Goal: Information Seeking & Learning: Check status

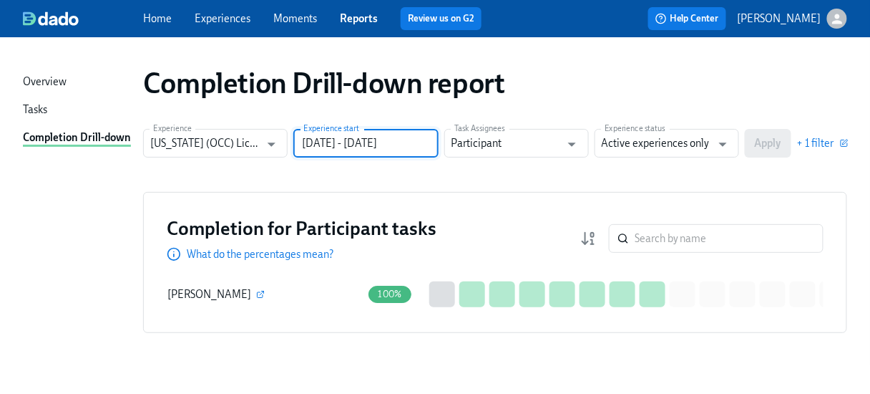
click at [419, 138] on input "[DATE] - [DATE]" at bounding box center [365, 143] width 145 height 29
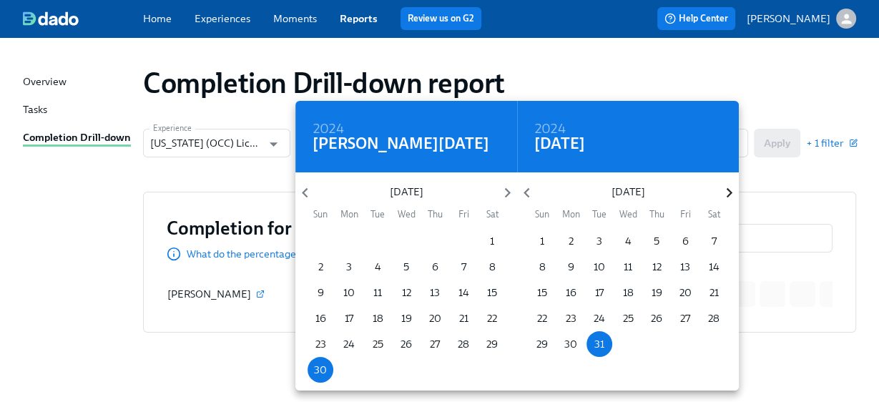
click at [726, 192] on icon "button" at bounding box center [729, 192] width 19 height 19
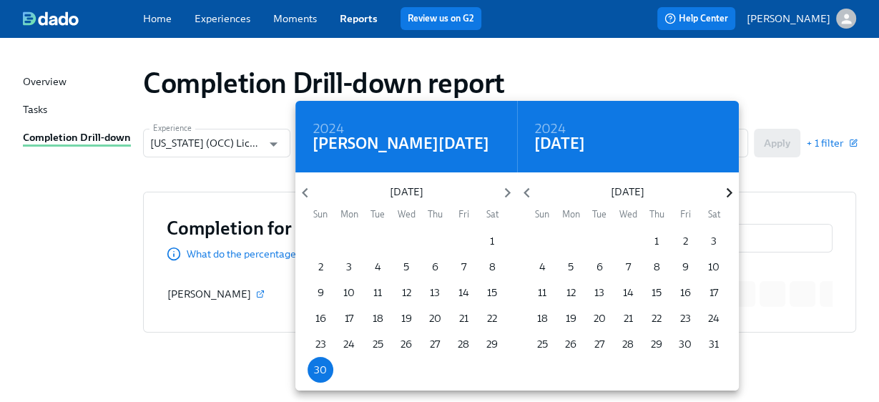
click at [726, 192] on icon "button" at bounding box center [729, 192] width 19 height 19
click at [727, 195] on icon "button" at bounding box center [729, 192] width 19 height 19
click at [575, 243] on span "1" at bounding box center [571, 241] width 26 height 14
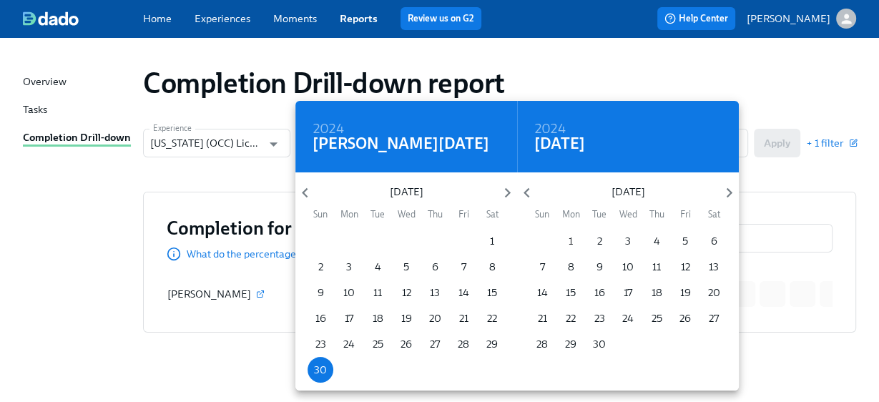
type input "[DATE] - [DATE]"
click at [764, 187] on div at bounding box center [439, 201] width 879 height 402
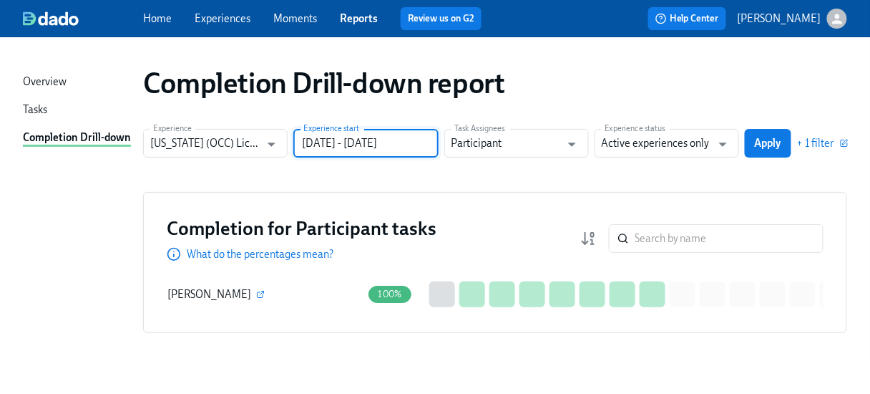
click at [776, 150] on button "Apply" at bounding box center [768, 143] width 47 height 29
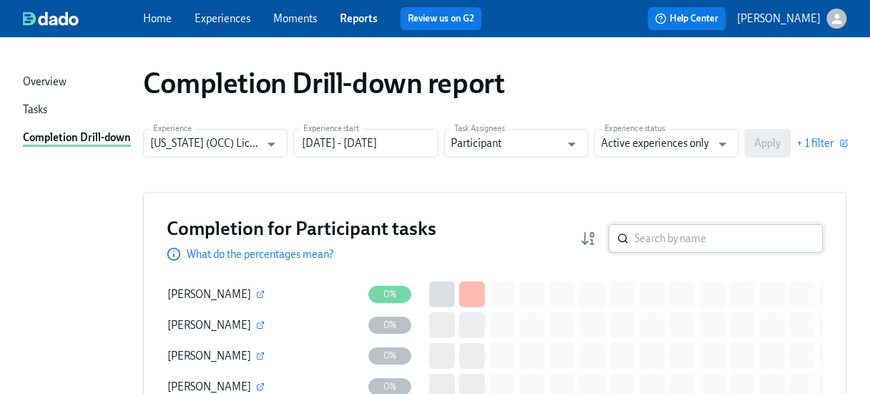
click at [653, 238] on input "search" at bounding box center [729, 238] width 189 height 29
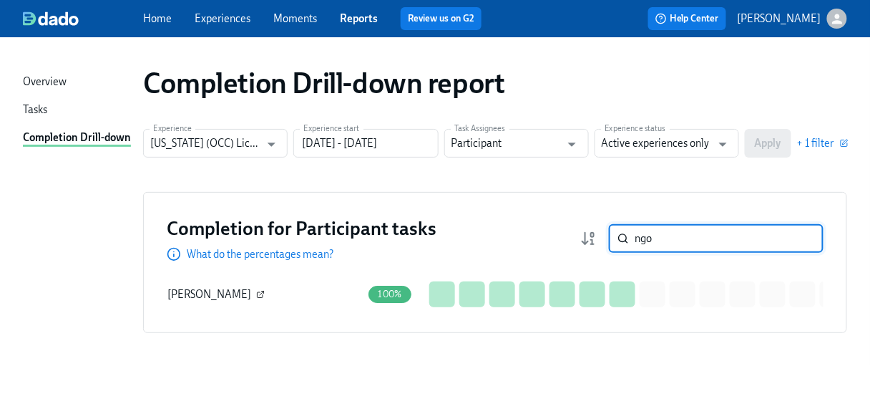
type input "ngo"
click at [256, 290] on icon "button" at bounding box center [260, 294] width 9 height 9
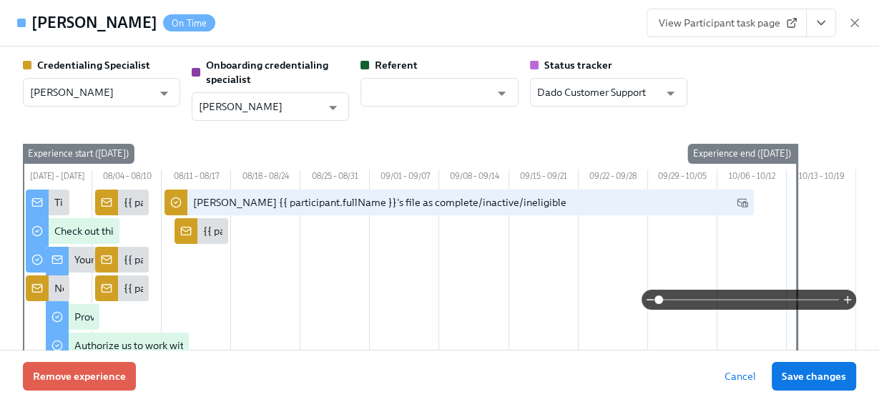
type input "[PERSON_NAME]"
type input "Dado Customer Support"
click at [702, 27] on span "View Participant task page" at bounding box center [727, 23] width 136 height 14
click at [698, 26] on span "View Participant task page" at bounding box center [727, 23] width 136 height 14
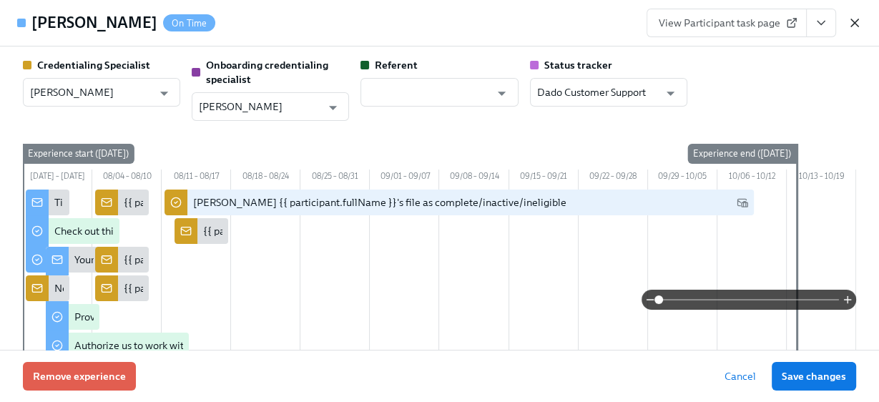
click at [852, 20] on icon "button" at bounding box center [855, 22] width 7 height 7
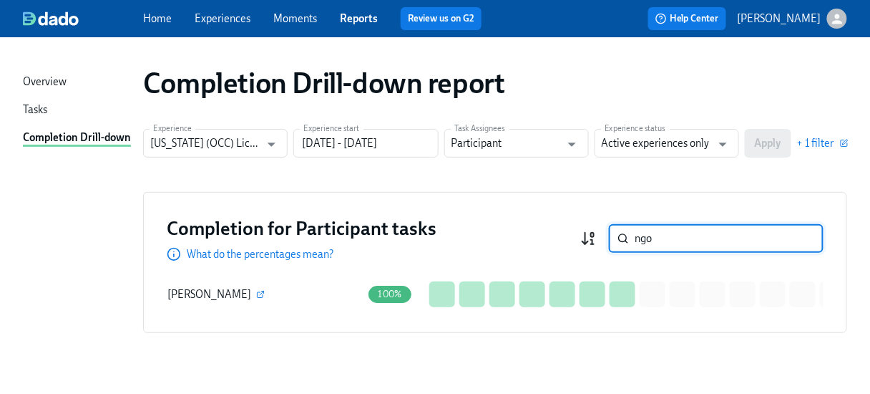
drag, startPoint x: 648, startPoint y: 238, endPoint x: 600, endPoint y: 235, distance: 48.7
click at [600, 235] on div "ngo ​" at bounding box center [701, 238] width 243 height 29
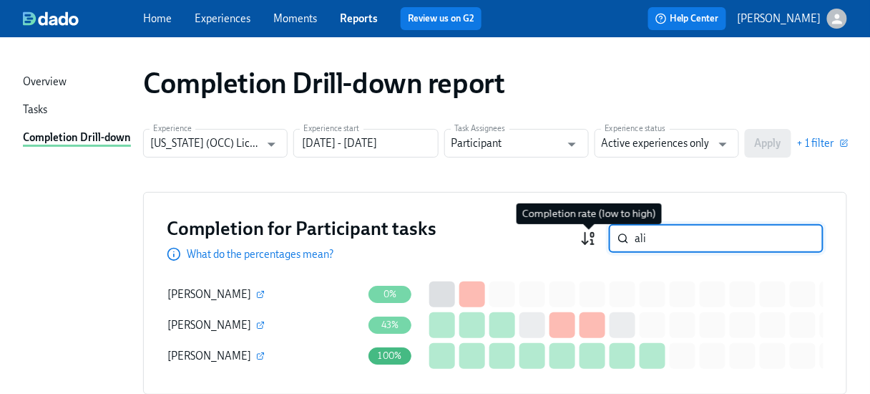
type input "[PERSON_NAME]"
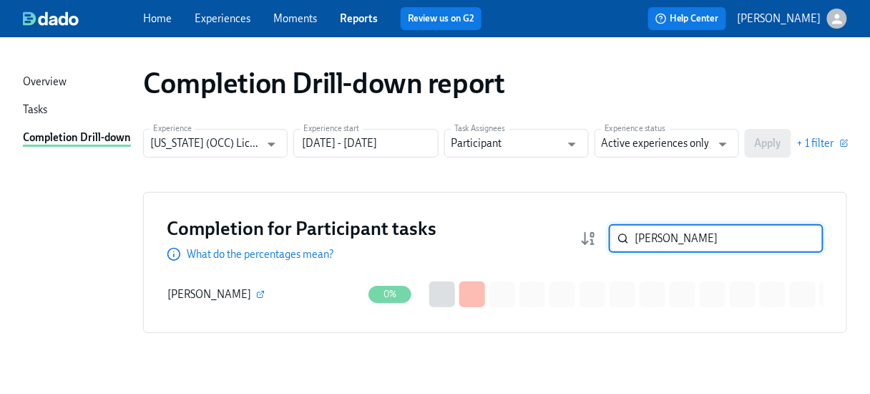
drag, startPoint x: 679, startPoint y: 238, endPoint x: 625, endPoint y: 235, distance: 54.5
click at [625, 235] on div "[PERSON_NAME] ​" at bounding box center [716, 238] width 215 height 29
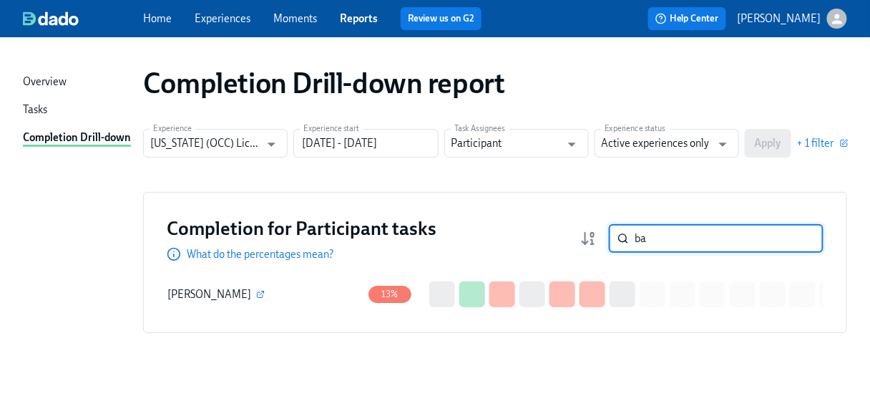
type input "b"
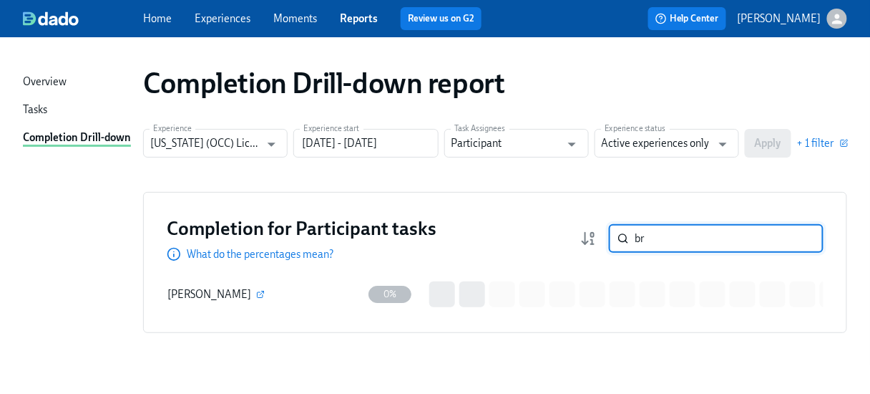
type input "b"
type input "c"
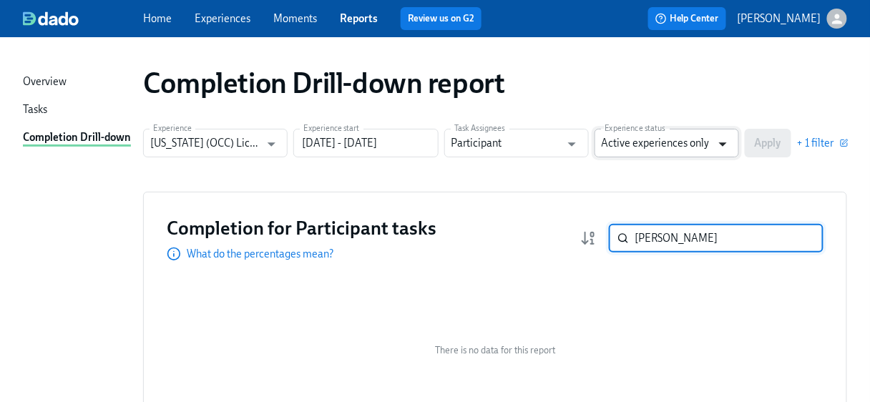
click at [726, 143] on icon "Open" at bounding box center [722, 144] width 19 height 19
type input "[PERSON_NAME]"
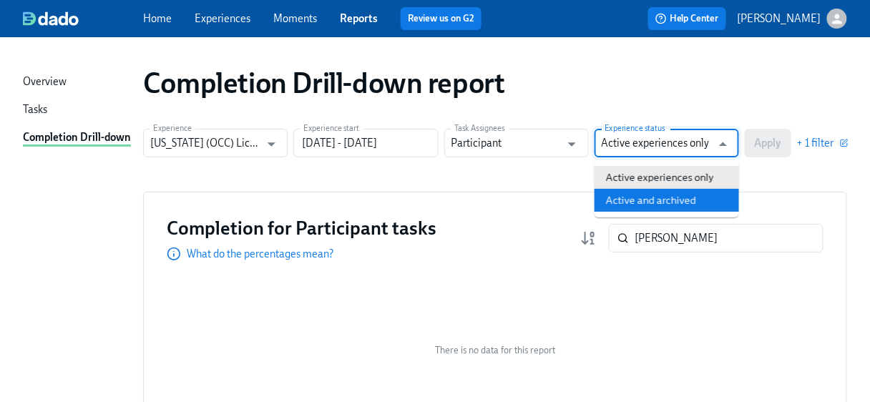
click at [669, 200] on li "Active and archived" at bounding box center [667, 200] width 145 height 23
type input "Active and archived"
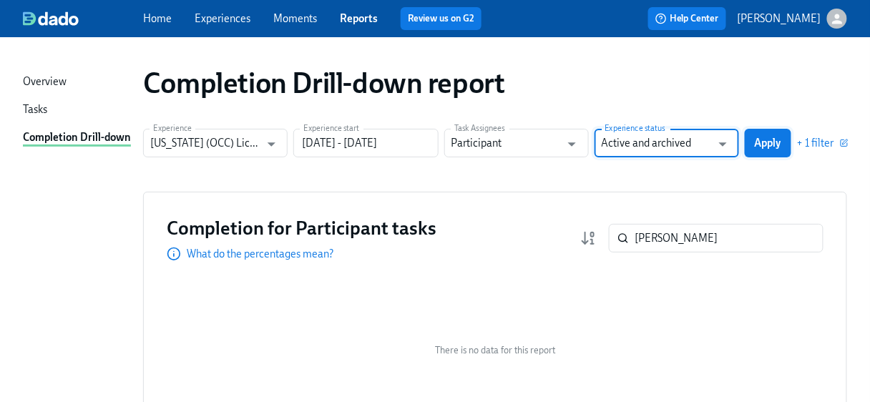
click at [758, 142] on span "Apply" at bounding box center [768, 143] width 26 height 14
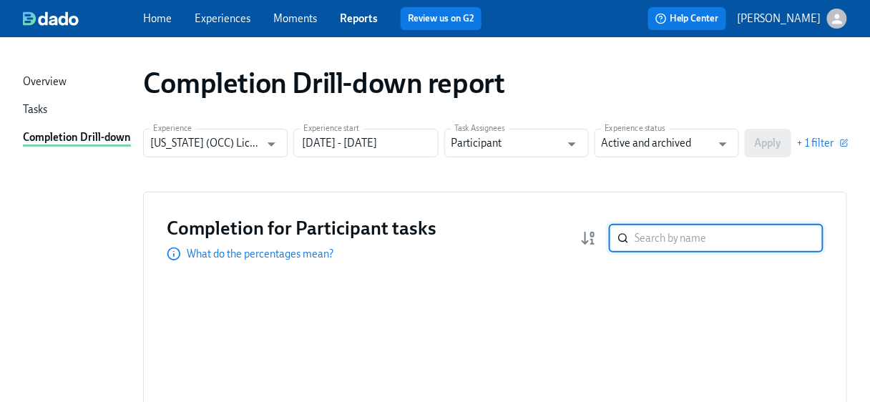
click at [650, 234] on input "search" at bounding box center [729, 238] width 189 height 29
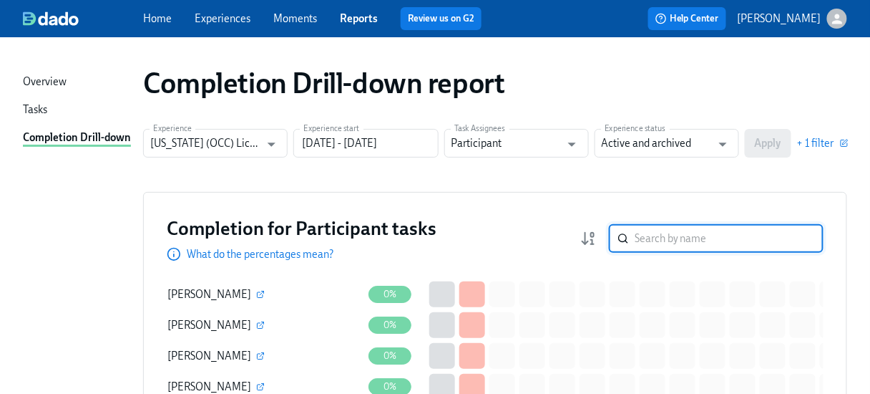
click at [650, 234] on input "search" at bounding box center [729, 238] width 189 height 29
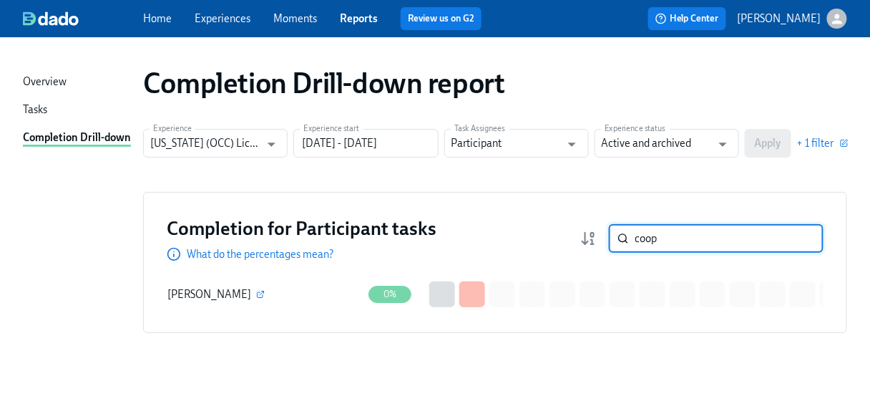
type input "coop"
drag, startPoint x: 673, startPoint y: 232, endPoint x: 572, endPoint y: 232, distance: 100.2
click at [572, 232] on div "Completion for Participant tasks What do the percentages mean? coop ​" at bounding box center [495, 238] width 657 height 46
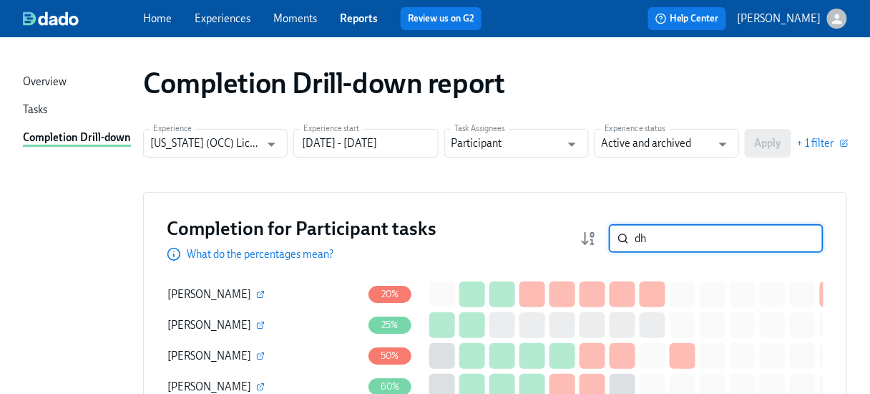
type input "dh"
drag, startPoint x: 656, startPoint y: 235, endPoint x: 610, endPoint y: 231, distance: 45.9
click at [610, 231] on div "dh ​" at bounding box center [701, 238] width 243 height 29
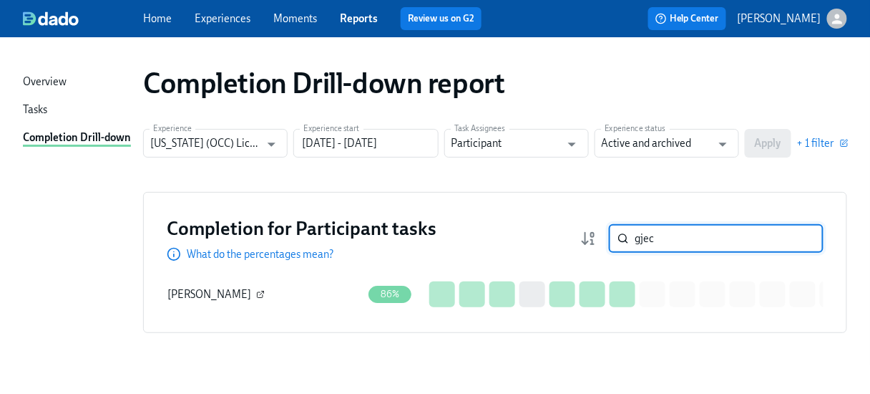
type input "gjec"
click at [256, 292] on icon "button" at bounding box center [260, 294] width 9 height 9
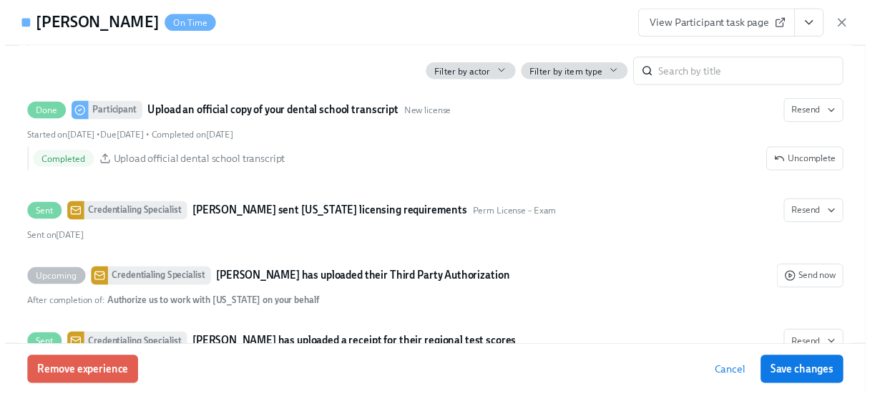
scroll to position [2751, 0]
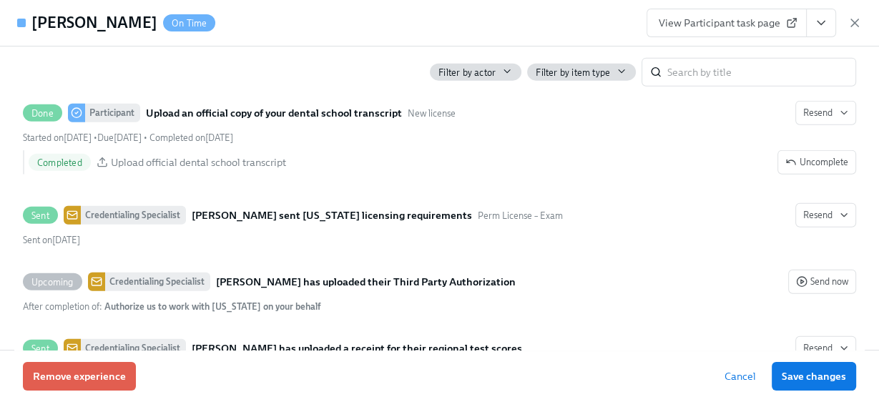
click at [847, 19] on div "View Participant task page" at bounding box center [754, 23] width 215 height 29
click at [851, 25] on icon "button" at bounding box center [855, 23] width 14 height 14
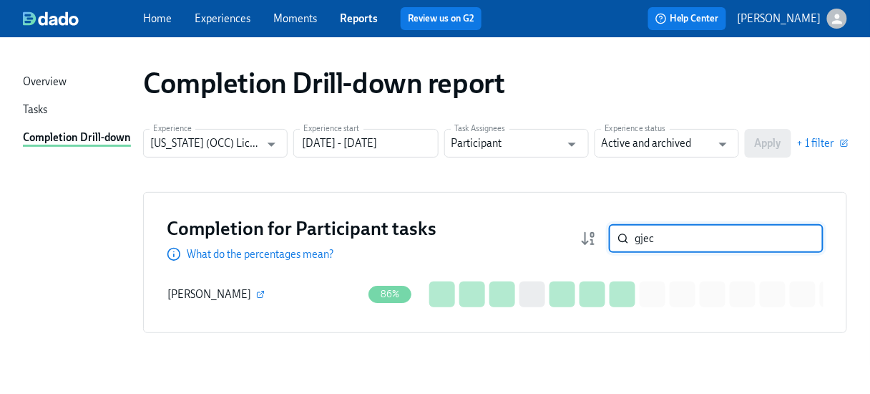
drag, startPoint x: 680, startPoint y: 240, endPoint x: 613, endPoint y: 238, distance: 67.3
click at [613, 238] on div "gjec ​" at bounding box center [701, 238] width 243 height 29
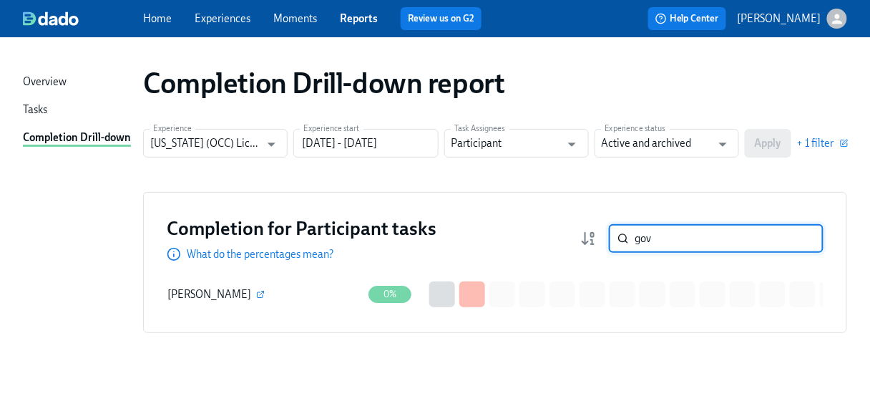
type input "gov"
drag, startPoint x: 694, startPoint y: 241, endPoint x: 613, endPoint y: 233, distance: 82.0
click at [613, 233] on div "gov ​" at bounding box center [701, 238] width 243 height 29
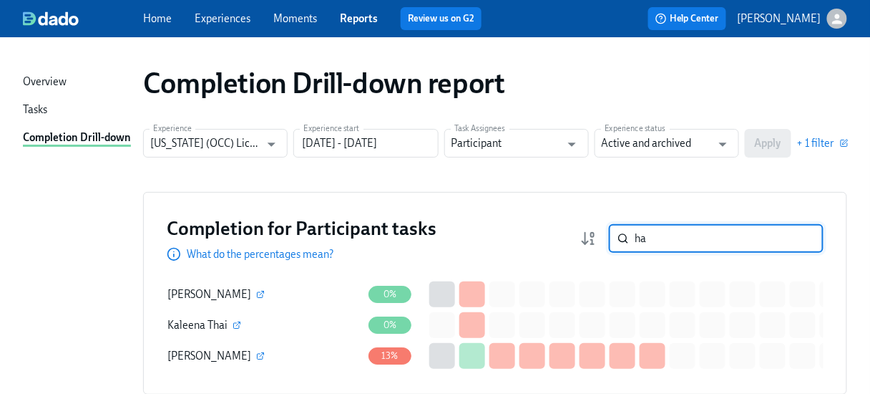
type input "h"
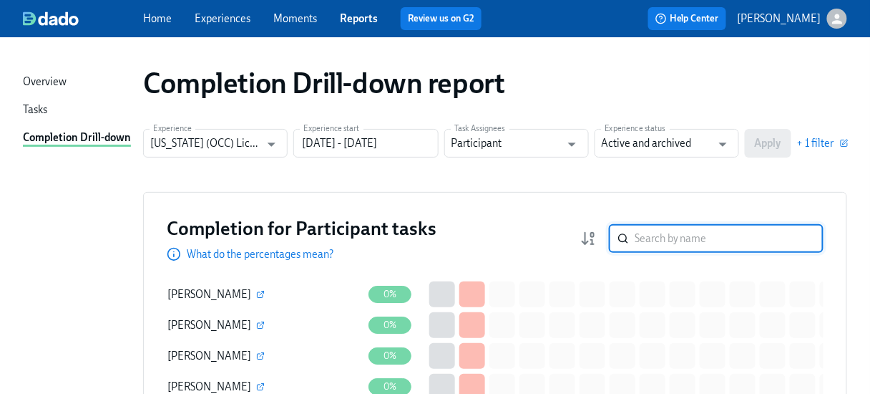
click at [678, 242] on input "search" at bounding box center [729, 238] width 189 height 29
type input "[PERSON_NAME]"
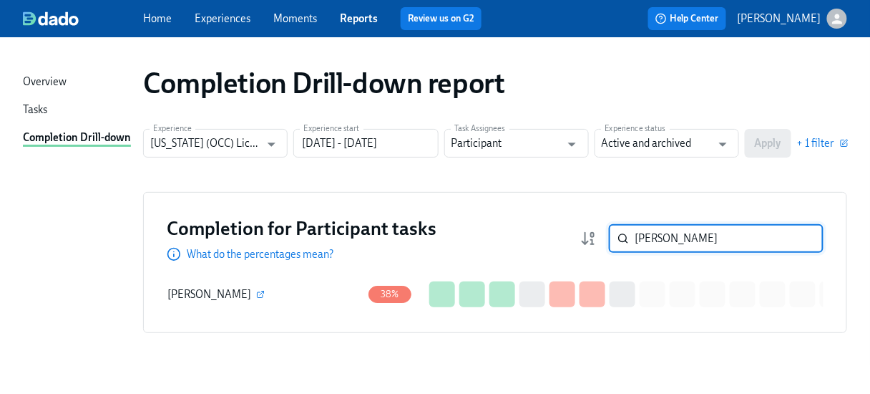
drag, startPoint x: 670, startPoint y: 238, endPoint x: 642, endPoint y: 238, distance: 27.9
click at [642, 238] on div "[PERSON_NAME] ​" at bounding box center [716, 238] width 215 height 29
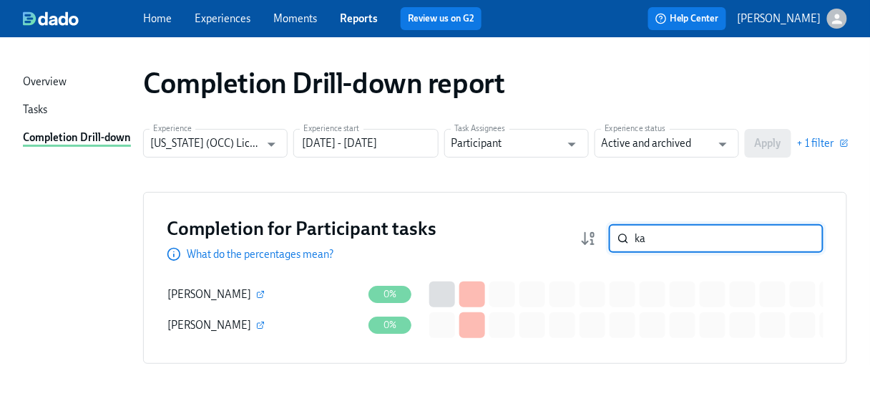
type input "k"
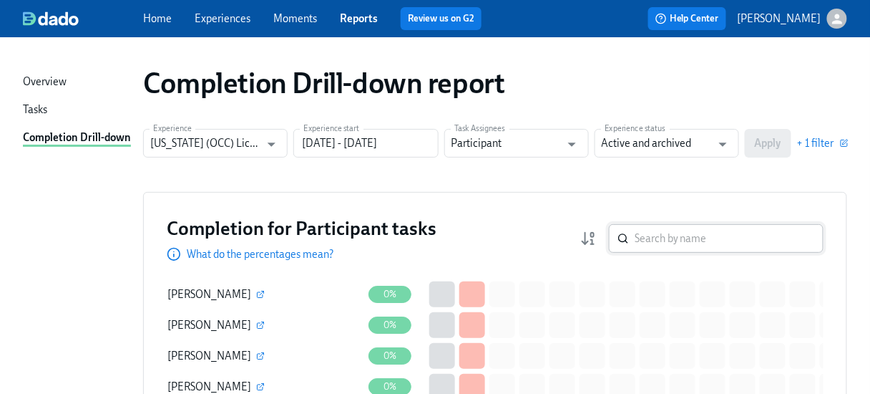
click at [644, 236] on div "​" at bounding box center [716, 238] width 215 height 29
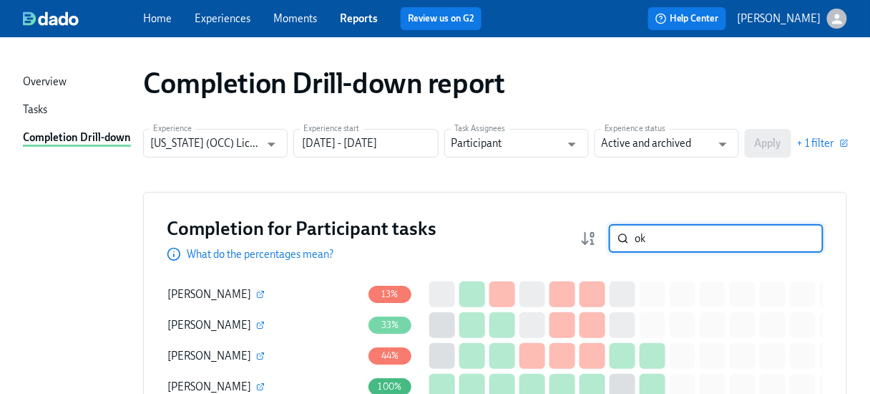
type input "o"
click at [663, 246] on input "search" at bounding box center [729, 238] width 189 height 29
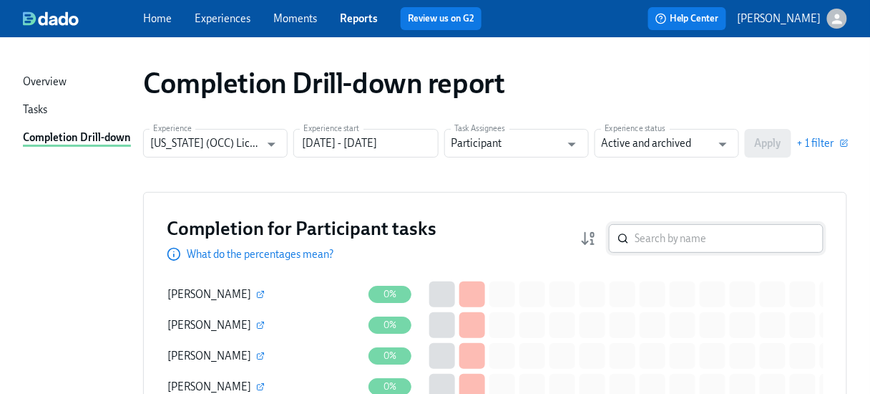
click at [671, 235] on input "search" at bounding box center [729, 238] width 189 height 29
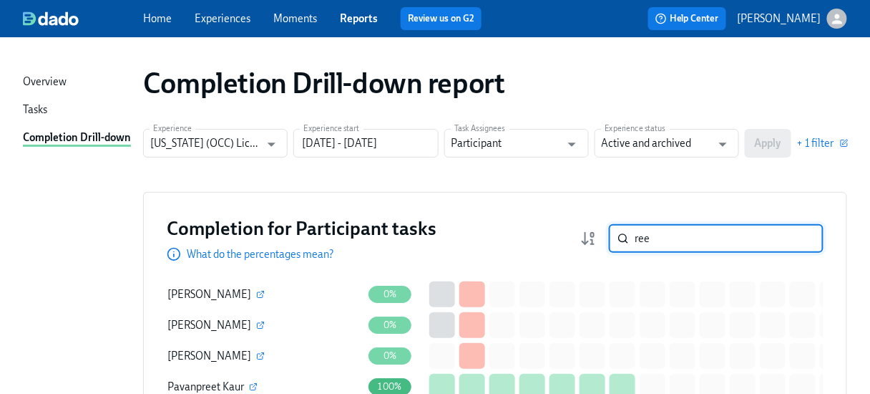
type input "ree"
drag, startPoint x: 653, startPoint y: 240, endPoint x: 611, endPoint y: 246, distance: 42.0
click at [614, 246] on div "ree ​" at bounding box center [701, 238] width 243 height 29
drag, startPoint x: 668, startPoint y: 233, endPoint x: 587, endPoint y: 241, distance: 80.5
click at [587, 241] on div "Completion for Participant tasks What do the percentages mean? ree ​" at bounding box center [495, 238] width 657 height 46
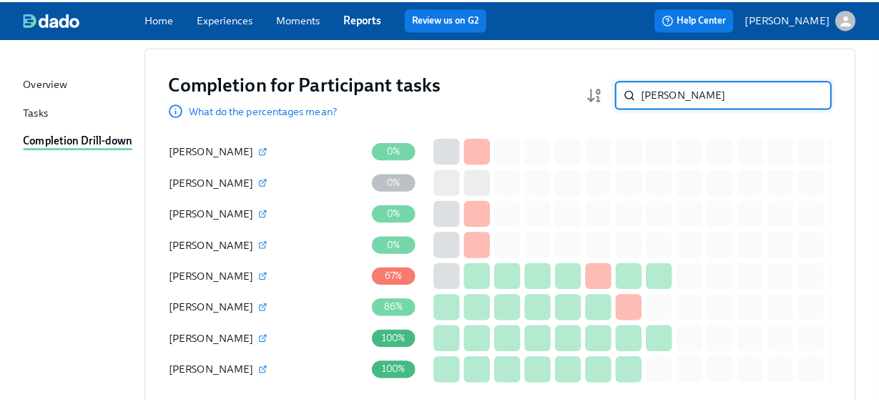
scroll to position [172, 0]
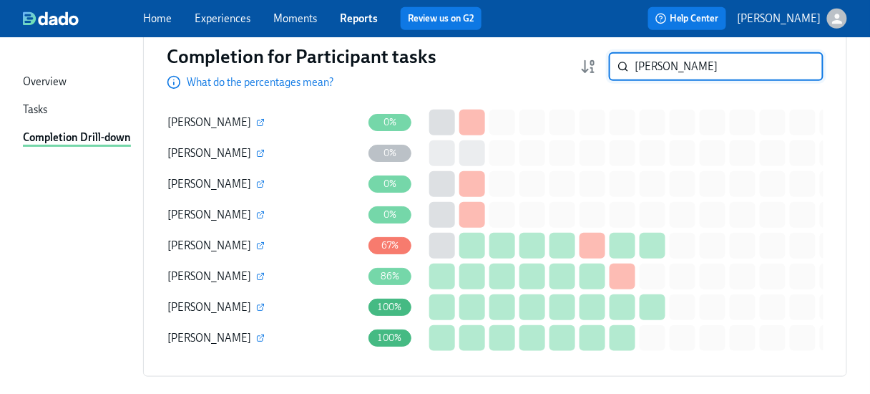
type input "[PERSON_NAME]"
click at [260, 275] on icon "button" at bounding box center [262, 275] width 4 height 4
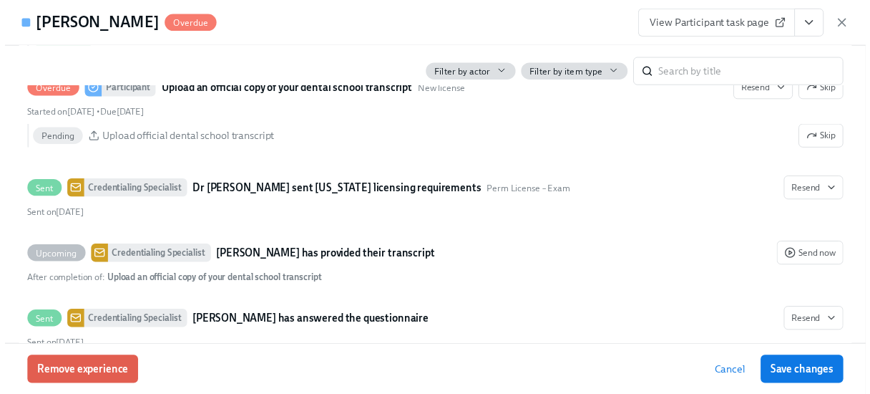
scroll to position [2495, 0]
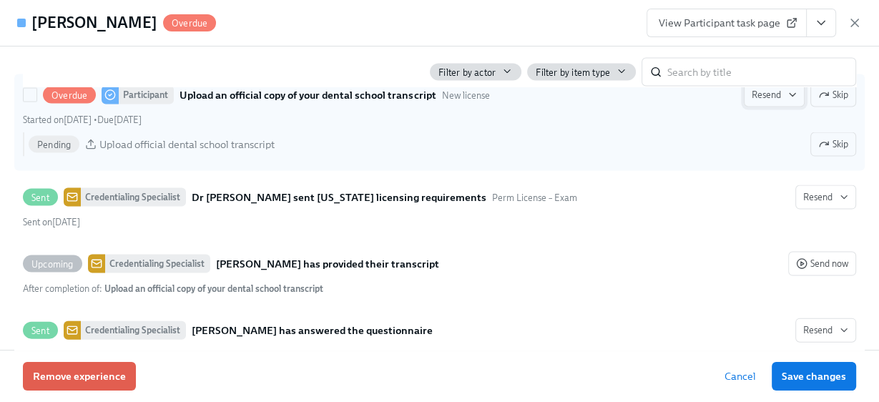
click at [776, 102] on span "Resend" at bounding box center [774, 95] width 45 height 14
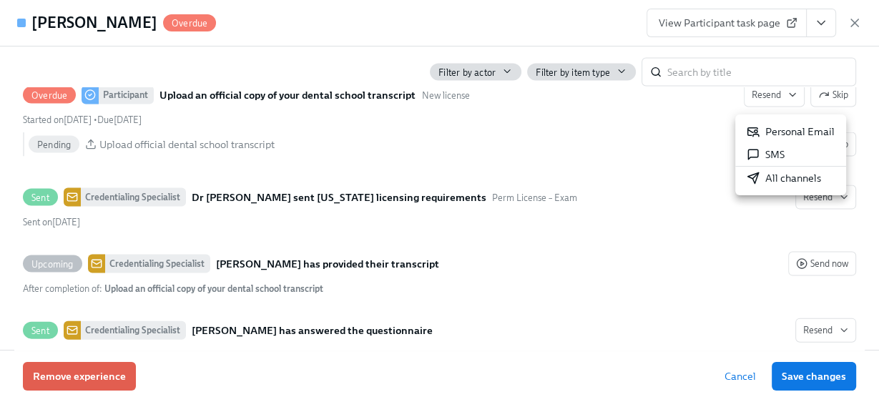
click at [784, 135] on div "Personal Email" at bounding box center [791, 132] width 88 height 14
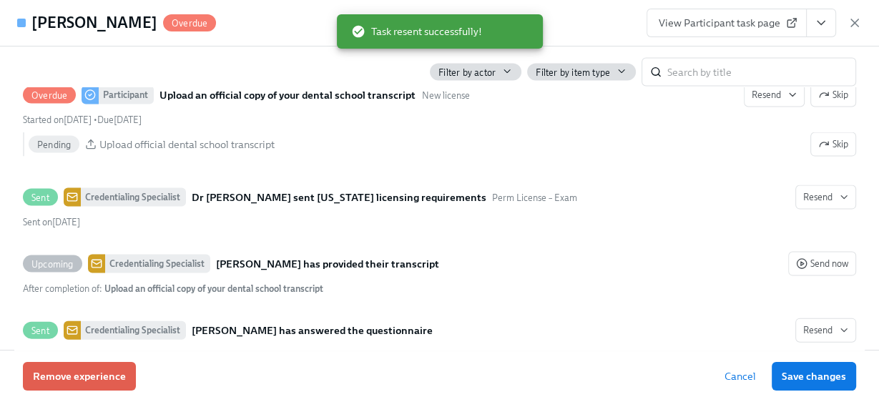
click at [852, 24] on icon "button" at bounding box center [855, 23] width 14 height 14
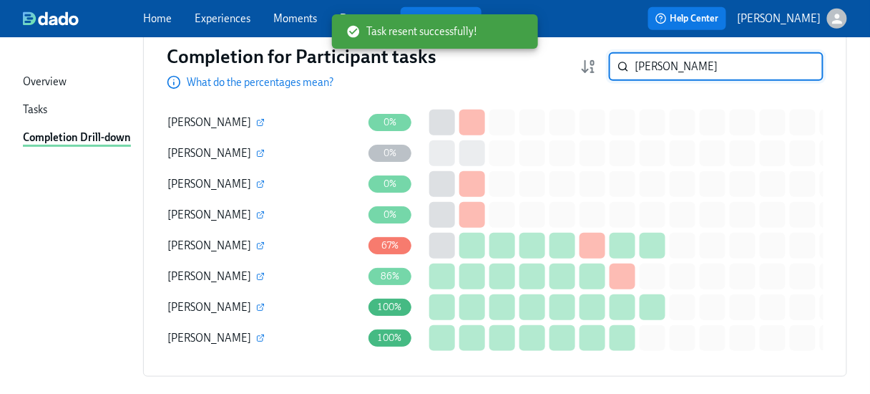
drag, startPoint x: 676, startPoint y: 64, endPoint x: 613, endPoint y: 64, distance: 63.0
click at [613, 64] on div "[PERSON_NAME] ​" at bounding box center [701, 66] width 243 height 29
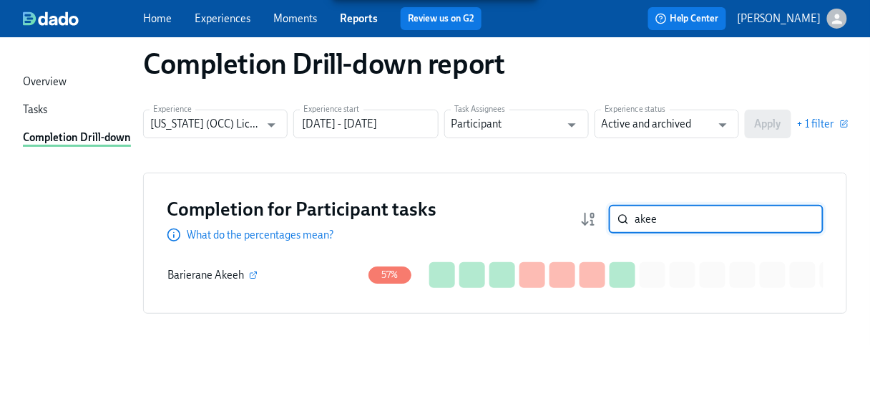
scroll to position [26, 0]
type input "akee"
click at [247, 268] on button "button" at bounding box center [253, 274] width 13 height 13
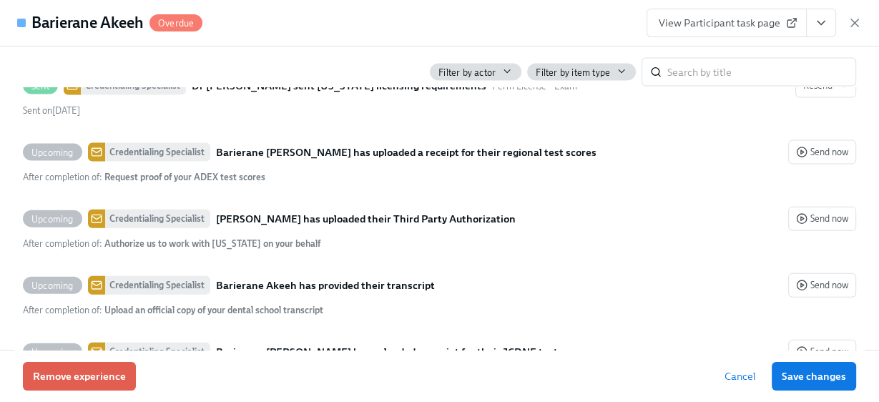
scroll to position [2633, 0]
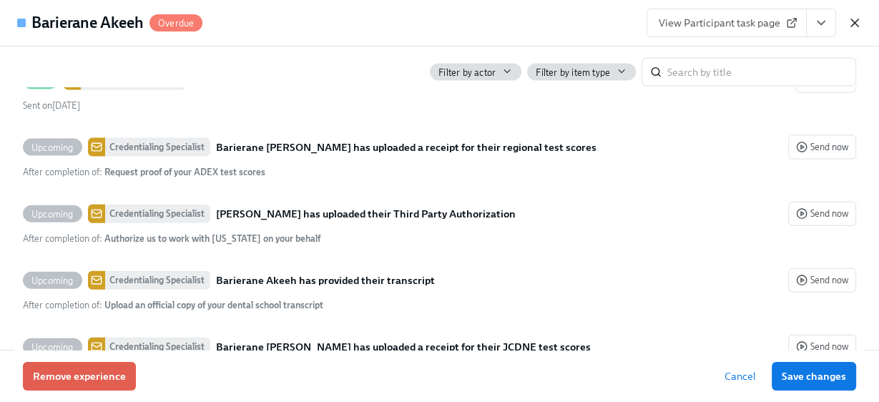
click at [857, 26] on icon "button" at bounding box center [855, 23] width 14 height 14
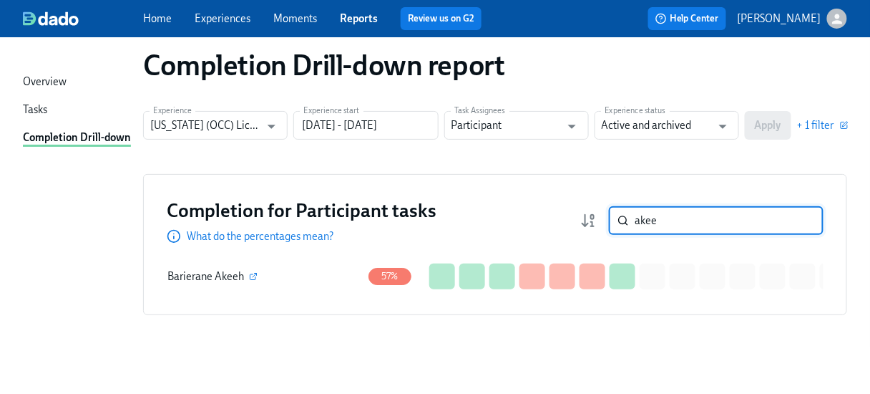
drag, startPoint x: 678, startPoint y: 213, endPoint x: 613, endPoint y: 222, distance: 66.4
click at [613, 222] on div "akee ​" at bounding box center [701, 220] width 243 height 29
type input "bok"
click at [263, 274] on icon "button" at bounding box center [261, 277] width 6 height 6
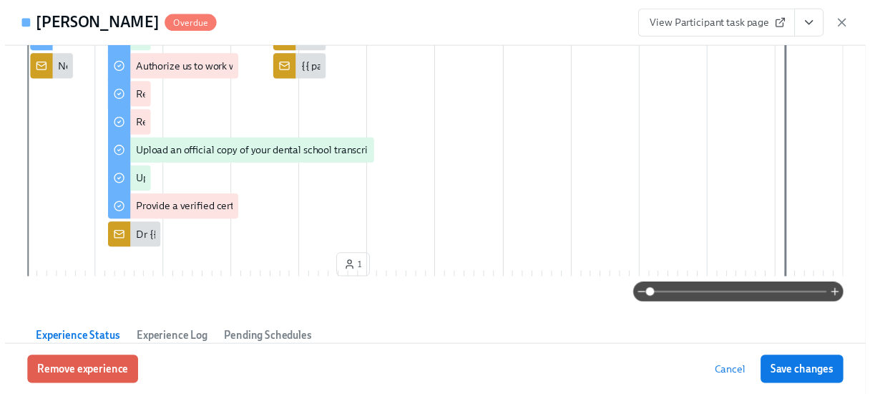
scroll to position [207, 0]
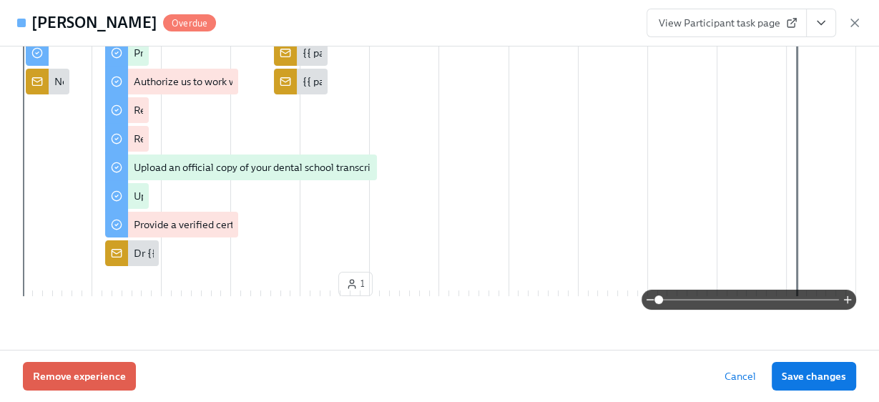
click at [853, 21] on icon "button" at bounding box center [855, 23] width 14 height 14
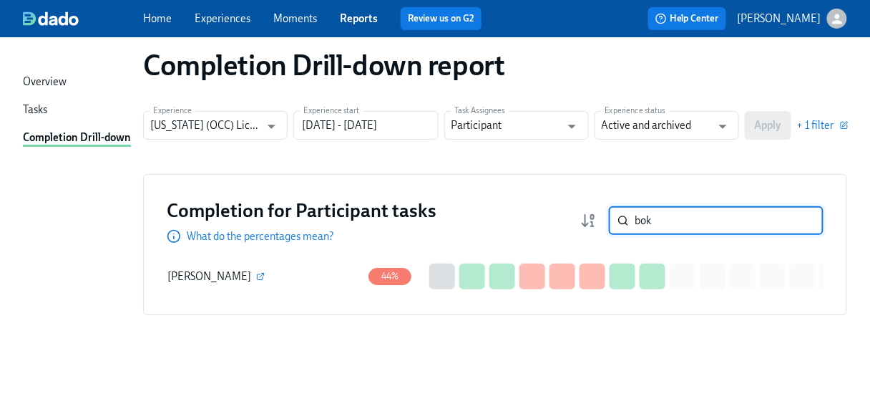
drag, startPoint x: 666, startPoint y: 217, endPoint x: 620, endPoint y: 215, distance: 46.6
click at [620, 215] on div "bok ​" at bounding box center [716, 220] width 215 height 29
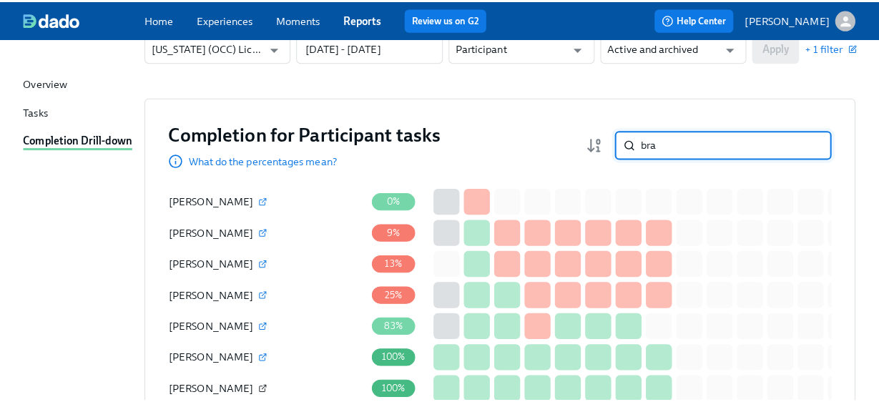
scroll to position [132, 0]
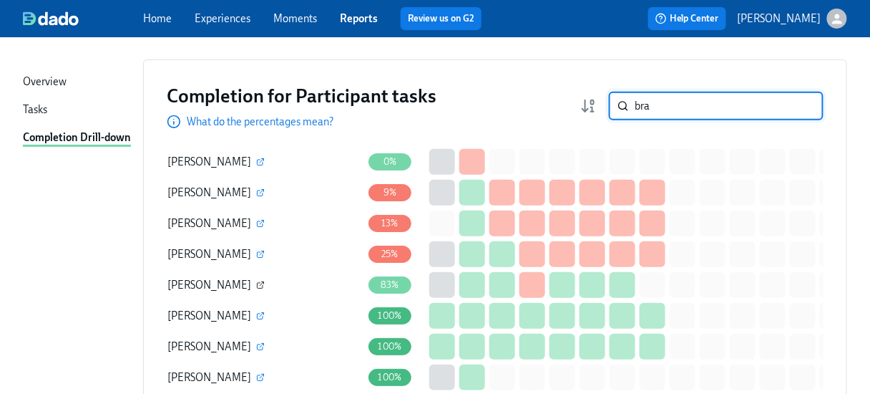
type input "bra"
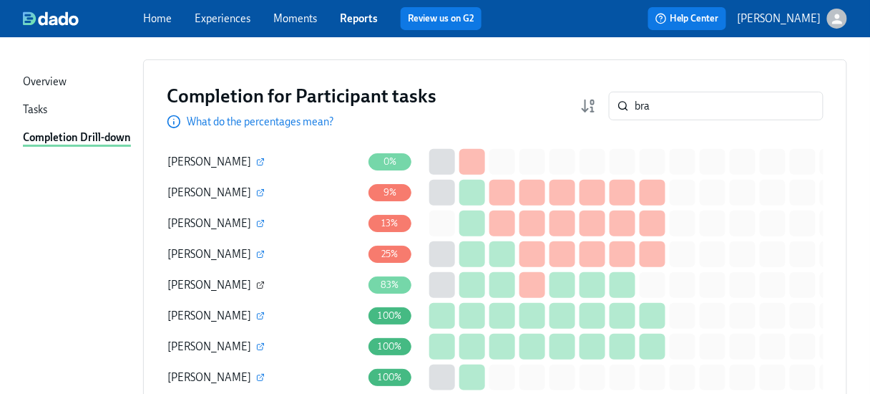
click at [265, 286] on icon "button" at bounding box center [260, 285] width 9 height 9
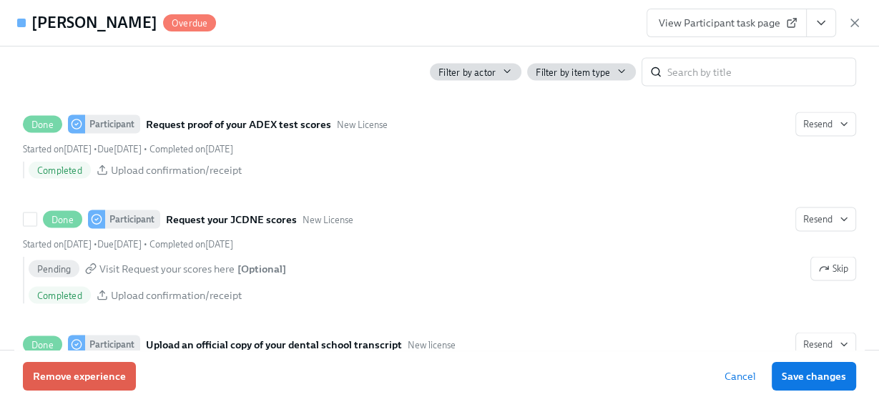
scroll to position [2175, 0]
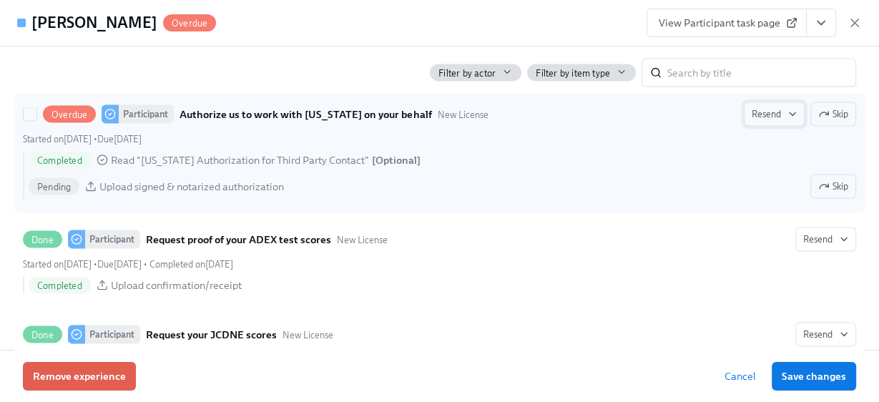
click at [752, 120] on span "Resend" at bounding box center [774, 114] width 45 height 14
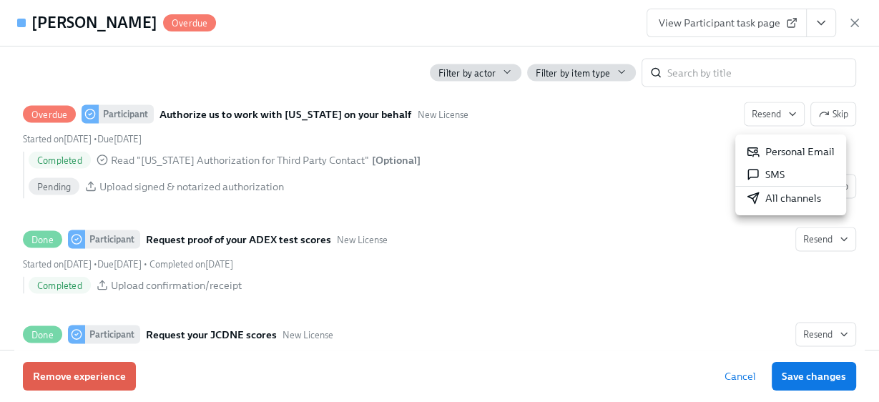
click at [756, 147] on icon at bounding box center [753, 151] width 13 height 13
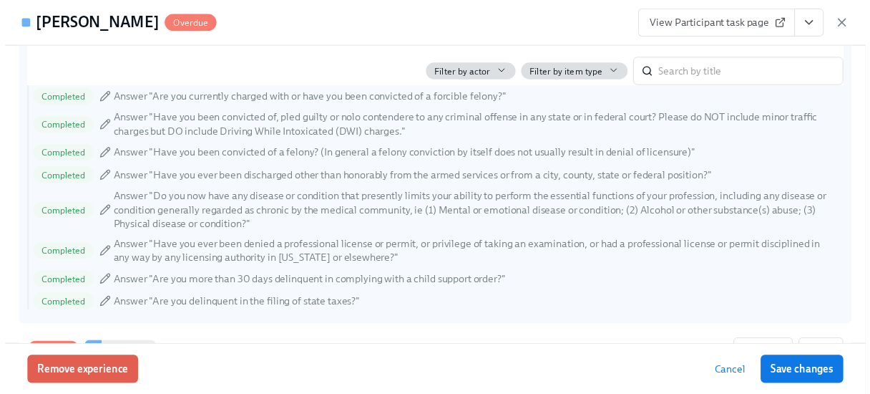
scroll to position [1775, 0]
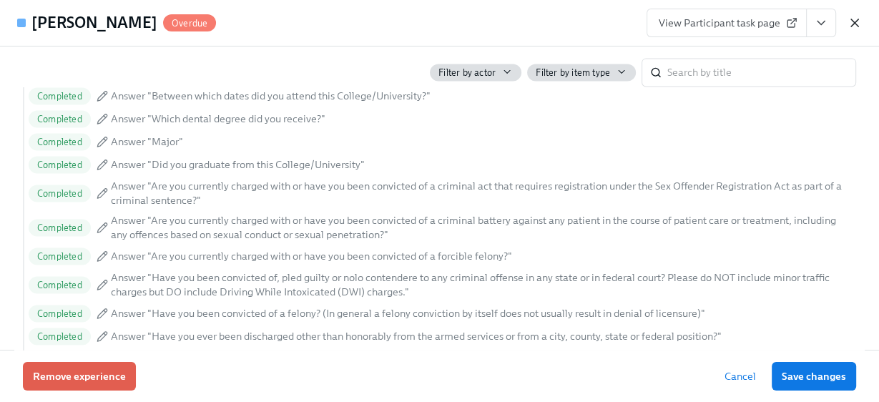
click at [856, 19] on icon "button" at bounding box center [855, 23] width 14 height 14
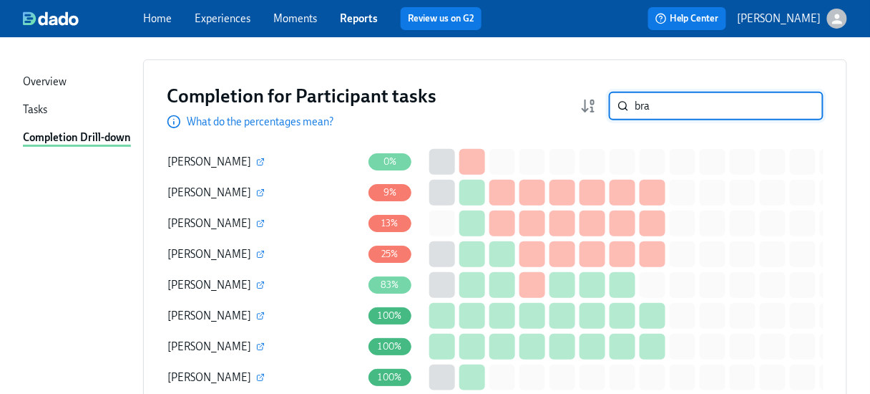
drag, startPoint x: 681, startPoint y: 104, endPoint x: 616, endPoint y: 112, distance: 65.7
click at [616, 112] on div "bra ​" at bounding box center [701, 106] width 243 height 29
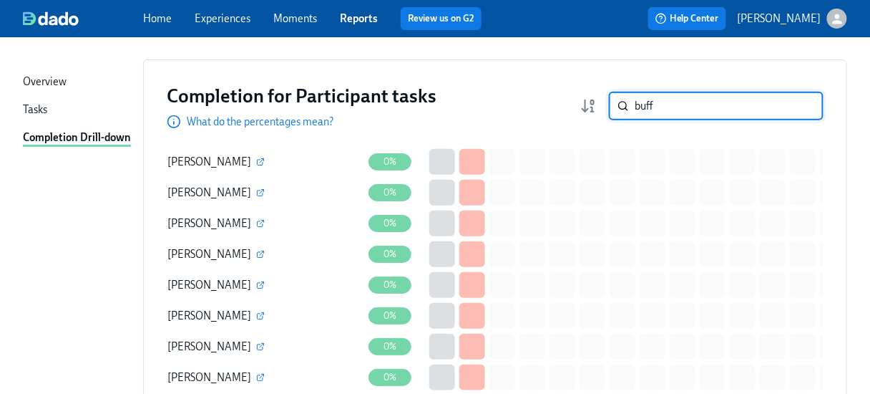
scroll to position [26, 0]
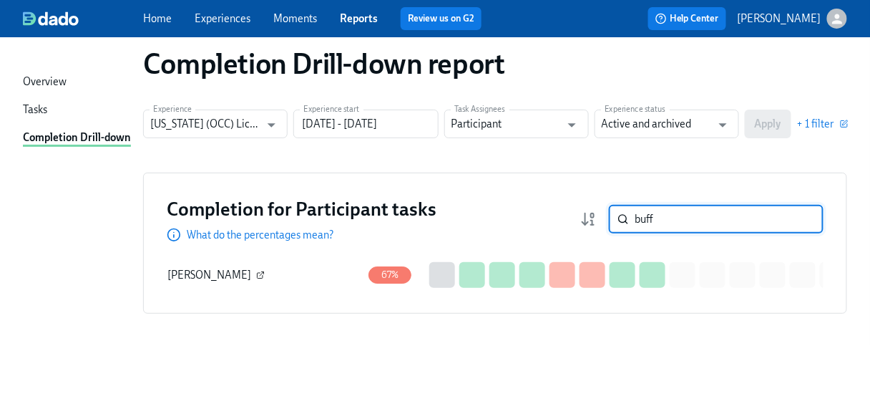
type input "buff"
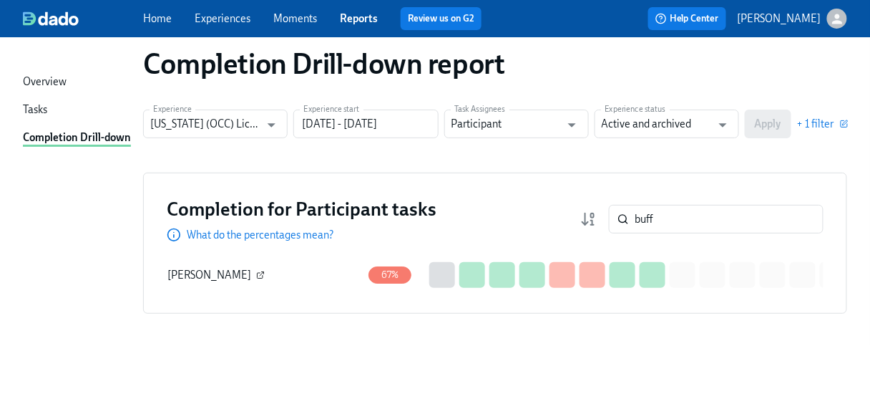
click at [256, 270] on icon "button" at bounding box center [260, 274] width 9 height 9
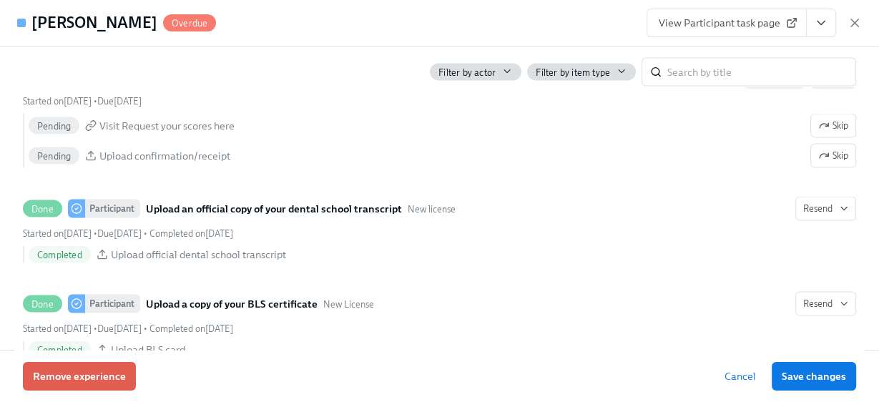
scroll to position [2290, 0]
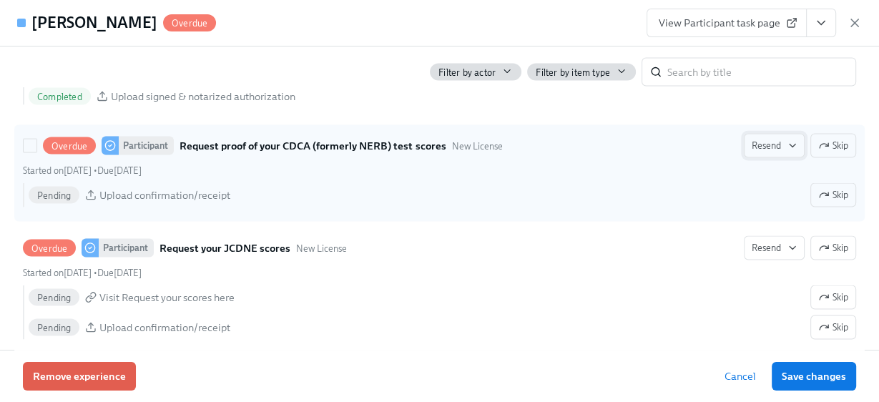
click at [756, 144] on button "Resend" at bounding box center [774, 146] width 61 height 24
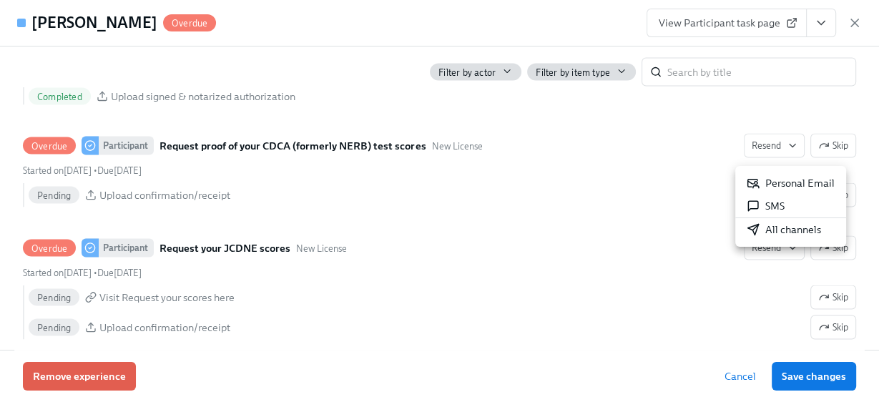
click at [761, 177] on div "Personal Email" at bounding box center [791, 183] width 88 height 14
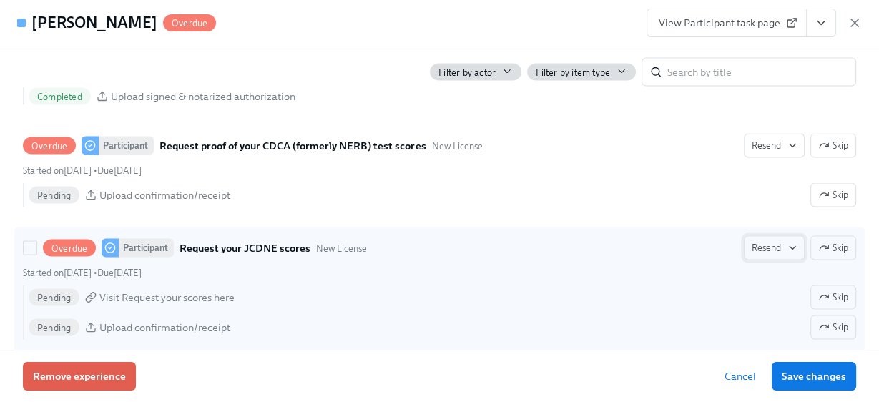
click at [761, 255] on span "Resend" at bounding box center [774, 248] width 45 height 14
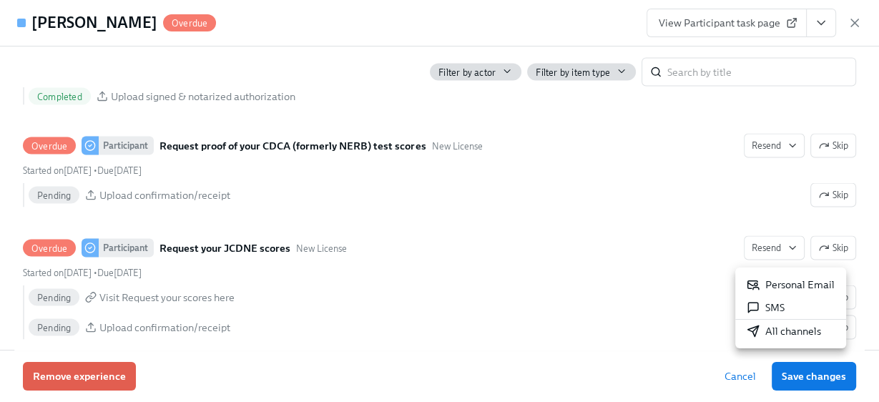
click at [749, 283] on icon at bounding box center [754, 285] width 11 height 9
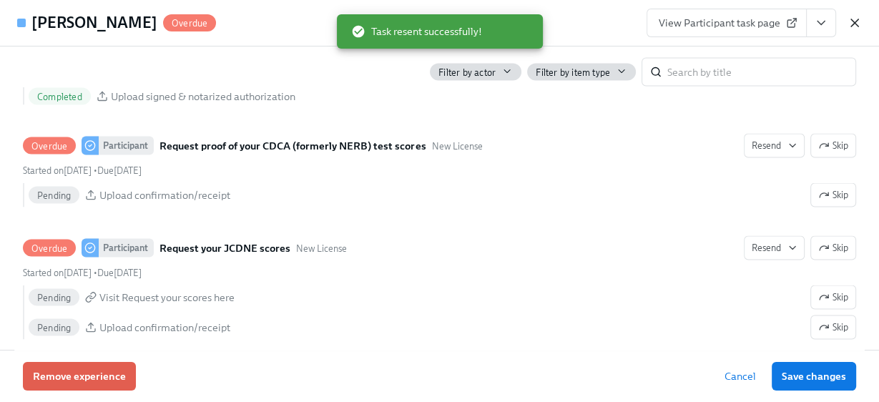
click at [852, 19] on icon "button" at bounding box center [855, 22] width 7 height 7
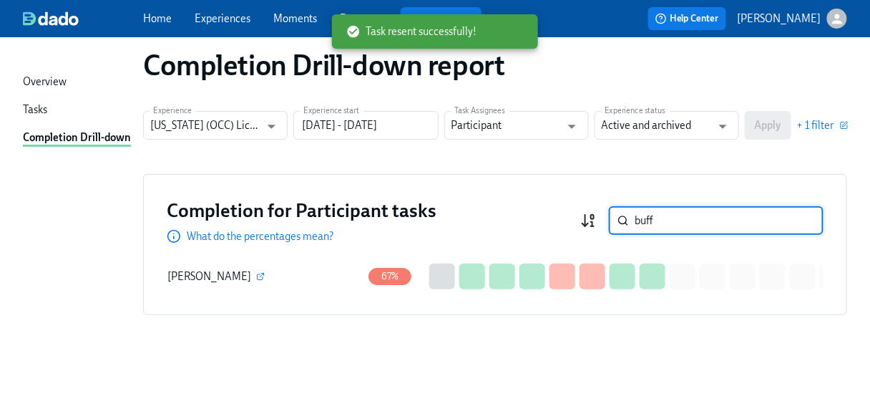
drag, startPoint x: 673, startPoint y: 219, endPoint x: 595, endPoint y: 225, distance: 78.3
click at [595, 225] on div "buff ​" at bounding box center [701, 220] width 243 height 29
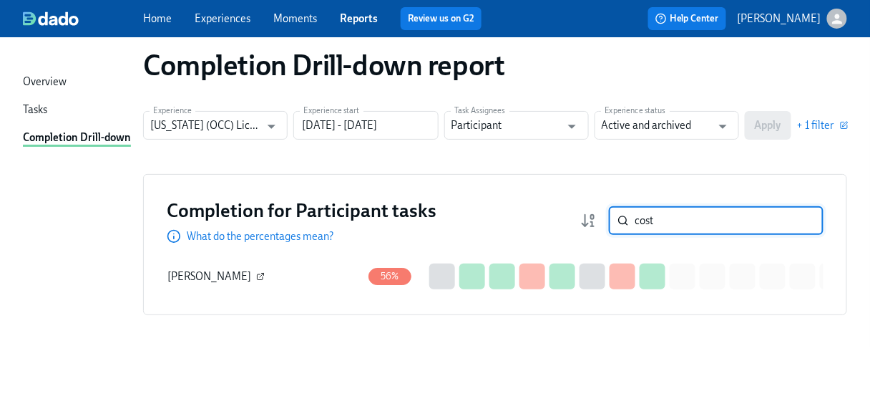
type input "cost"
click at [256, 272] on icon "button" at bounding box center [260, 276] width 9 height 9
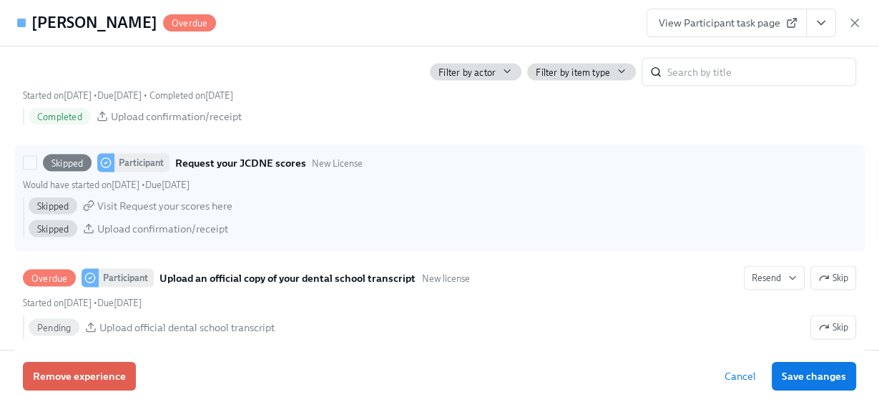
scroll to position [2462, 0]
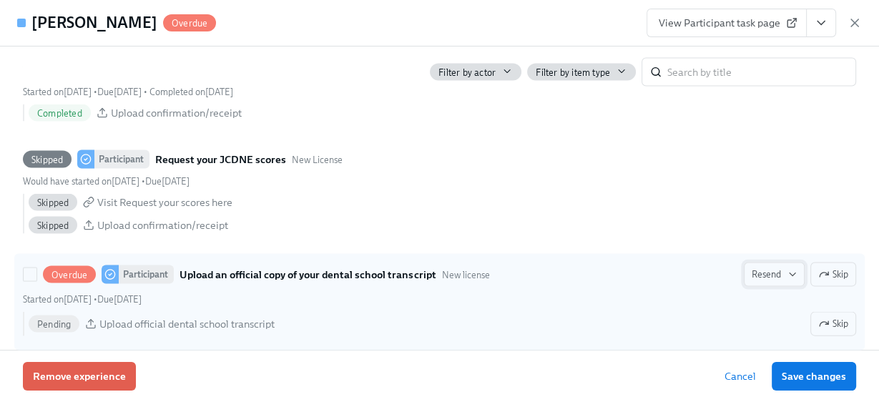
click at [758, 270] on span "Resend" at bounding box center [774, 275] width 45 height 14
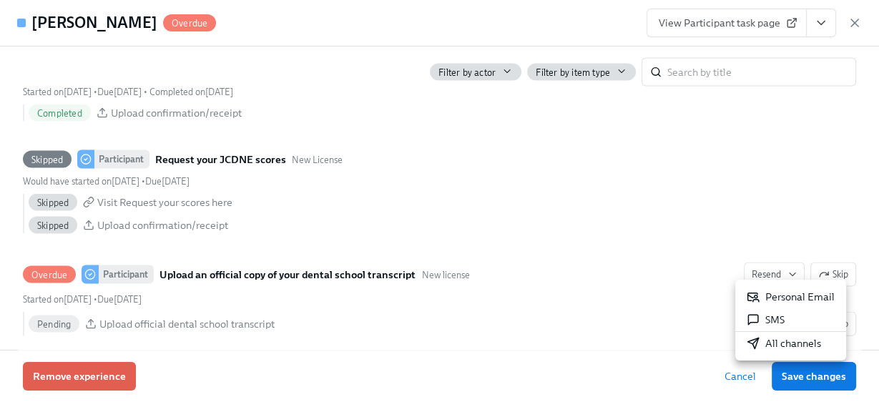
click at [756, 294] on icon at bounding box center [753, 297] width 13 height 13
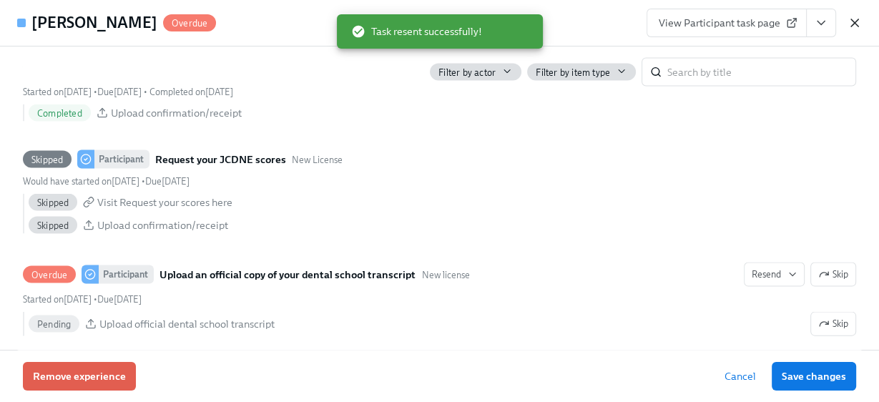
click at [860, 21] on icon "button" at bounding box center [855, 23] width 14 height 14
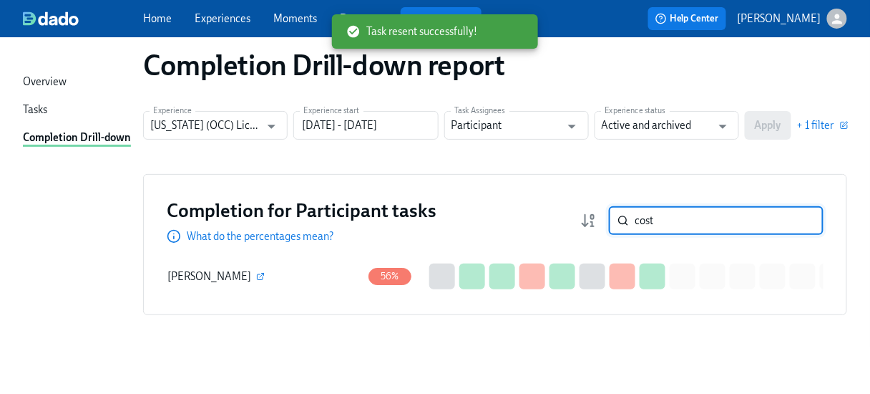
drag, startPoint x: 667, startPoint y: 220, endPoint x: 630, endPoint y: 220, distance: 36.5
click at [630, 222] on div "cost ​" at bounding box center [716, 220] width 215 height 29
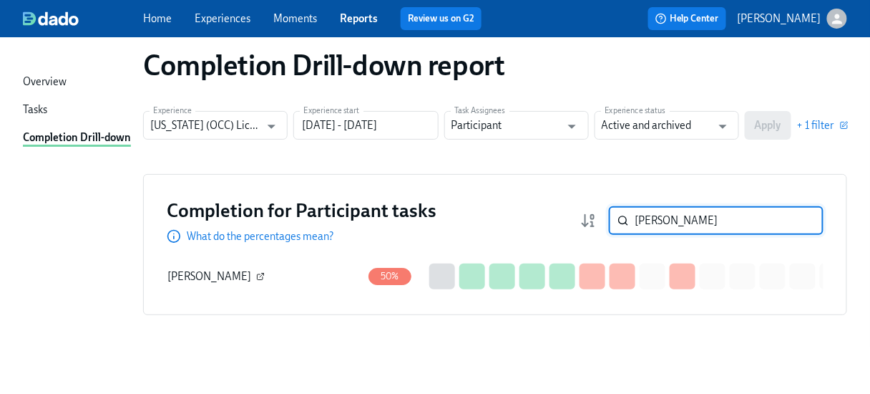
type input "[PERSON_NAME]"
click at [256, 274] on icon "button" at bounding box center [260, 276] width 9 height 9
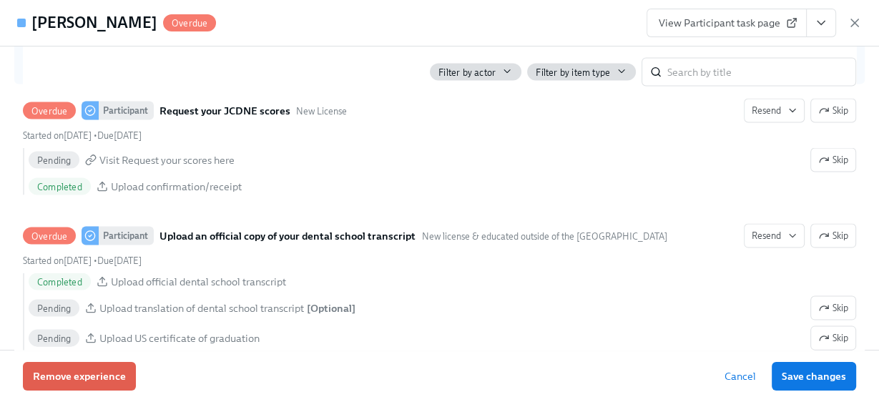
scroll to position [2462, 0]
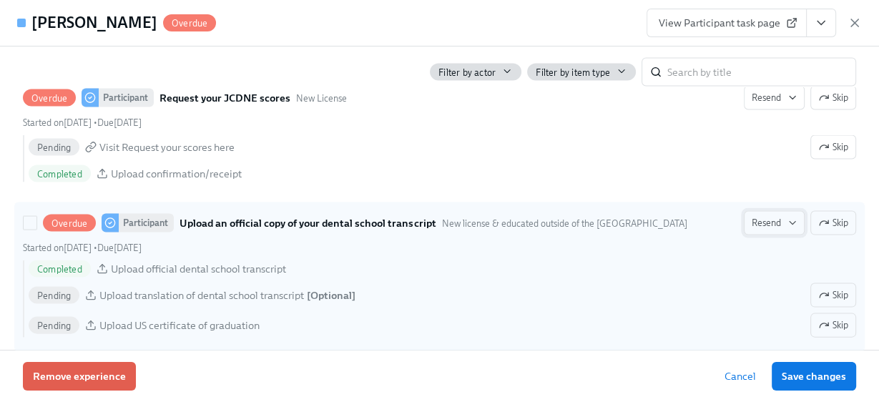
click at [767, 229] on span "Resend" at bounding box center [774, 223] width 45 height 14
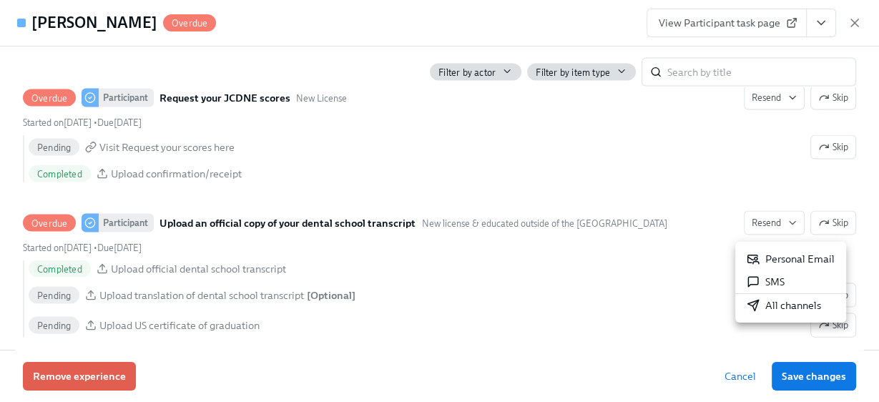
click at [771, 258] on div "Personal Email" at bounding box center [791, 259] width 88 height 14
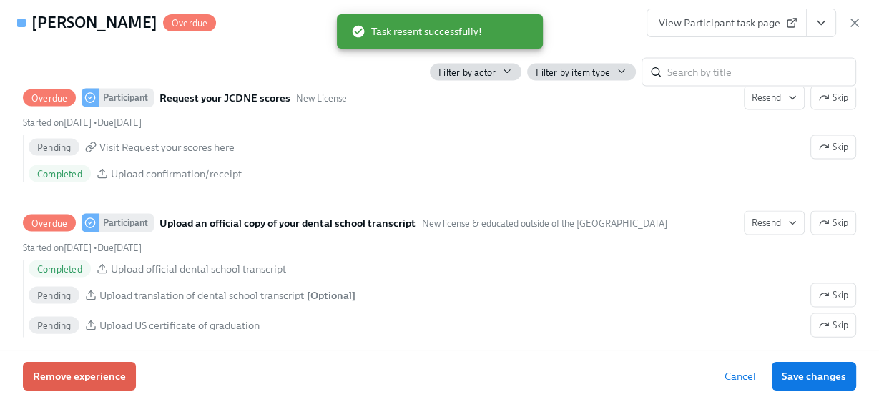
click at [852, 21] on icon "button" at bounding box center [855, 23] width 14 height 14
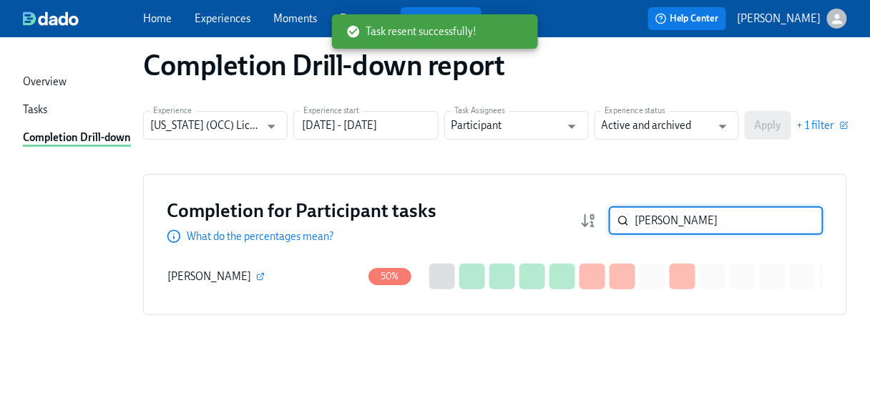
drag, startPoint x: 662, startPoint y: 220, endPoint x: 633, endPoint y: 218, distance: 28.7
click at [633, 218] on div "[PERSON_NAME] ​" at bounding box center [716, 220] width 215 height 29
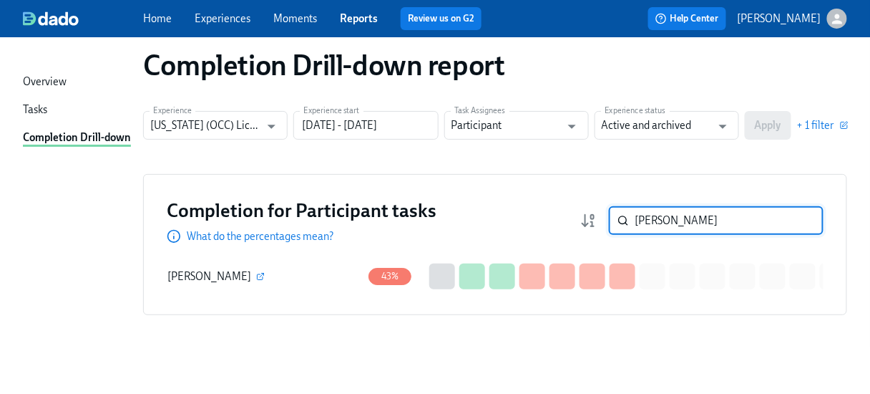
type input "[PERSON_NAME]"
drag, startPoint x: 671, startPoint y: 220, endPoint x: 610, endPoint y: 220, distance: 60.8
click at [610, 220] on div "[PERSON_NAME] ​" at bounding box center [701, 220] width 243 height 29
click at [672, 216] on input "ja" at bounding box center [729, 220] width 189 height 29
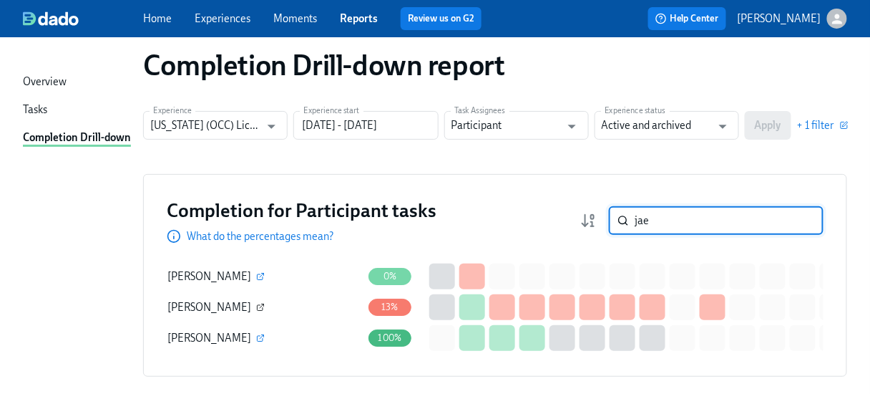
type input "jae"
click at [256, 306] on icon "button" at bounding box center [260, 307] width 9 height 9
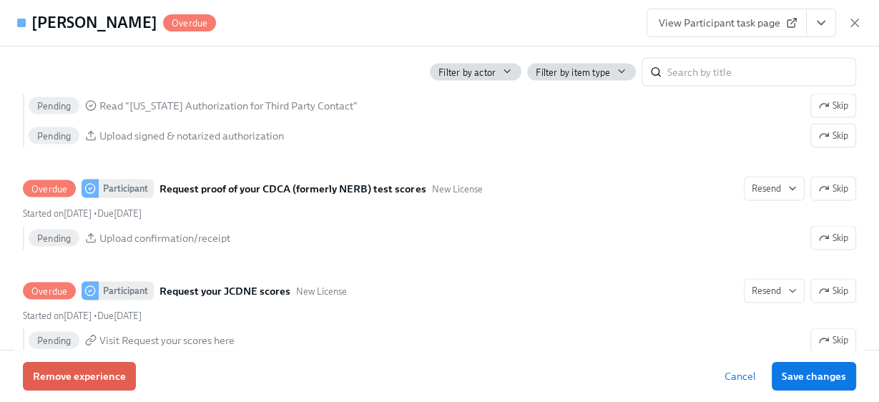
scroll to position [2691, 0]
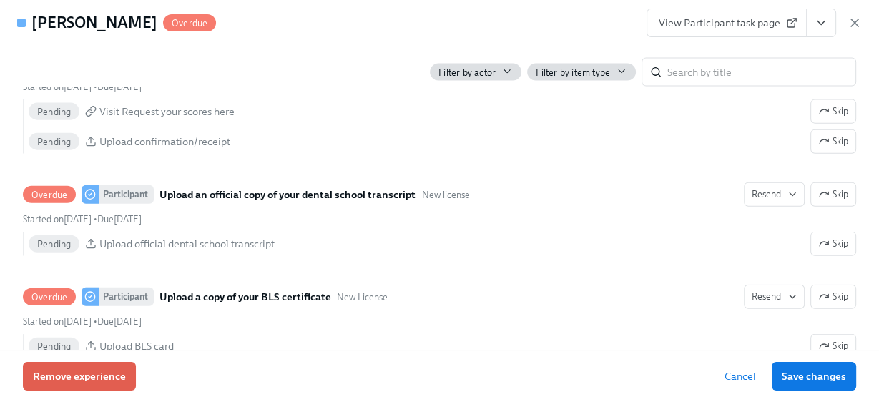
drag, startPoint x: 857, startPoint y: 24, endPoint x: 843, endPoint y: 32, distance: 16.7
click at [857, 24] on icon "button" at bounding box center [855, 23] width 14 height 14
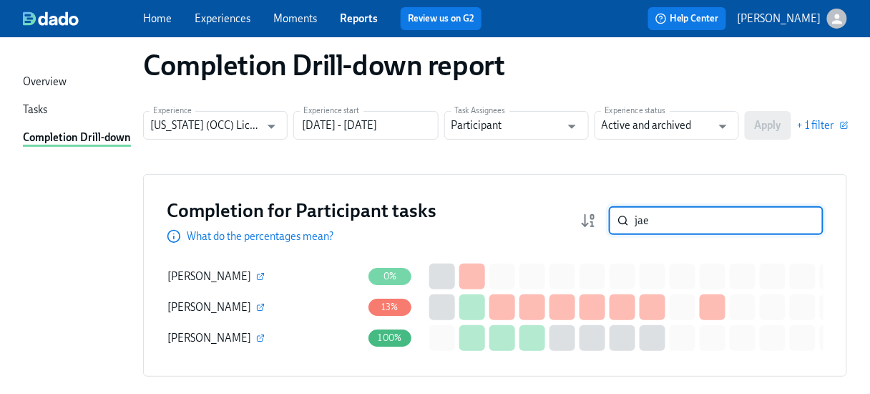
drag, startPoint x: 681, startPoint y: 223, endPoint x: 623, endPoint y: 230, distance: 57.7
click at [624, 230] on div "jae ​" at bounding box center [716, 220] width 215 height 29
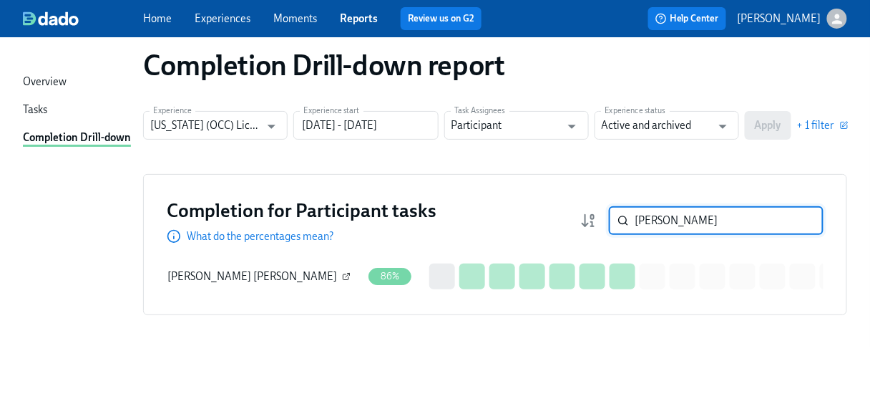
type input "[PERSON_NAME]"
click at [340, 274] on button "button" at bounding box center [346, 276] width 13 height 13
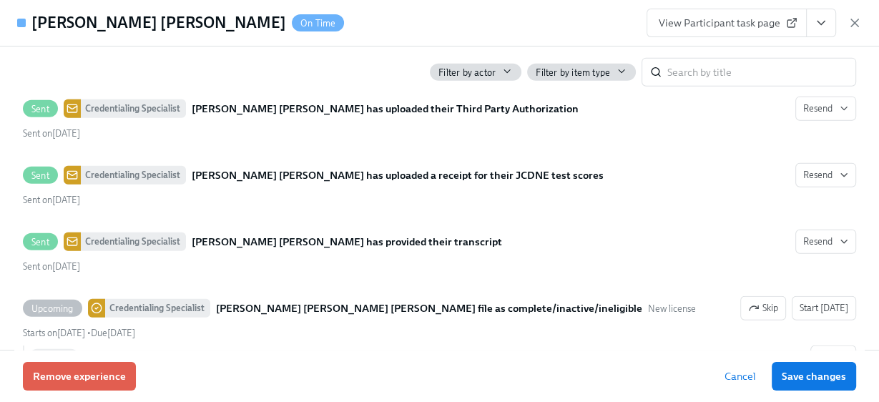
scroll to position [2916, 0]
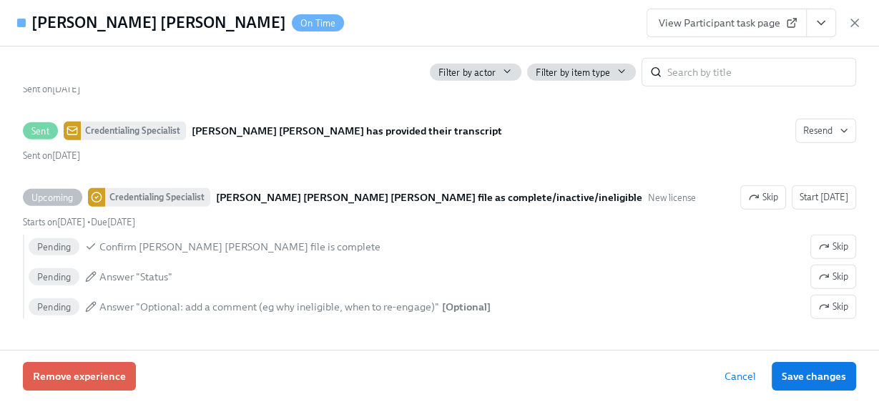
click at [860, 22] on icon "button" at bounding box center [855, 23] width 14 height 14
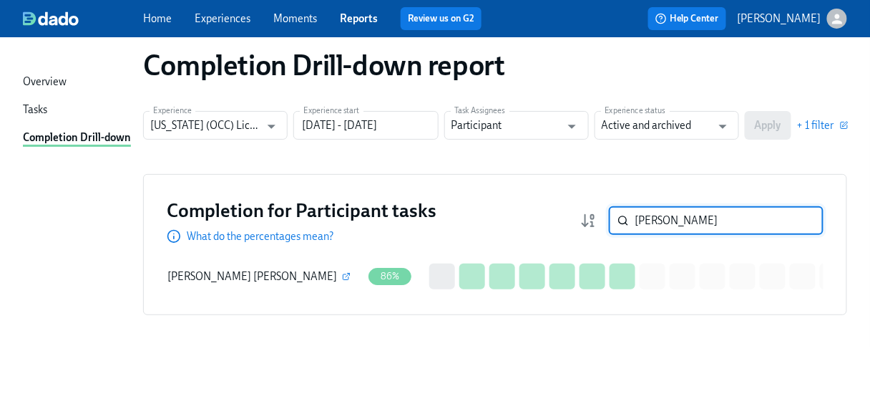
drag, startPoint x: 697, startPoint y: 220, endPoint x: 585, endPoint y: 231, distance: 112.2
click at [585, 231] on div "Completion for Participant tasks What do the percentages mean? [PERSON_NAME]" at bounding box center [495, 221] width 657 height 46
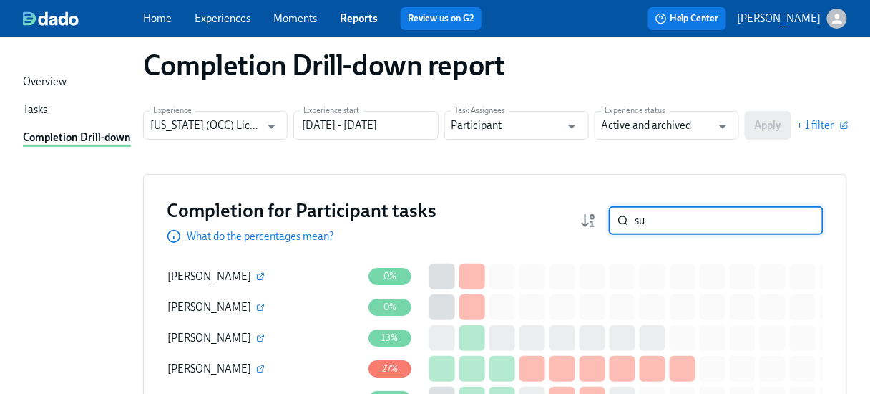
type input "s"
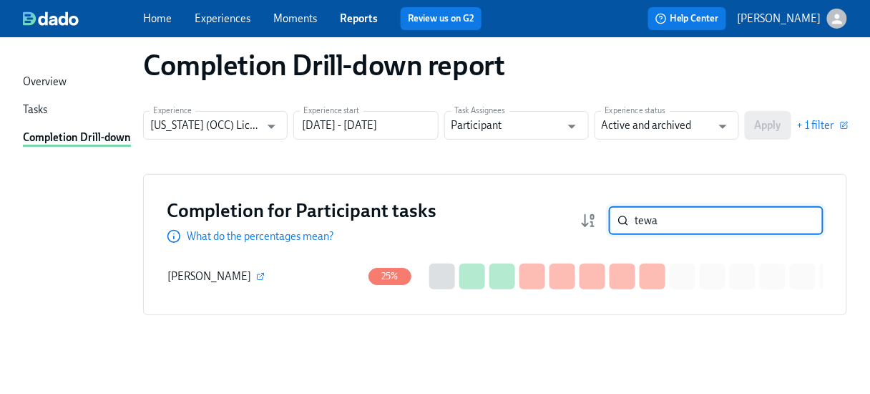
type input "tewa"
drag, startPoint x: 672, startPoint y: 223, endPoint x: 585, endPoint y: 215, distance: 87.7
click at [585, 215] on div "Completion for Participant tasks What do the percentages mean? tewa ​" at bounding box center [495, 221] width 657 height 46
type input "leyes"
click at [256, 276] on icon "button" at bounding box center [260, 276] width 9 height 9
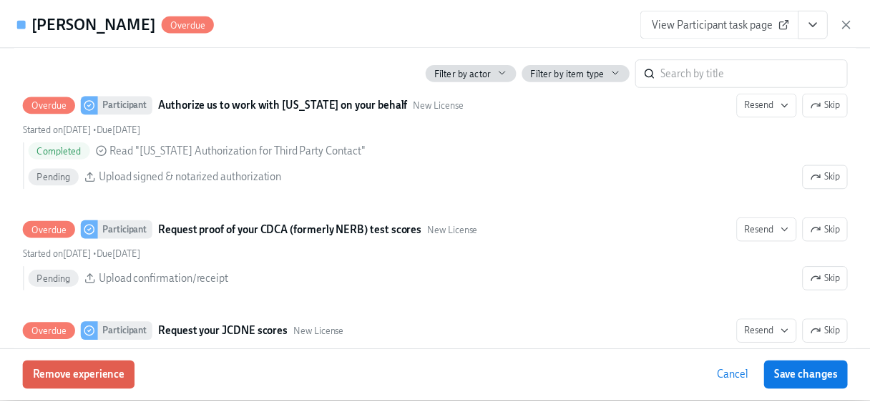
scroll to position [2175, 0]
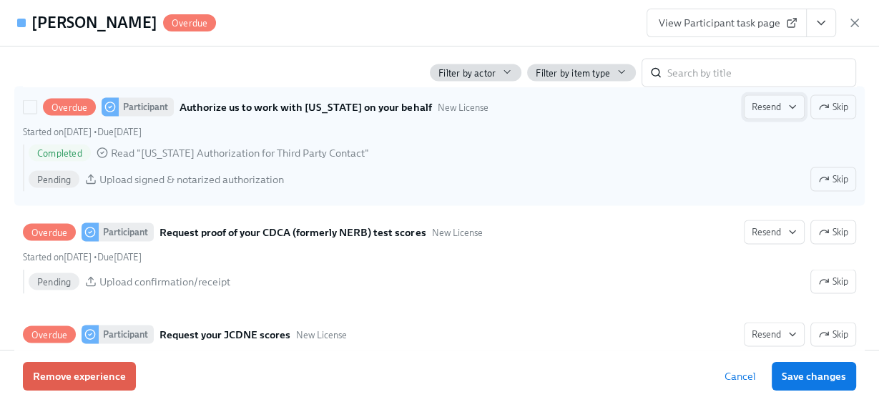
click at [757, 114] on span "Resend" at bounding box center [774, 106] width 45 height 14
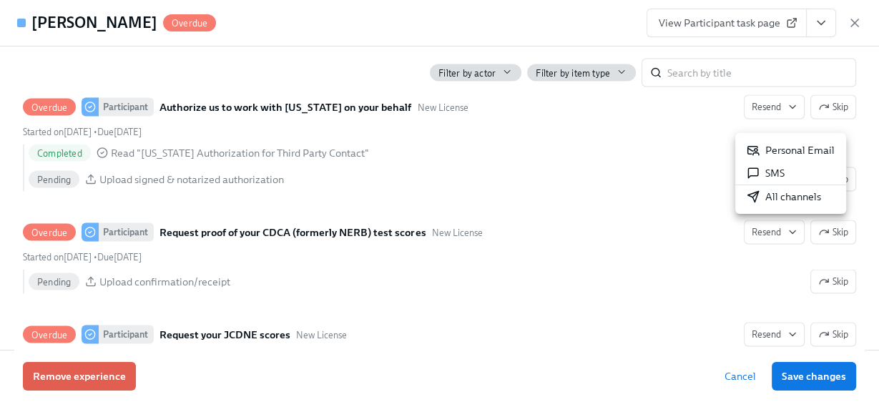
click at [773, 153] on div "Personal Email" at bounding box center [791, 150] width 88 height 14
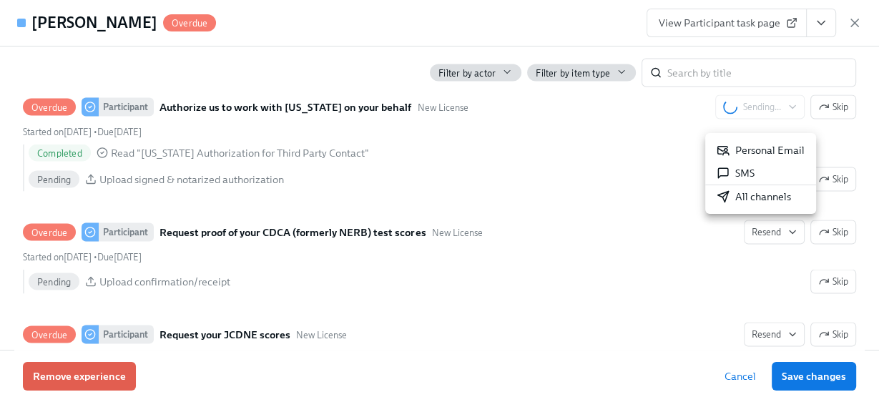
click at [758, 248] on div at bounding box center [439, 201] width 879 height 402
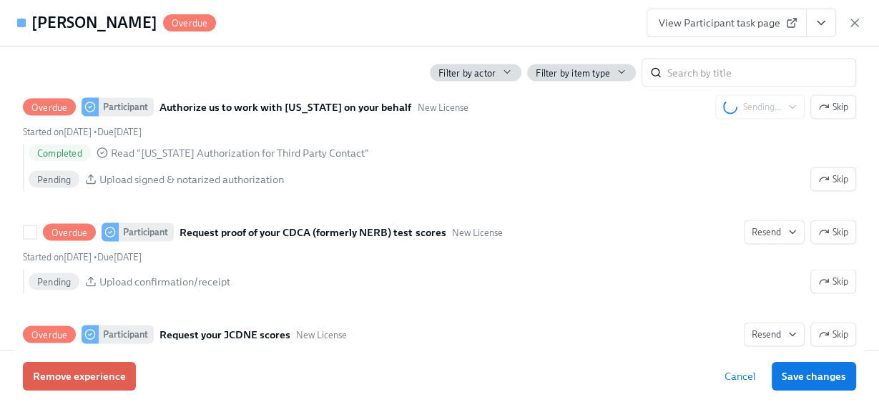
click at [758, 239] on span "Resend" at bounding box center [774, 232] width 45 height 14
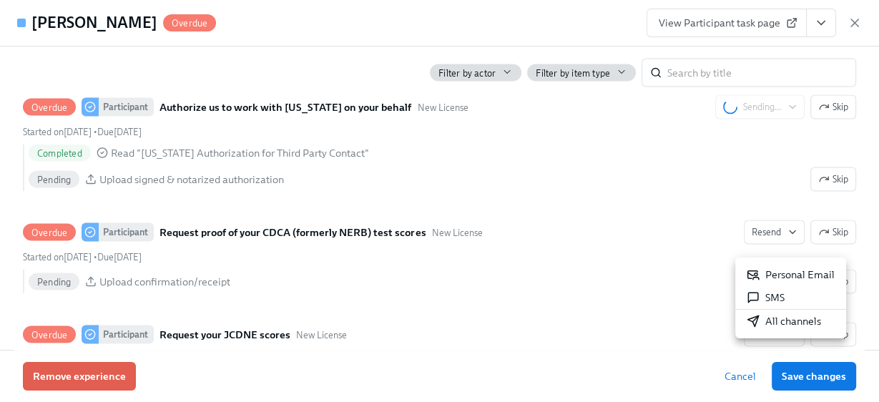
click at [763, 275] on div "Personal Email" at bounding box center [791, 275] width 88 height 14
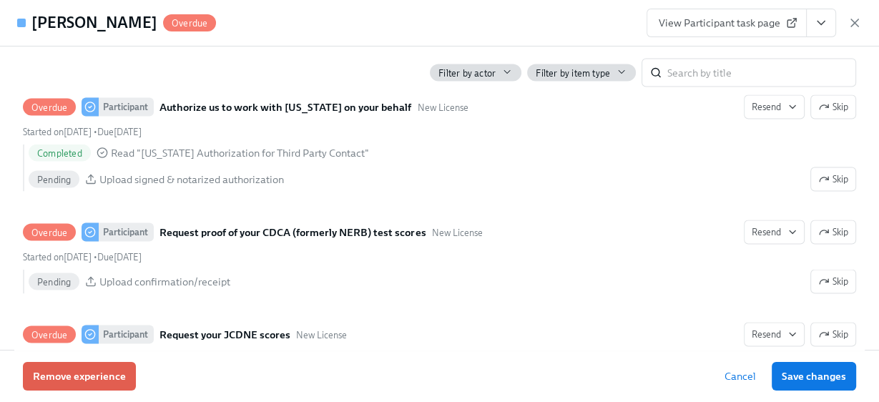
drag, startPoint x: 854, startPoint y: 20, endPoint x: 829, endPoint y: 33, distance: 27.5
click at [854, 20] on icon "button" at bounding box center [855, 23] width 14 height 14
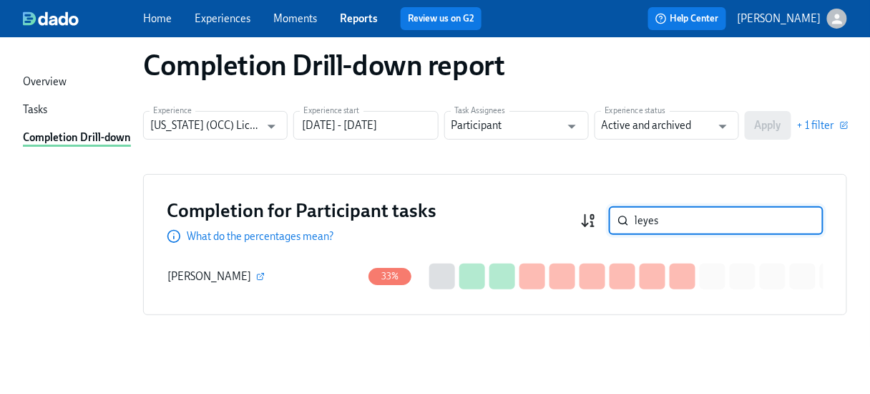
drag, startPoint x: 674, startPoint y: 221, endPoint x: 590, endPoint y: 225, distance: 84.5
click at [590, 225] on div "leyes ​" at bounding box center [701, 220] width 243 height 29
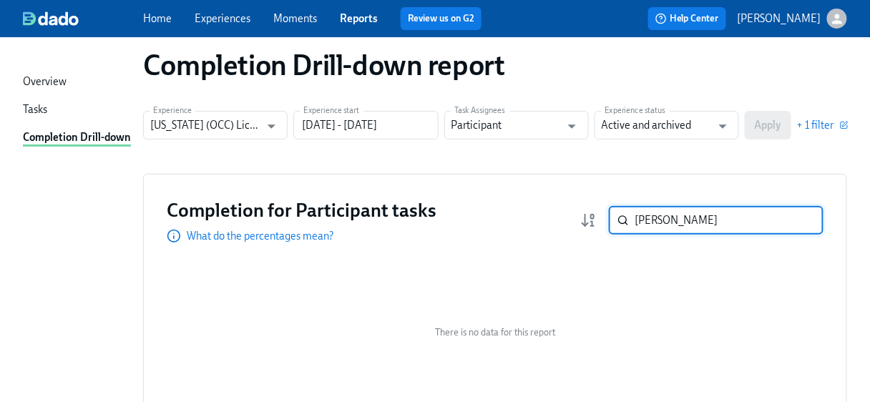
type input "[PERSON_NAME]"
click at [353, 21] on link "Reports" at bounding box center [359, 18] width 38 height 13
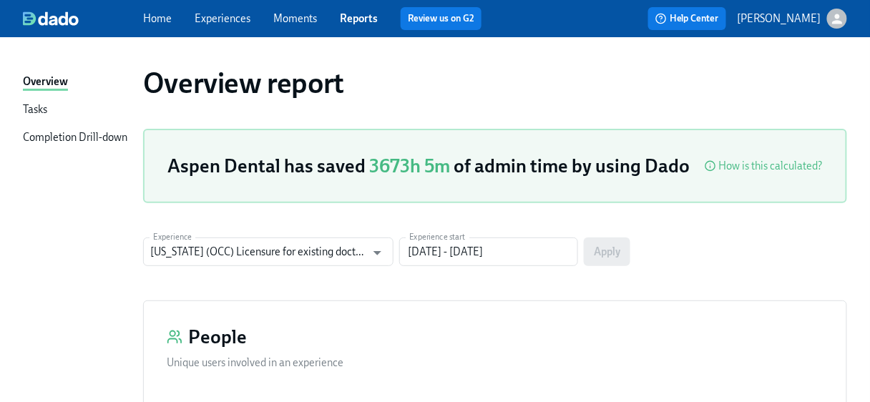
click at [58, 140] on div "Completion Drill-down" at bounding box center [75, 138] width 104 height 16
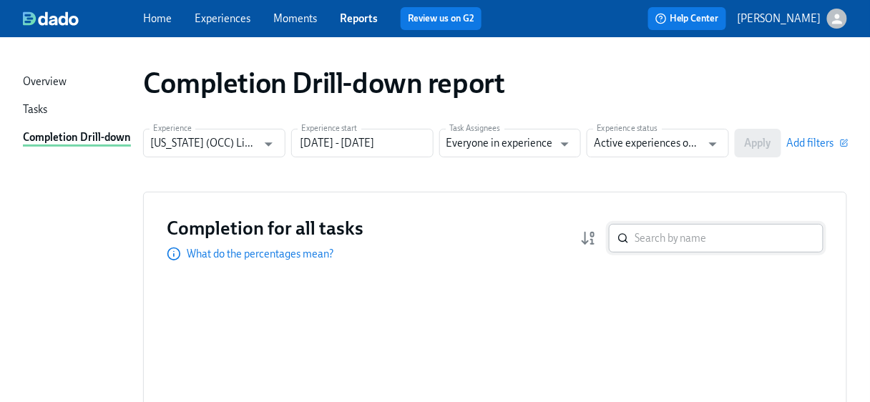
click at [643, 237] on input "search" at bounding box center [729, 238] width 189 height 29
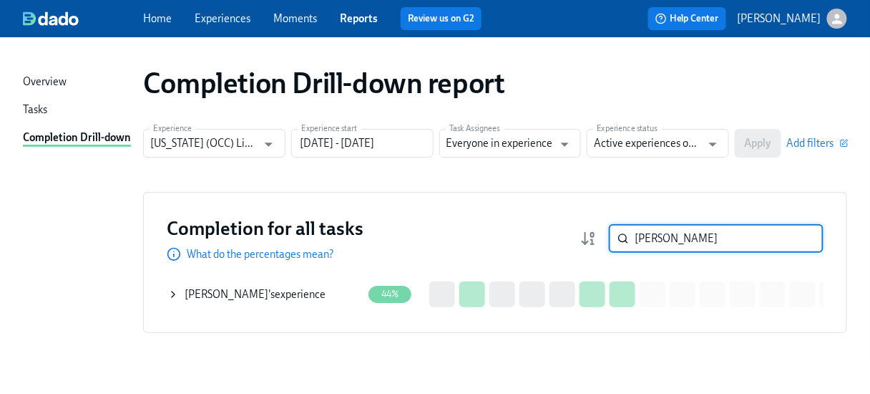
type input "[PERSON_NAME]"
click at [250, 291] on div "[PERSON_NAME] 's experience" at bounding box center [255, 294] width 141 height 14
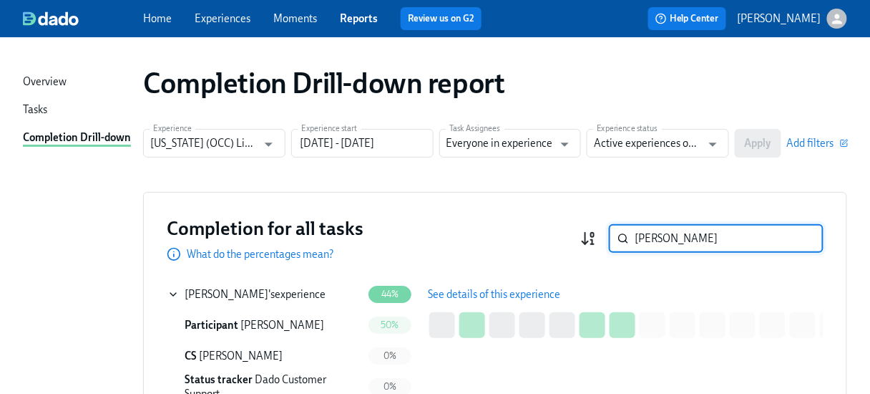
drag, startPoint x: 675, startPoint y: 238, endPoint x: 596, endPoint y: 238, distance: 78.7
click at [596, 238] on div "[PERSON_NAME] ​" at bounding box center [701, 238] width 243 height 29
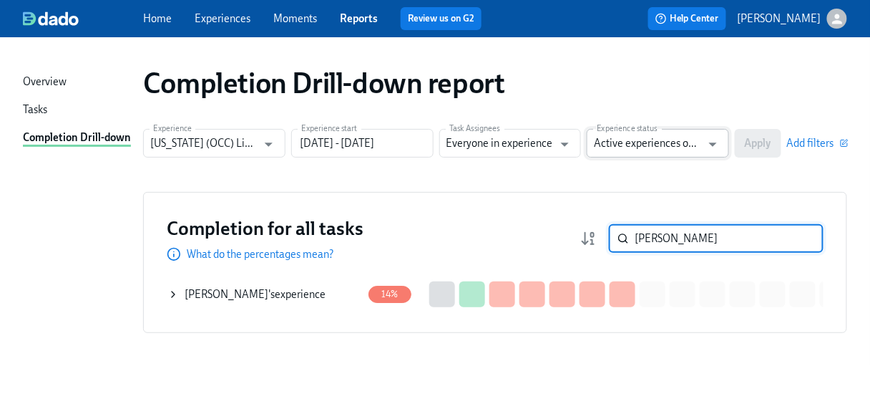
type input "[PERSON_NAME]"
click at [653, 145] on input "Active experiences only" at bounding box center [647, 143] width 107 height 29
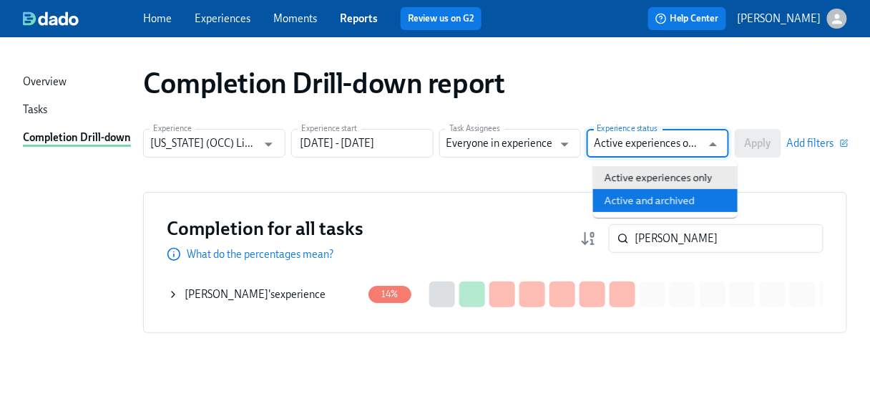
click at [638, 205] on li "Active and archived" at bounding box center [665, 200] width 145 height 23
type input "Active and archived"
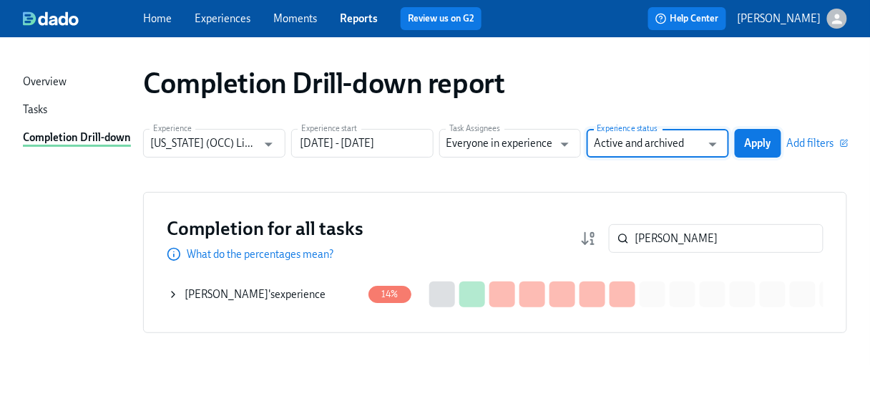
click at [780, 133] on button "Apply" at bounding box center [758, 143] width 47 height 29
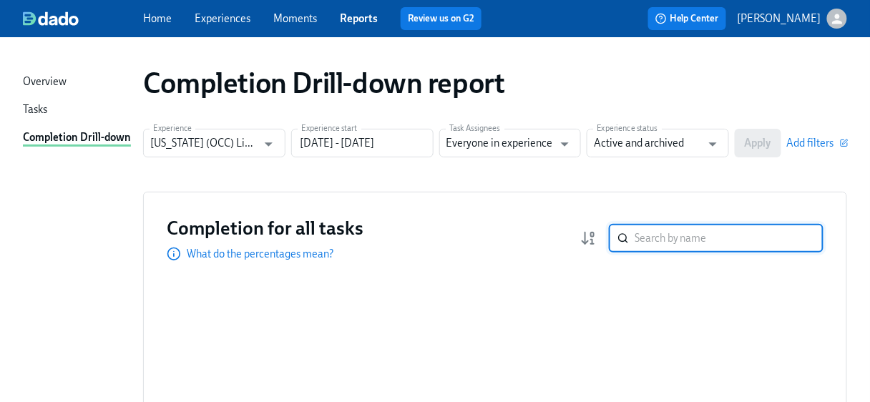
click at [658, 238] on input "search" at bounding box center [729, 238] width 189 height 29
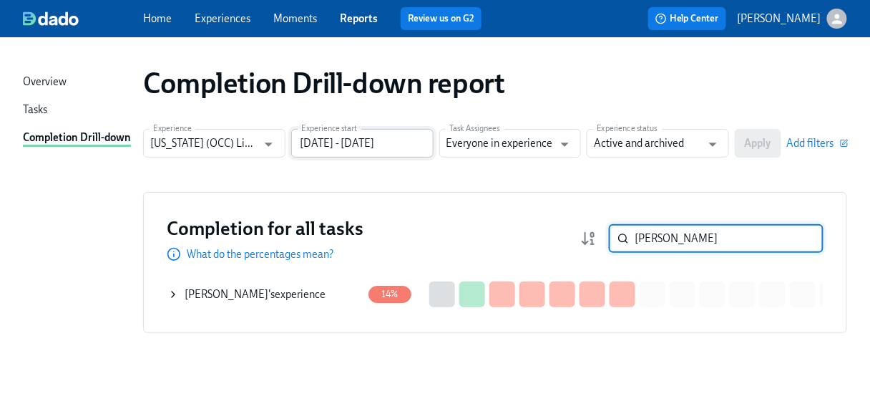
type input "[PERSON_NAME]"
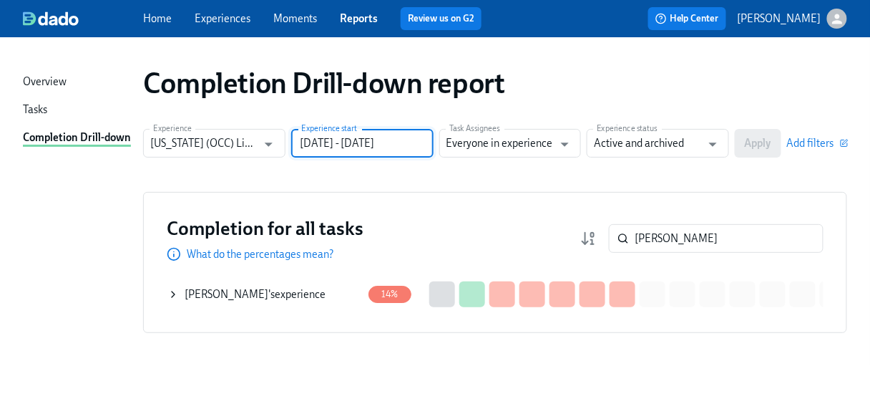
click at [372, 145] on input "[DATE] - [DATE]" at bounding box center [362, 143] width 142 height 29
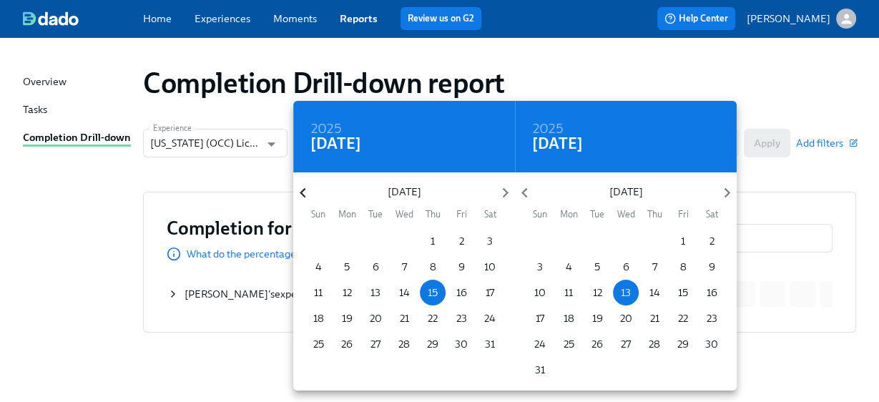
click at [303, 190] on icon "button" at bounding box center [303, 193] width 6 height 10
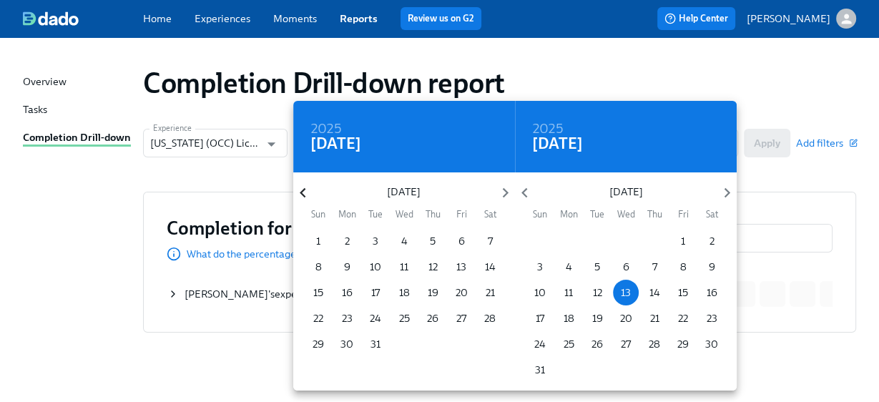
click at [303, 190] on icon "button" at bounding box center [303, 193] width 6 height 10
click at [372, 242] on span "1" at bounding box center [376, 241] width 26 height 14
type input "[DATE] - [DATE]"
click at [784, 177] on div at bounding box center [439, 201] width 879 height 402
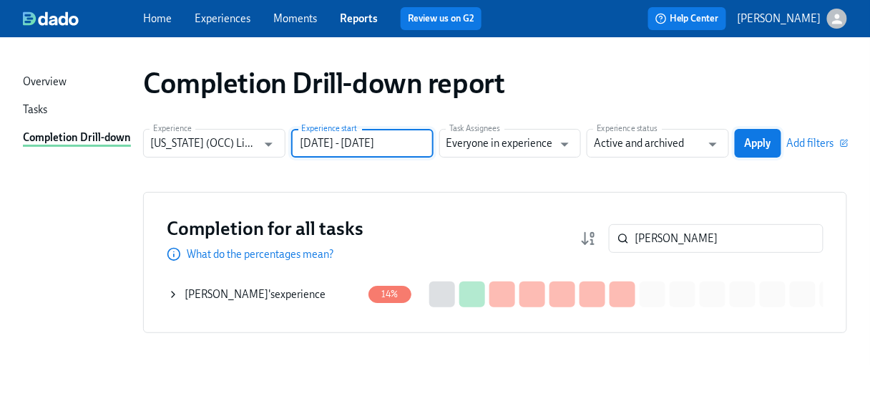
click at [771, 148] on span "Apply" at bounding box center [758, 143] width 26 height 14
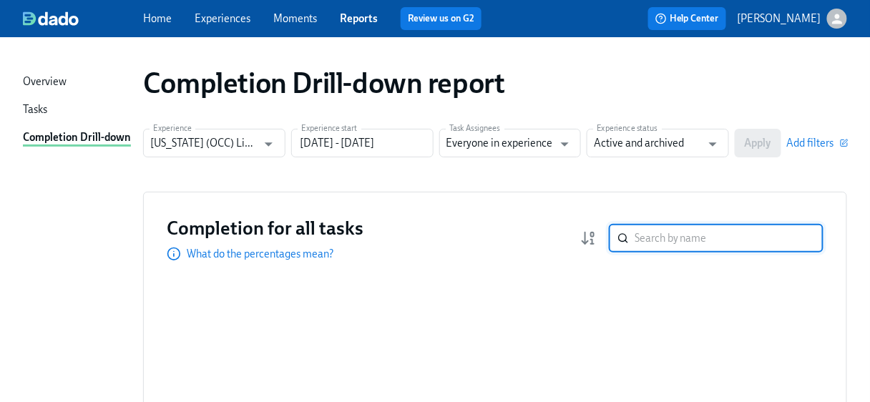
click at [663, 238] on input "search" at bounding box center [729, 238] width 189 height 29
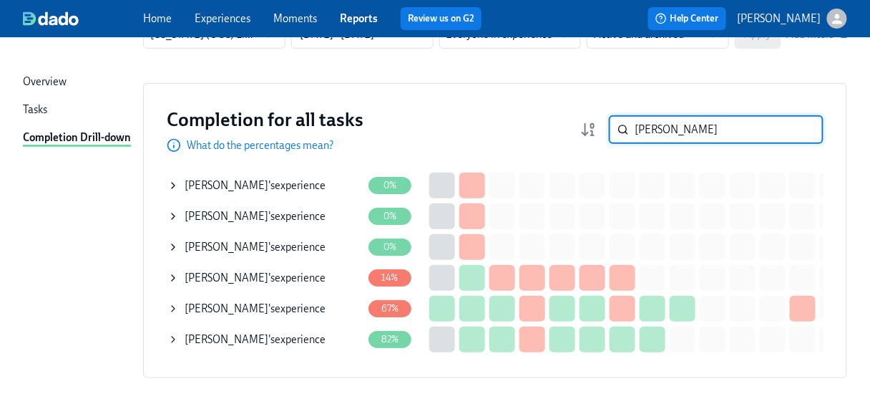
scroll to position [114, 0]
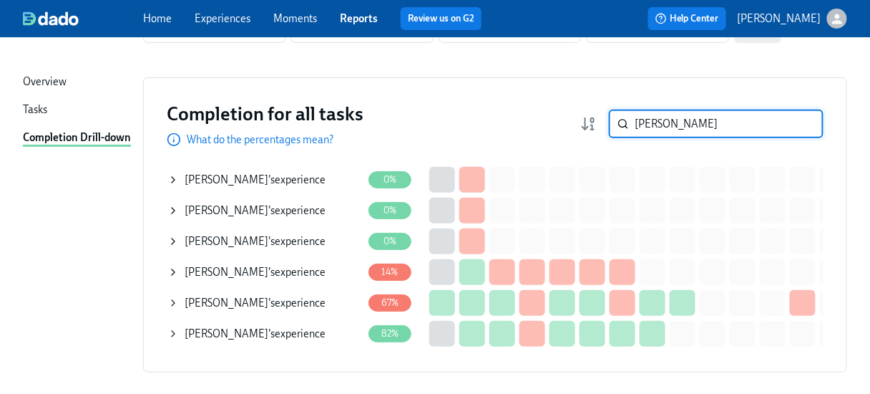
type input "[PERSON_NAME]"
click at [271, 337] on div "[PERSON_NAME] 's experience" at bounding box center [255, 333] width 141 height 14
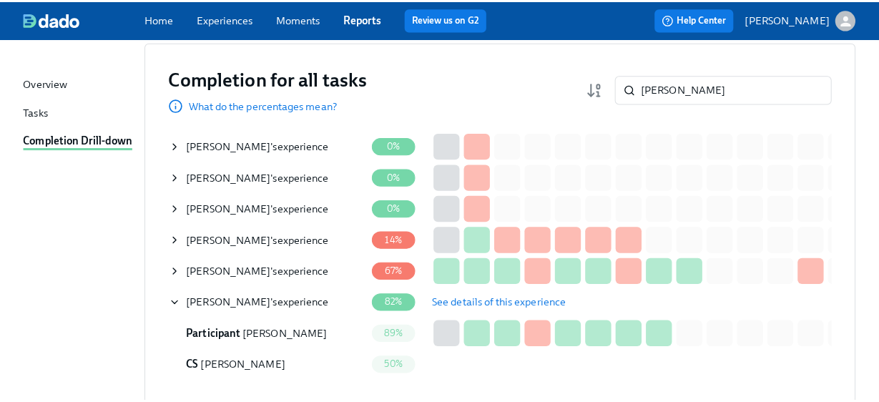
scroll to position [172, 0]
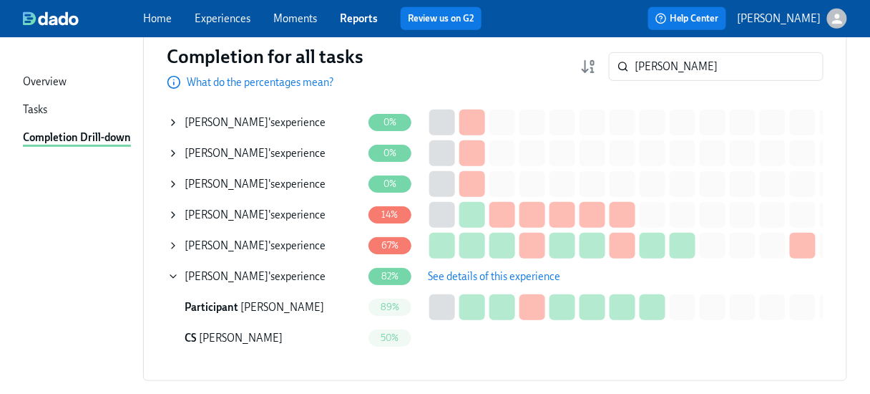
click at [454, 275] on span "See details of this experience" at bounding box center [494, 276] width 132 height 14
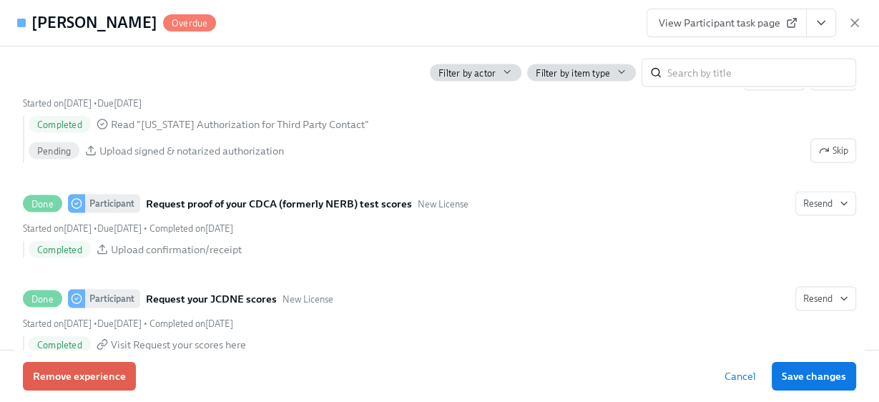
scroll to position [2175, 0]
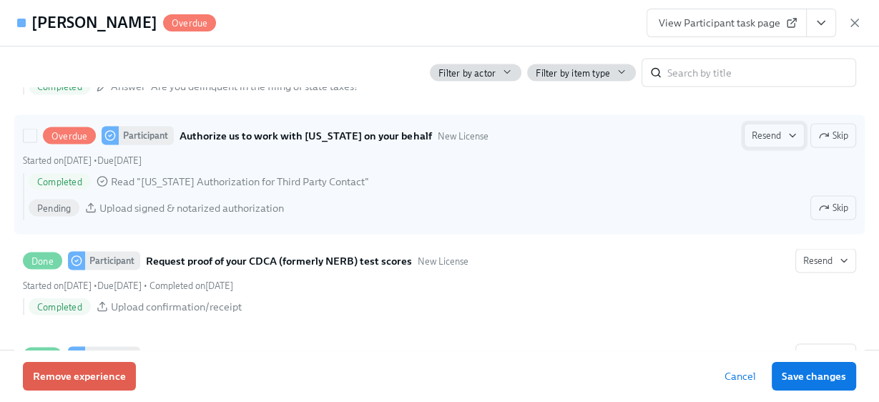
click at [776, 142] on span "Resend" at bounding box center [774, 135] width 45 height 14
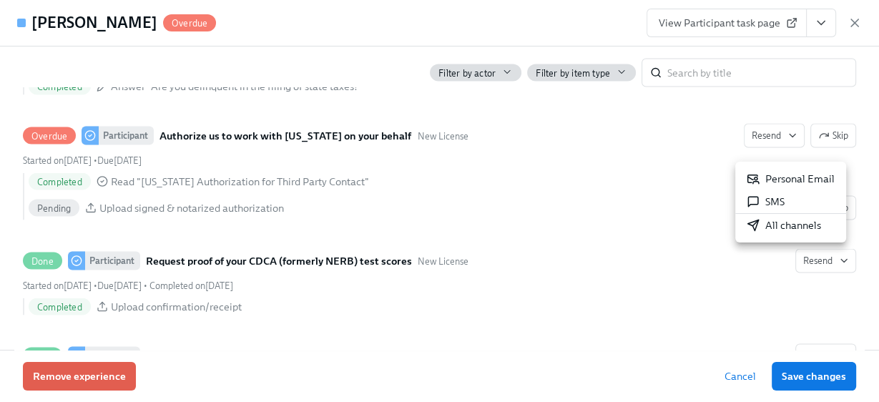
click at [779, 184] on div "Personal Email" at bounding box center [791, 179] width 88 height 14
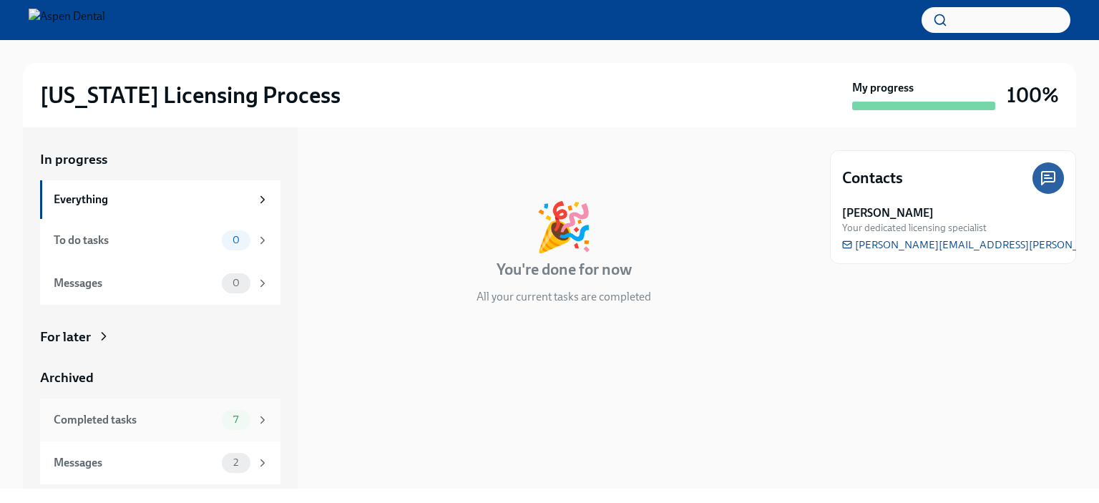
click at [107, 428] on div "Completed tasks 7" at bounding box center [161, 420] width 215 height 20
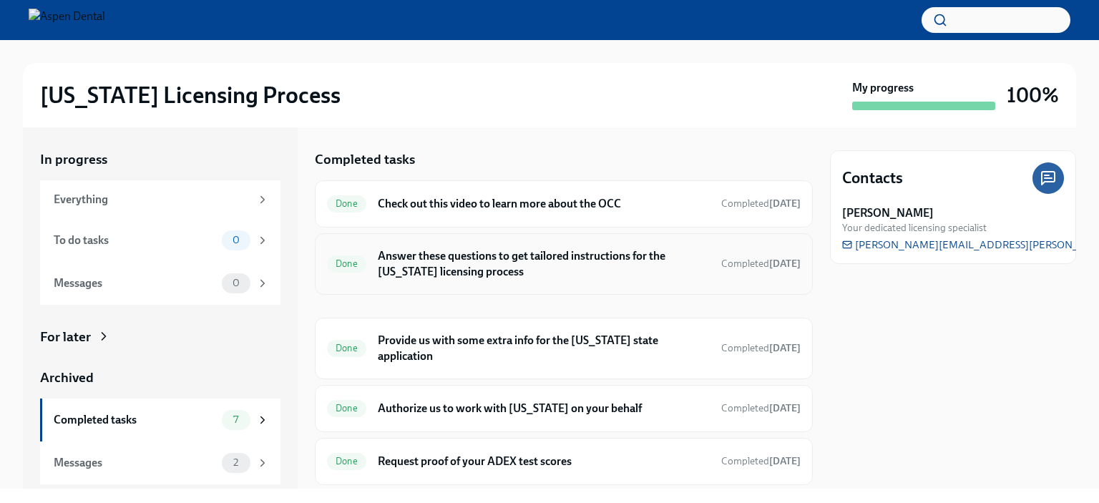
click at [452, 260] on h6 "Answer these questions to get tailored instructions for the [US_STATE] licensin…" at bounding box center [544, 263] width 332 height 31
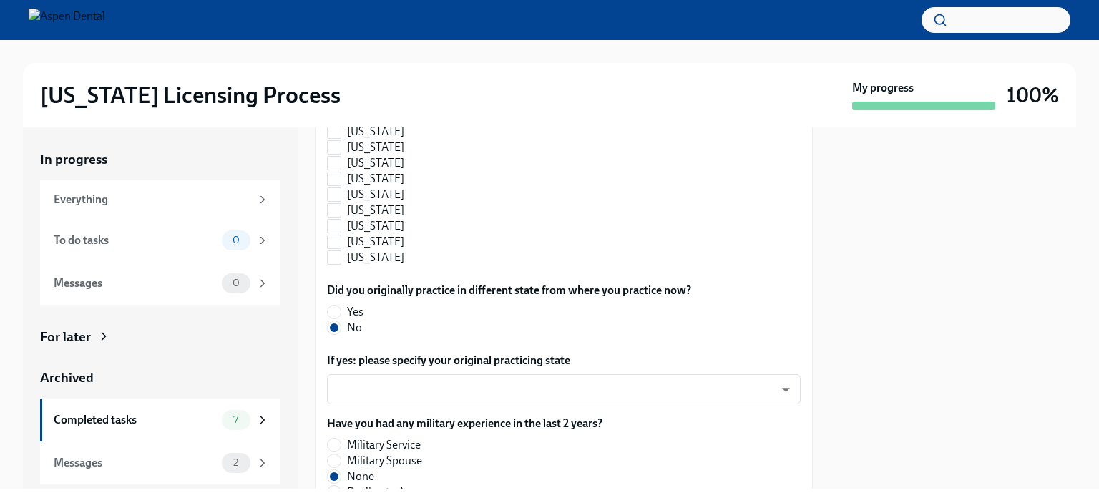
scroll to position [1697, 0]
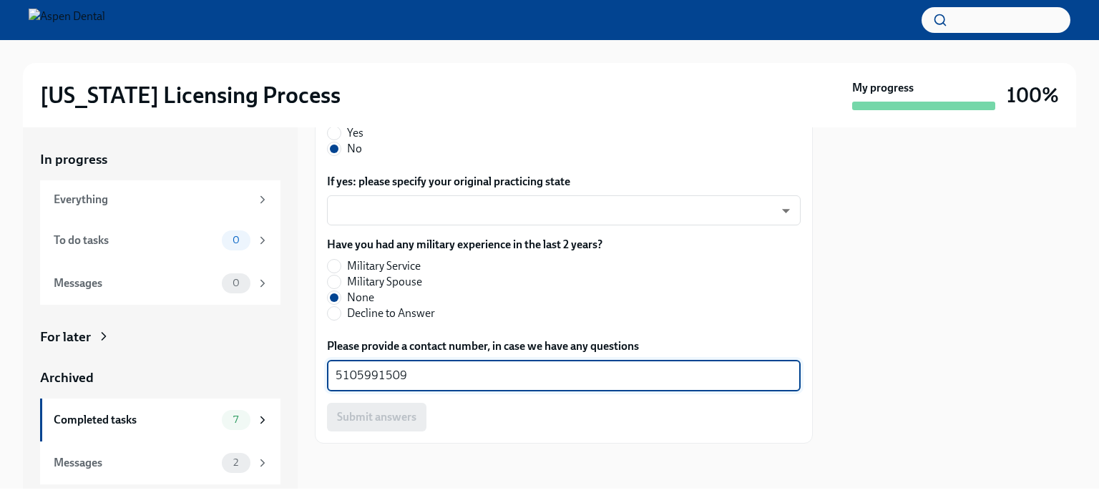
drag, startPoint x: 415, startPoint y: 376, endPoint x: 304, endPoint y: 366, distance: 111.4
click at [304, 366] on div "In progress Everything To do tasks 0 Messages 0 For later Archived Completed ta…" at bounding box center [549, 307] width 1053 height 361
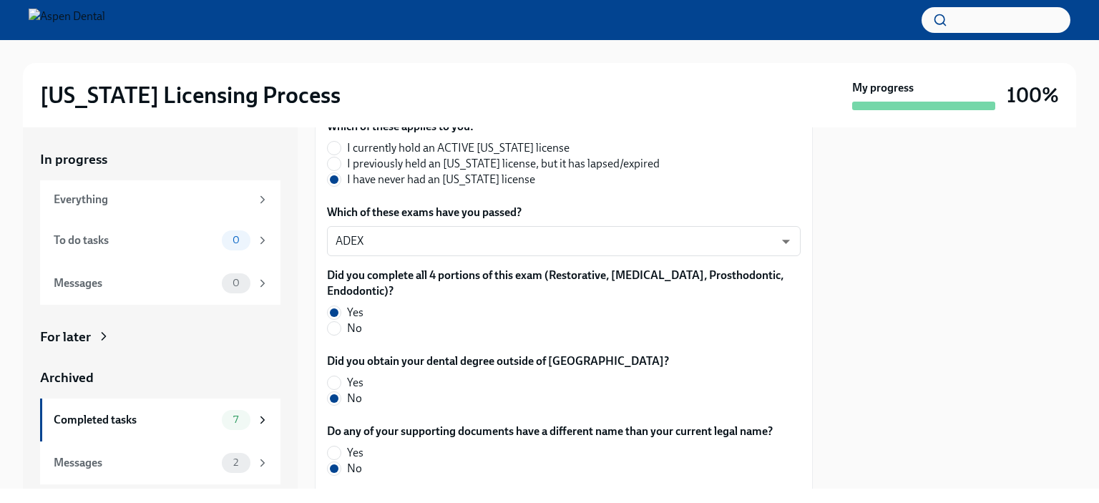
scroll to position [266, 0]
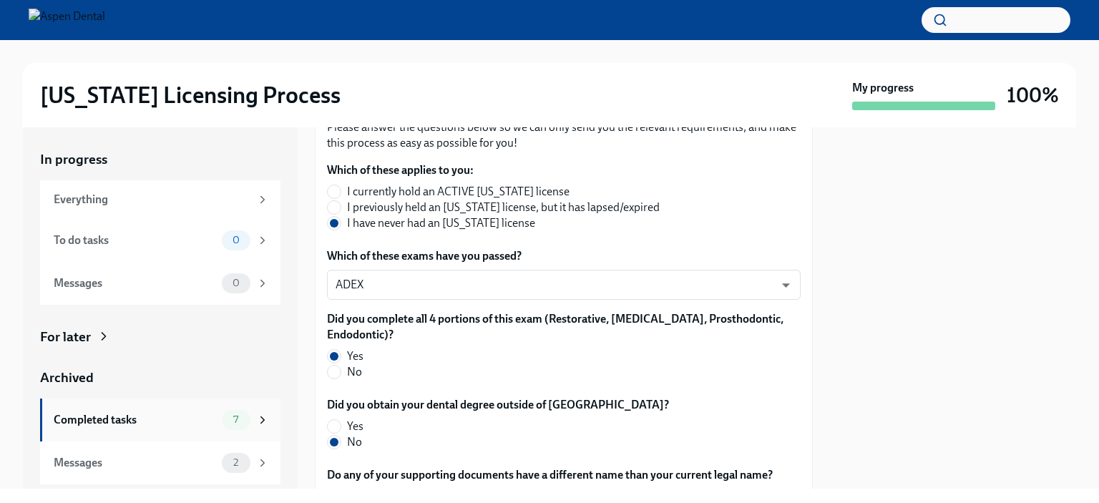
click at [116, 419] on div "Completed tasks" at bounding box center [135, 420] width 162 height 16
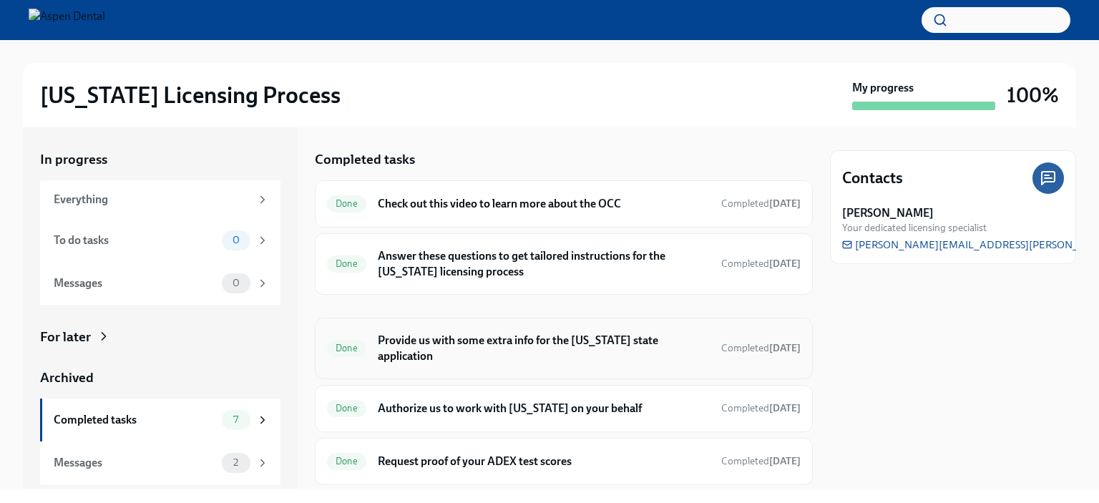
click at [409, 352] on h6 "Provide us with some extra info for the [US_STATE] state application" at bounding box center [544, 348] width 332 height 31
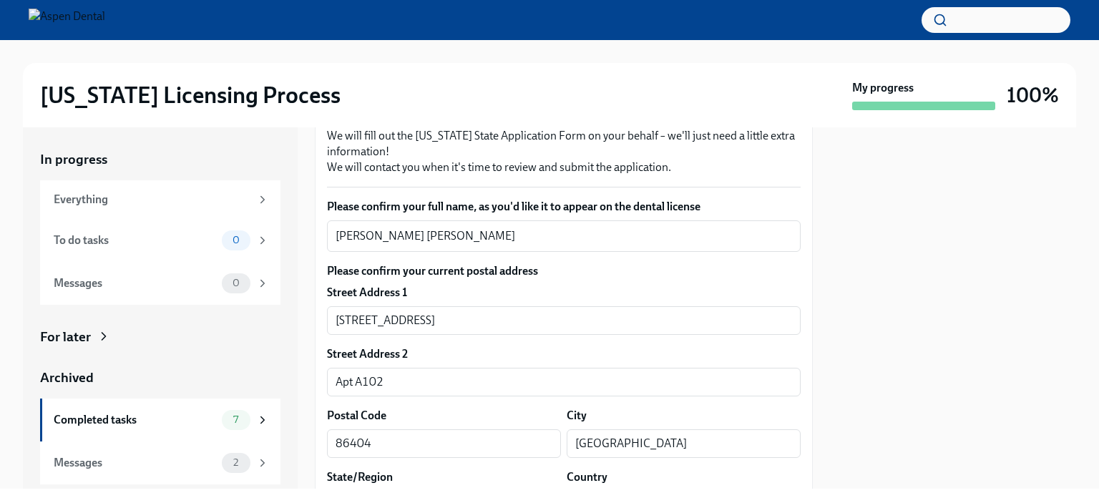
scroll to position [143, 0]
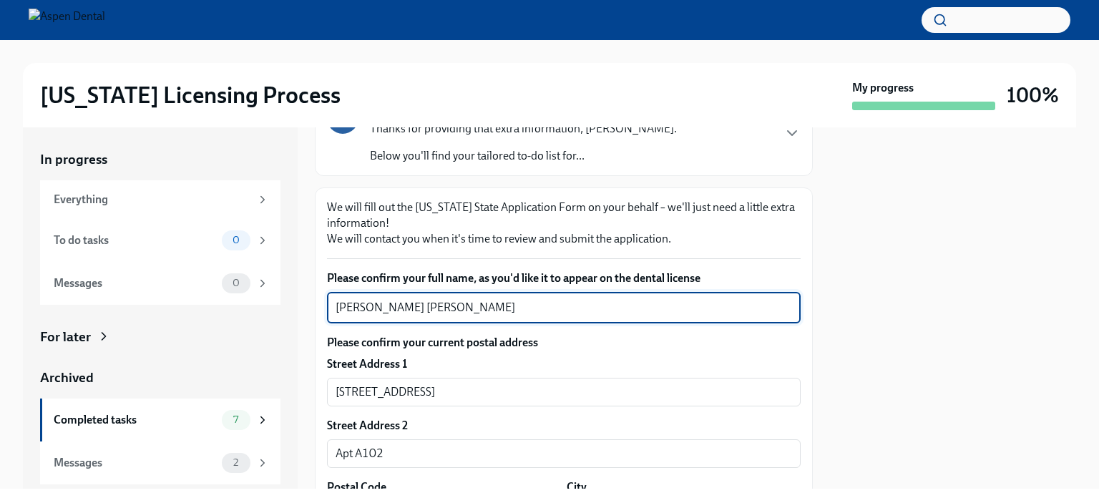
drag, startPoint x: 423, startPoint y: 303, endPoint x: 305, endPoint y: 300, distance: 118.1
click at [303, 299] on div "In progress Everything To do tasks 0 Messages 0 For later Archived Completed ta…" at bounding box center [549, 307] width 1053 height 361
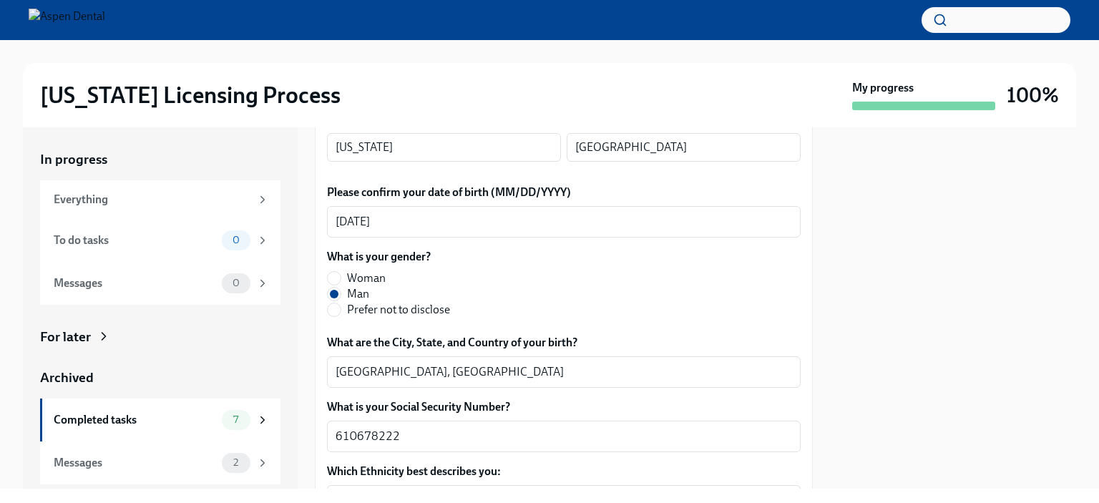
scroll to position [716, 0]
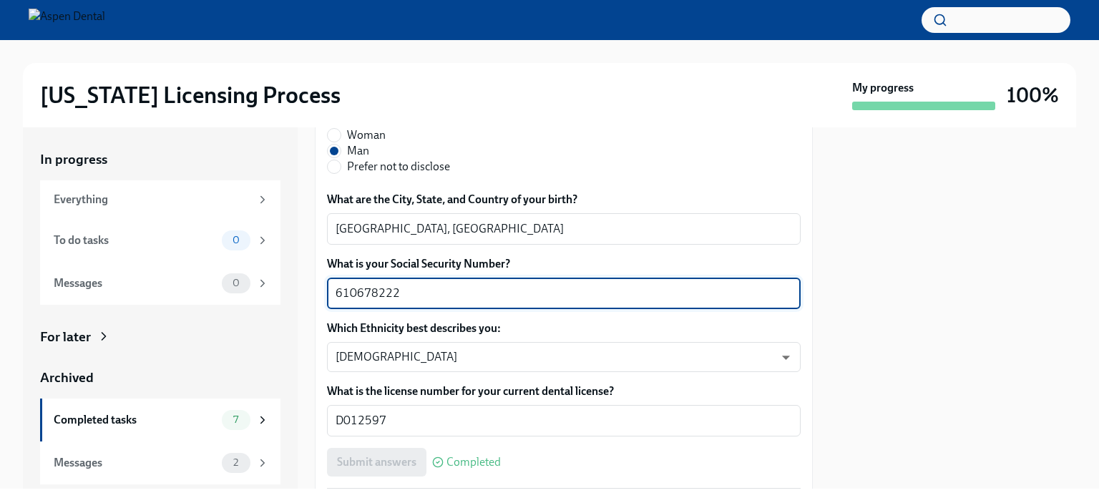
drag, startPoint x: 424, startPoint y: 294, endPoint x: 316, endPoint y: 293, distance: 108.1
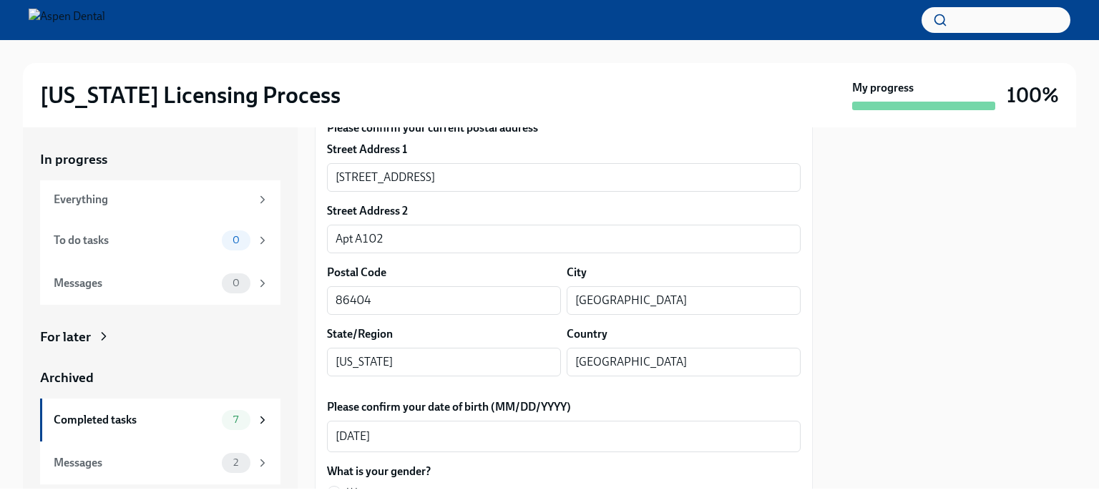
scroll to position [215, 0]
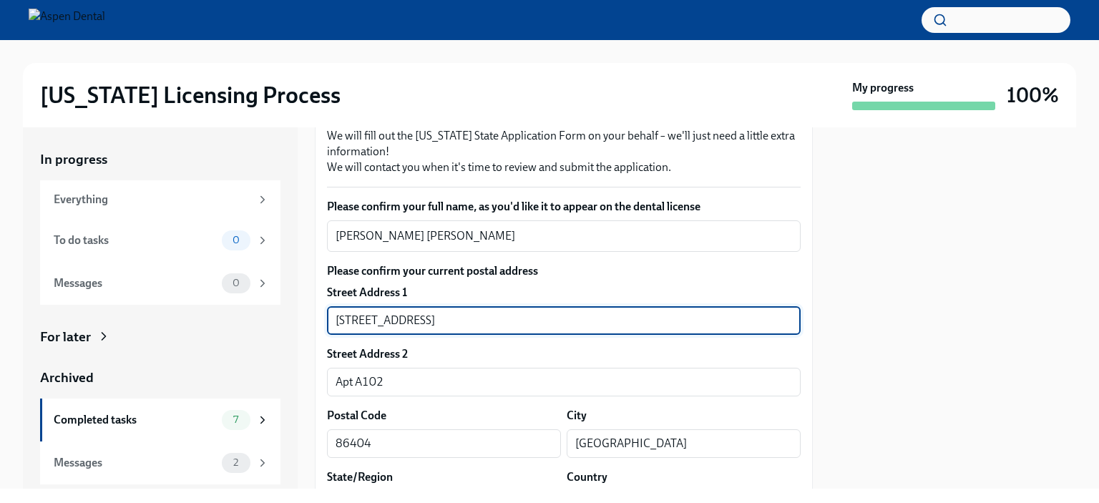
drag, startPoint x: 449, startPoint y: 321, endPoint x: 289, endPoint y: 319, distance: 160.3
click at [289, 319] on div "In progress Everything To do tasks 0 Messages 0 For later Archived Completed ta…" at bounding box center [549, 307] width 1053 height 361
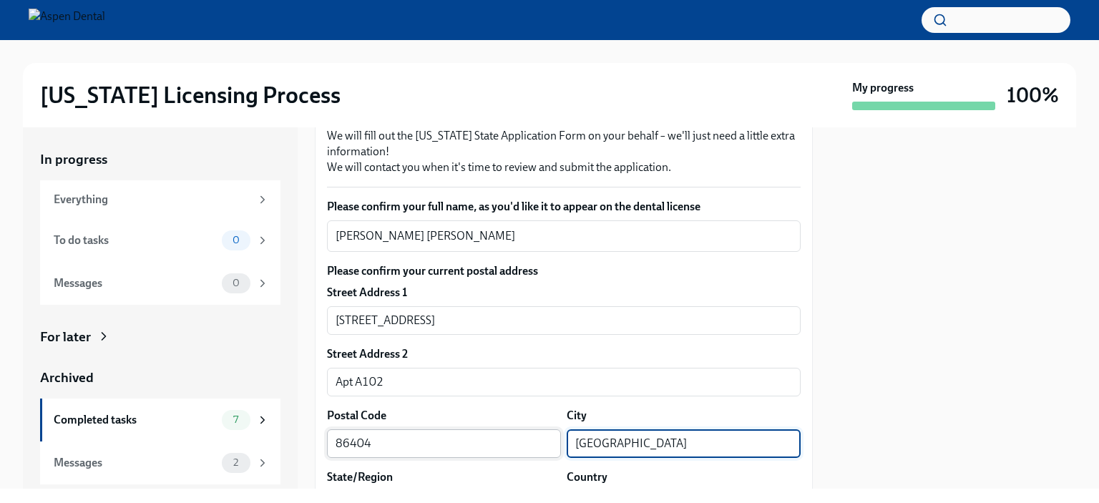
drag, startPoint x: 678, startPoint y: 443, endPoint x: 515, endPoint y: 436, distance: 163.3
click at [515, 437] on div "Postal Code 86404 ​ City Lake Havasu City ​" at bounding box center [564, 433] width 474 height 50
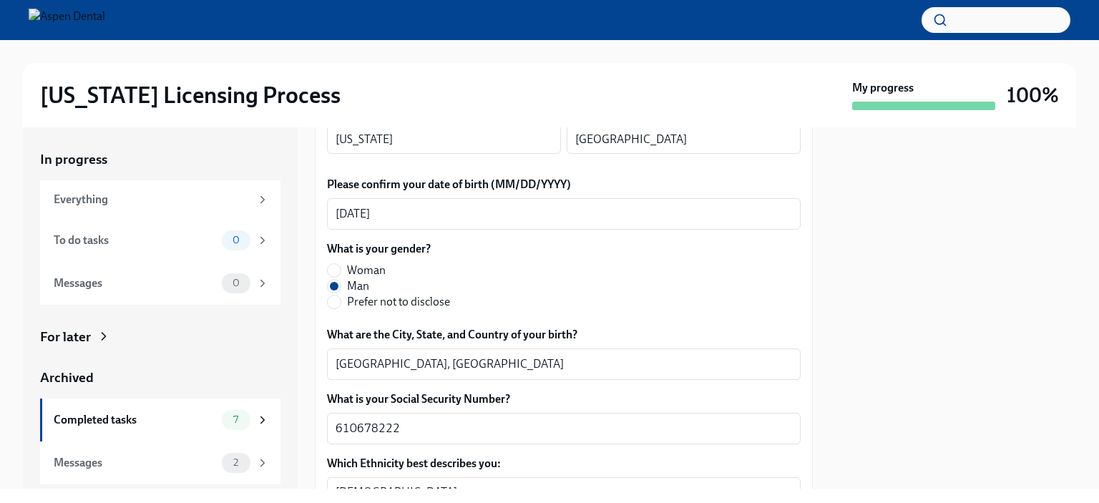
scroll to position [644, 0]
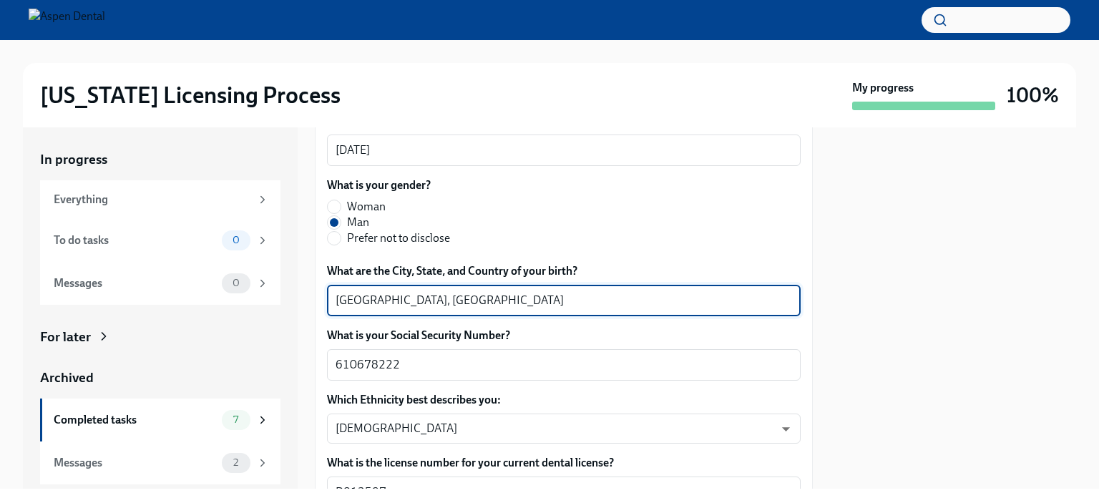
drag, startPoint x: 418, startPoint y: 301, endPoint x: 316, endPoint y: 300, distance: 102.3
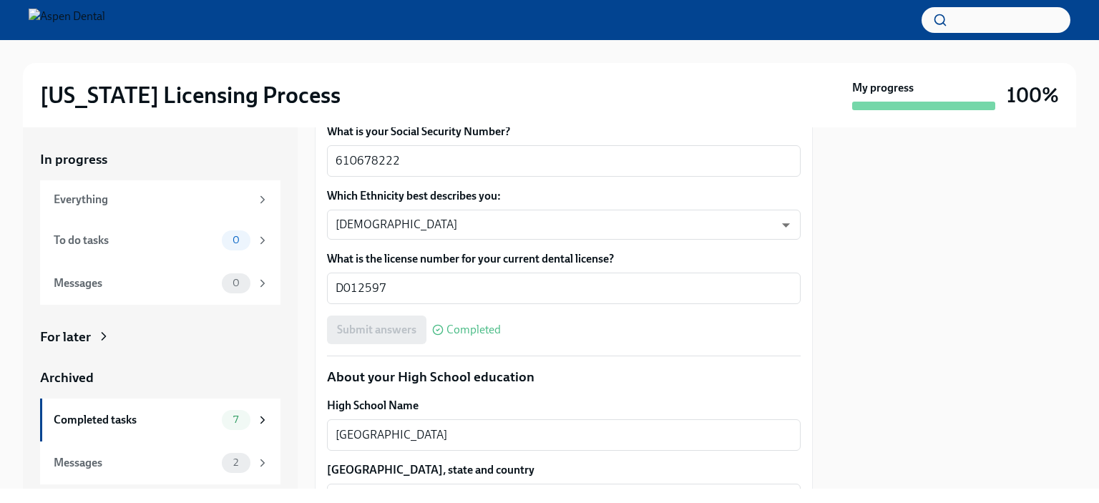
scroll to position [930, 0]
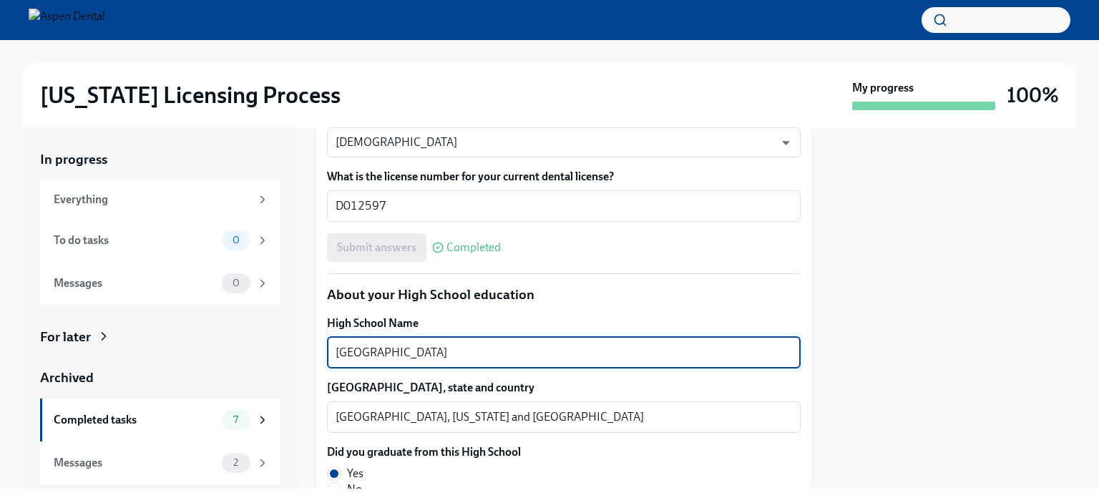
drag, startPoint x: 486, startPoint y: 351, endPoint x: 325, endPoint y: 357, distance: 161.1
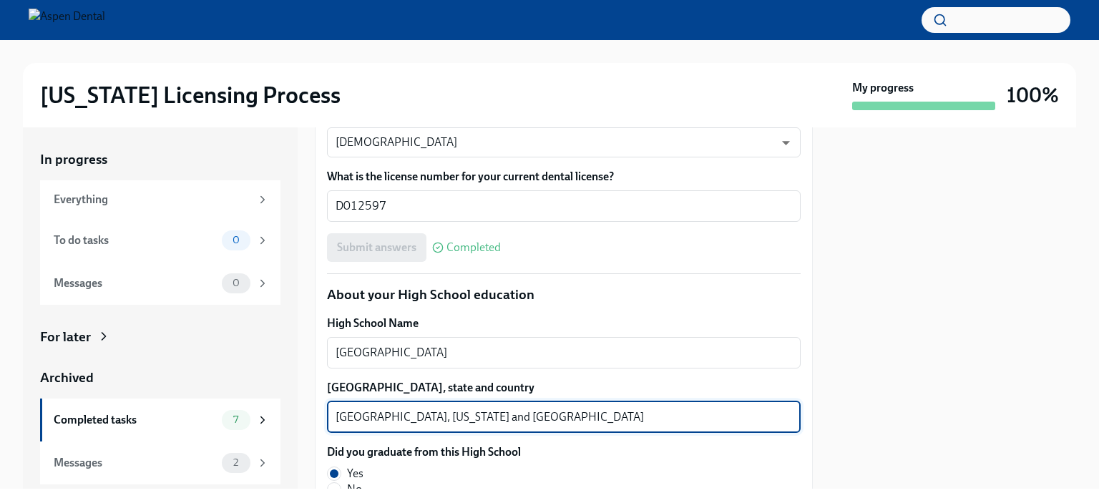
drag, startPoint x: 376, startPoint y: 415, endPoint x: 318, endPoint y: 411, distance: 58.8
click at [308, 409] on div "In progress Everything To do tasks 0 Messages 0 For later Archived Completed ta…" at bounding box center [549, 307] width 1053 height 361
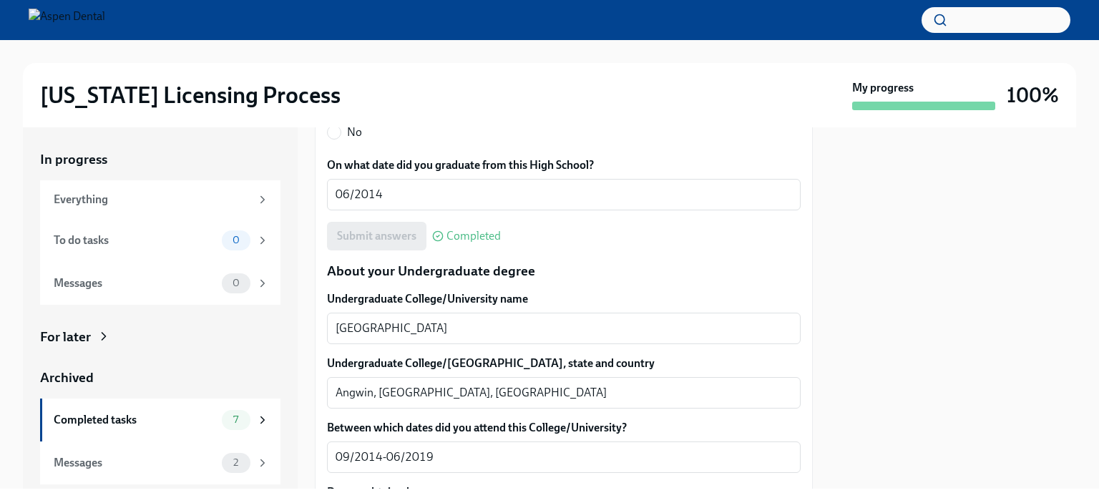
scroll to position [1288, 0]
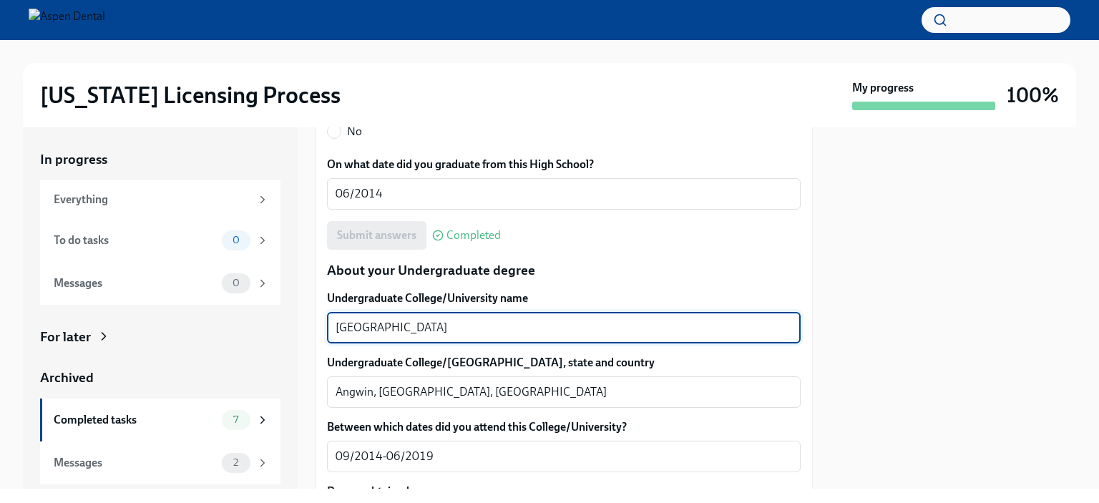
drag, startPoint x: 381, startPoint y: 326, endPoint x: 326, endPoint y: 326, distance: 54.4
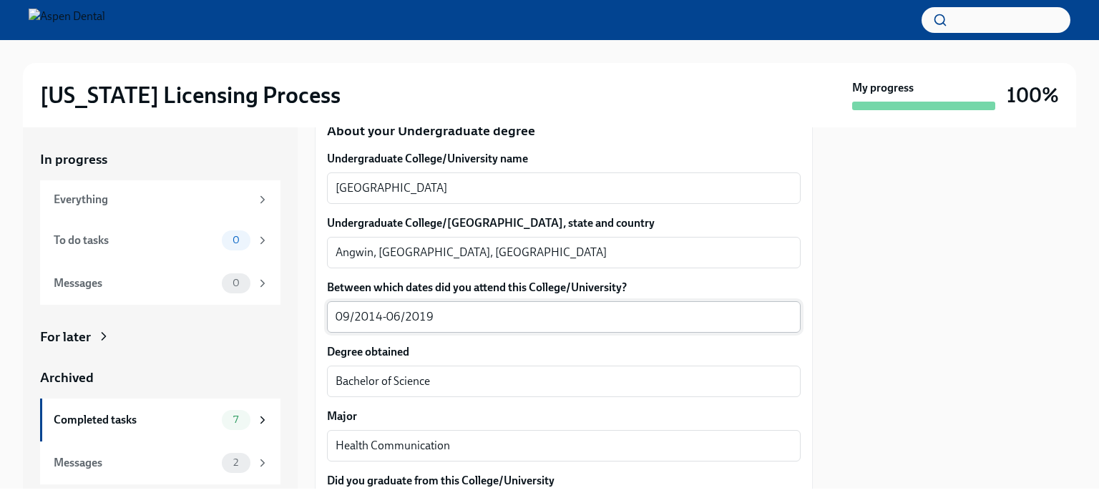
scroll to position [1431, 0]
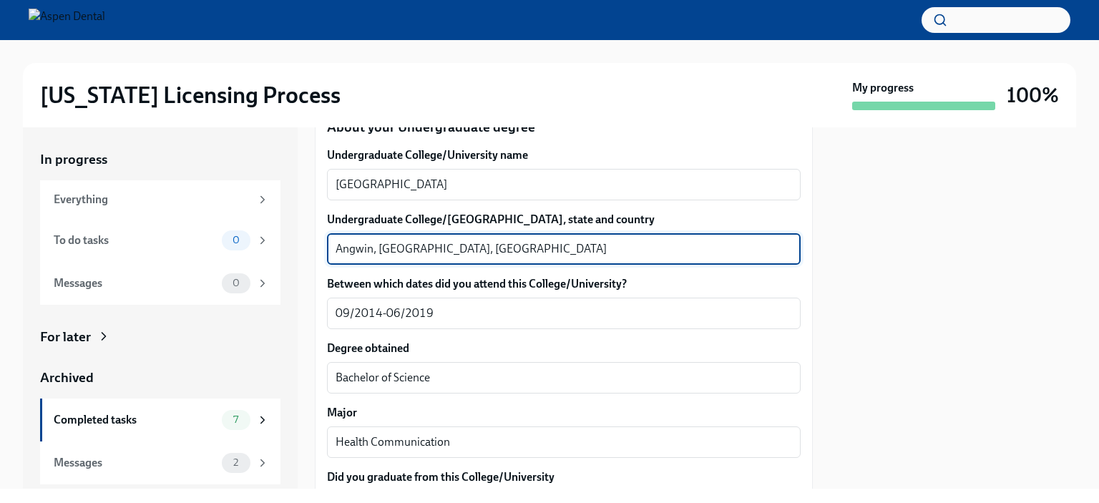
drag, startPoint x: 361, startPoint y: 245, endPoint x: 321, endPoint y: 246, distance: 39.4
click at [321, 246] on div "We will fill out the Illinois State Application Form on your behalf – we'll jus…" at bounding box center [564, 502] width 498 height 3207
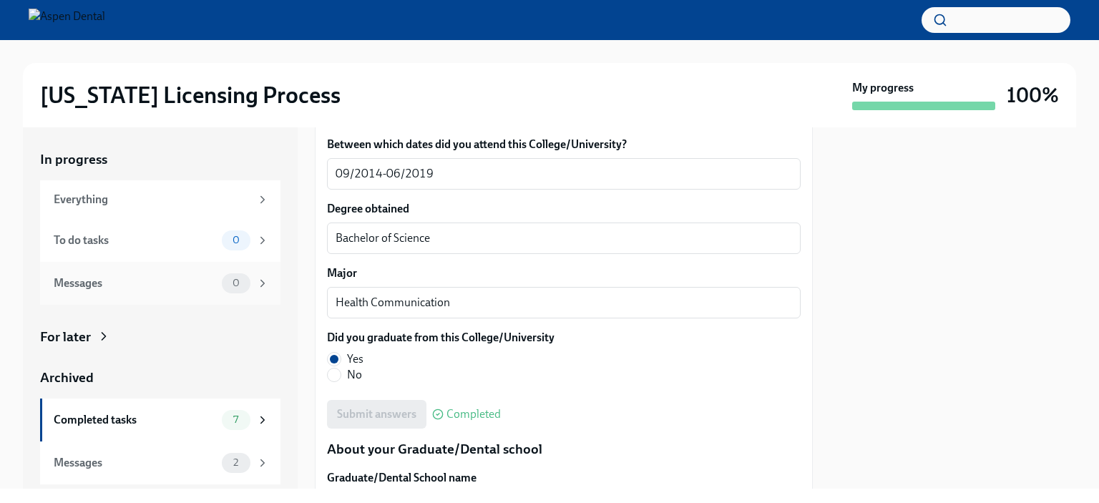
scroll to position [1574, 0]
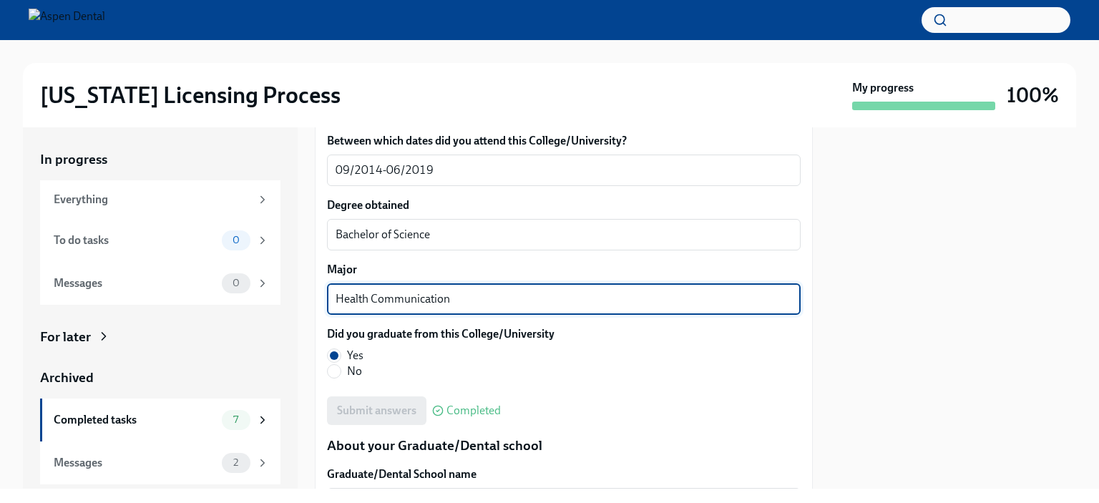
drag, startPoint x: 462, startPoint y: 295, endPoint x: 306, endPoint y: 291, distance: 156.8
click at [306, 291] on div "In progress Everything To do tasks 0 Messages 0 For later Archived Completed ta…" at bounding box center [549, 307] width 1053 height 361
paste textarea "Angwi"
drag, startPoint x: 396, startPoint y: 297, endPoint x: 321, endPoint y: 294, distance: 74.5
click at [321, 294] on div "We will fill out the Illinois State Application Form on your behalf – we'll jus…" at bounding box center [564, 359] width 498 height 3207
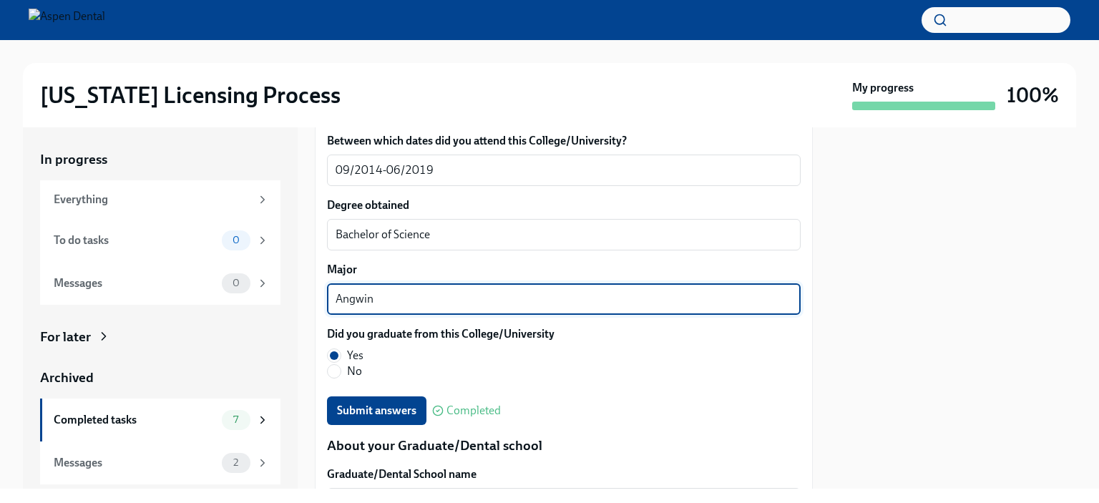
type textarea "Angwin"
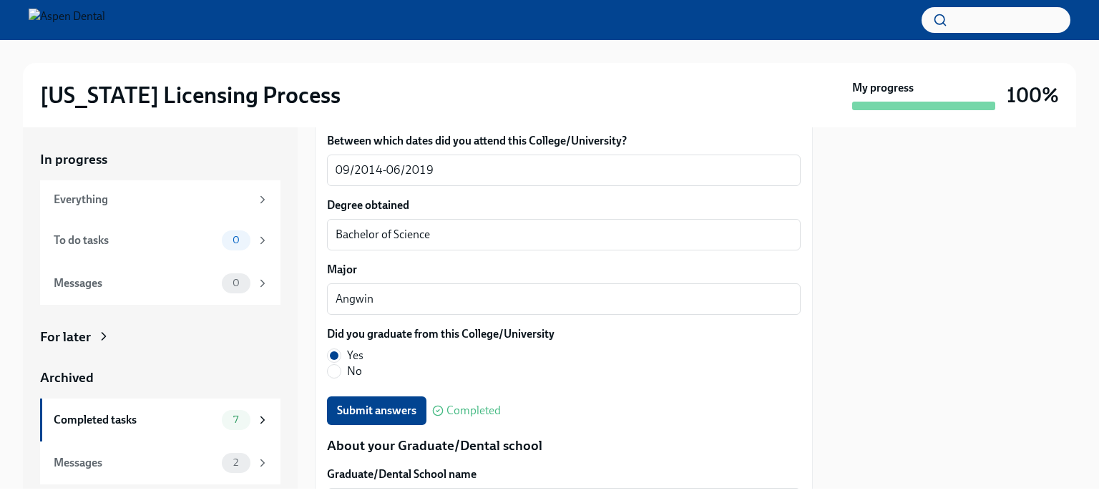
drag, startPoint x: 375, startPoint y: 301, endPoint x: 343, endPoint y: 269, distance: 44.5
click at [343, 269] on label "Major" at bounding box center [564, 270] width 474 height 16
click at [343, 291] on textarea "Angwin" at bounding box center [564, 299] width 457 height 17
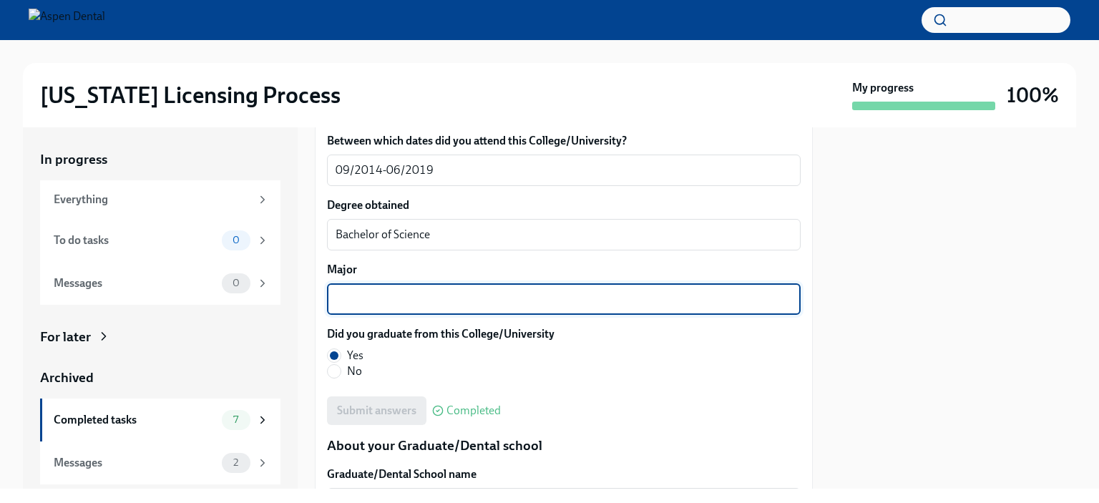
type textarea "Angwin"
drag, startPoint x: 387, startPoint y: 306, endPoint x: 736, endPoint y: 94, distance: 407.4
click at [736, 94] on div "Illinois Licensing Process" at bounding box center [443, 95] width 806 height 29
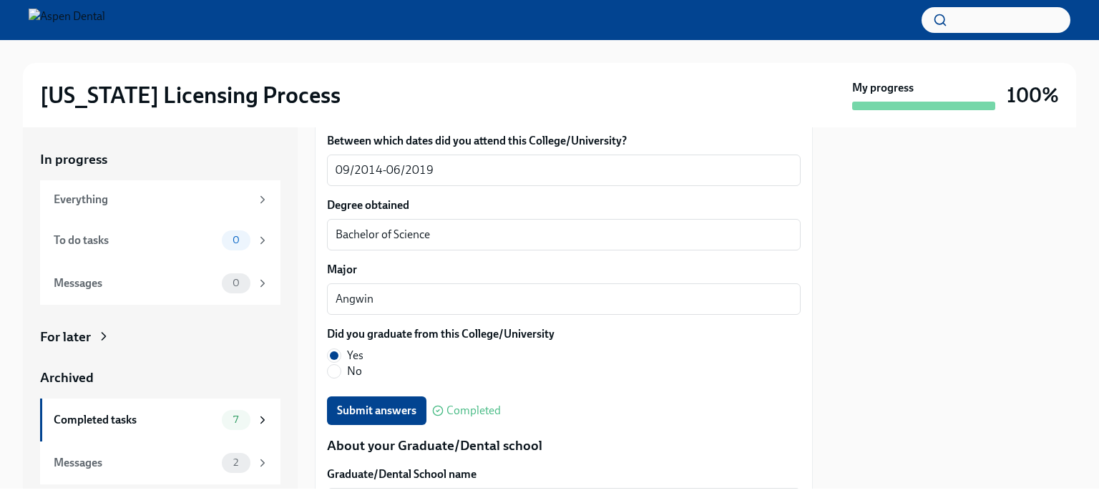
drag, startPoint x: 382, startPoint y: 295, endPoint x: 303, endPoint y: 291, distance: 78.8
click at [303, 291] on div "In progress Everything To do tasks 0 Messages 0 For later Archived Completed ta…" at bounding box center [549, 307] width 1053 height 361
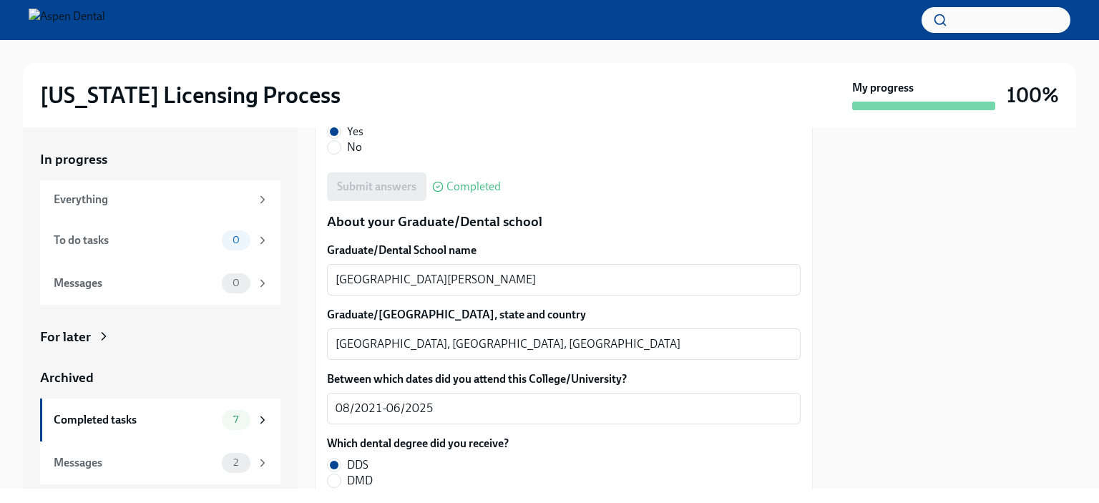
scroll to position [1861, 0]
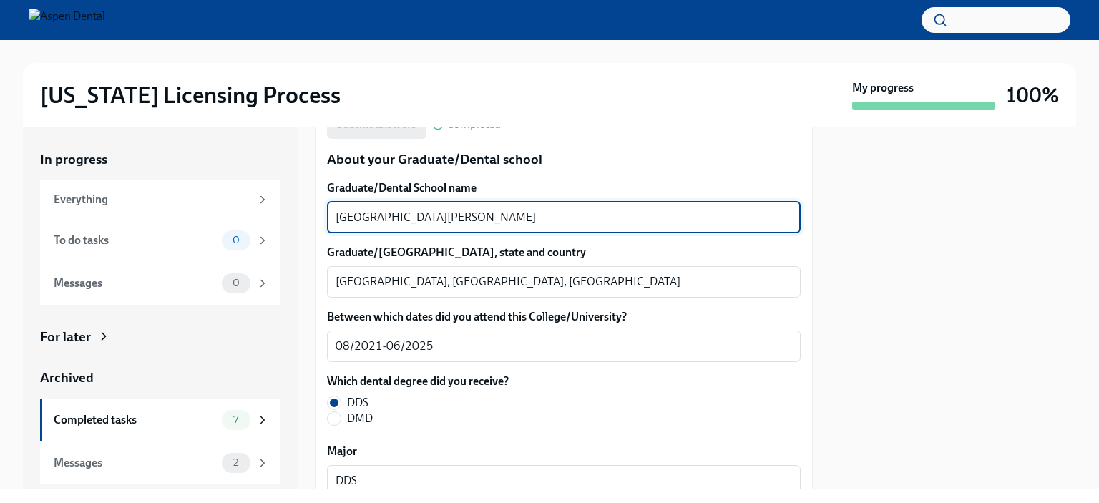
drag, startPoint x: 482, startPoint y: 212, endPoint x: 329, endPoint y: 215, distance: 152.4
click at [329, 215] on div "Loma Linda University School of Dentistry x ​" at bounding box center [564, 217] width 474 height 31
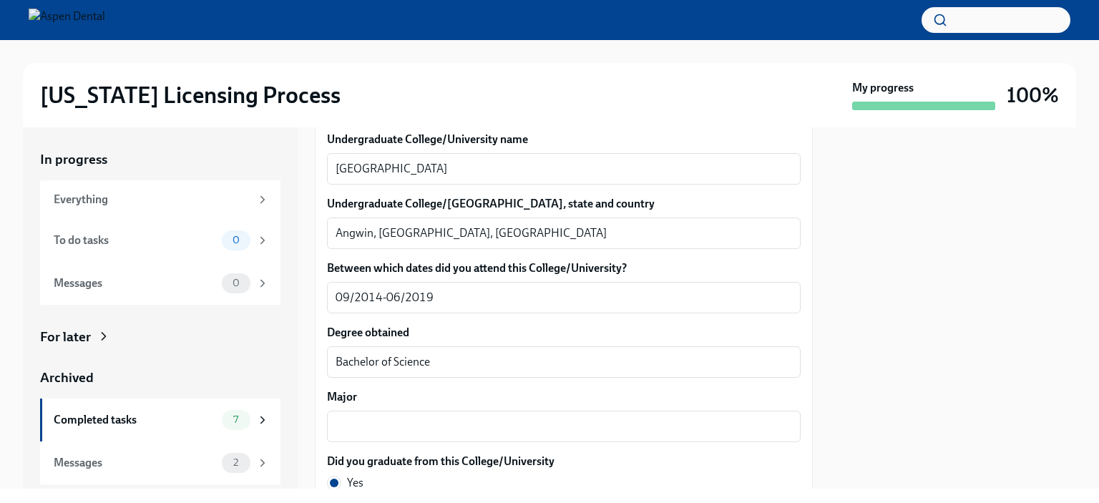
scroll to position [1360, 0]
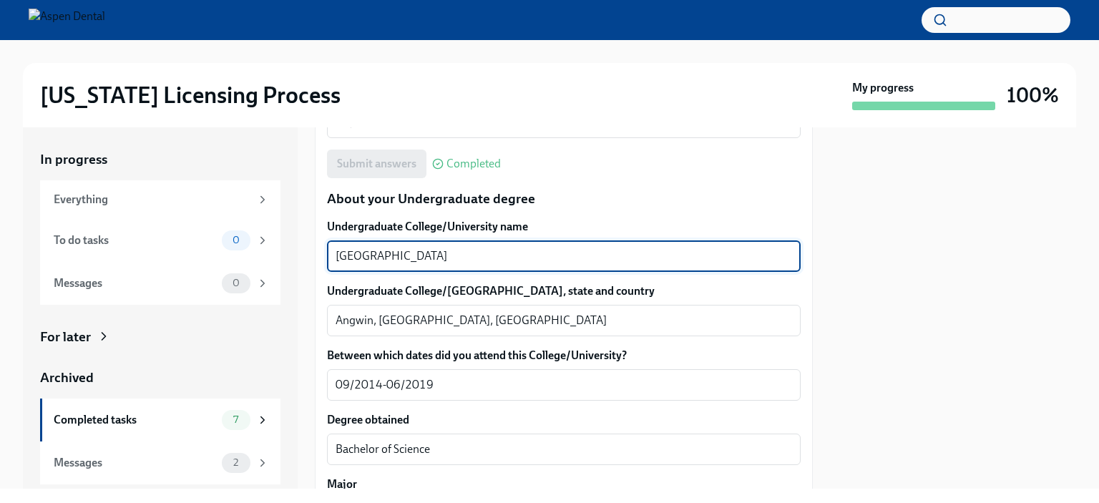
drag, startPoint x: 439, startPoint y: 256, endPoint x: 317, endPoint y: 244, distance: 122.3
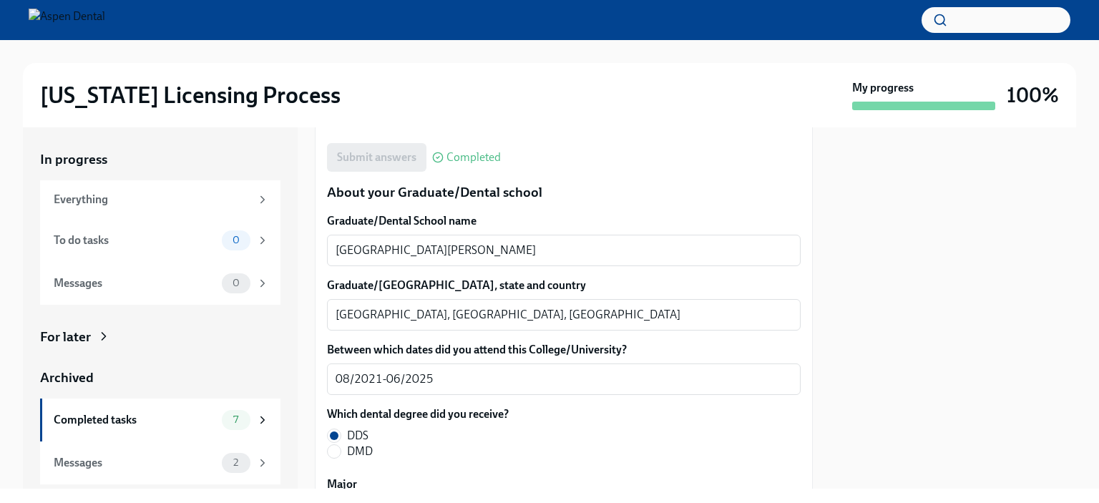
scroll to position [1861, 0]
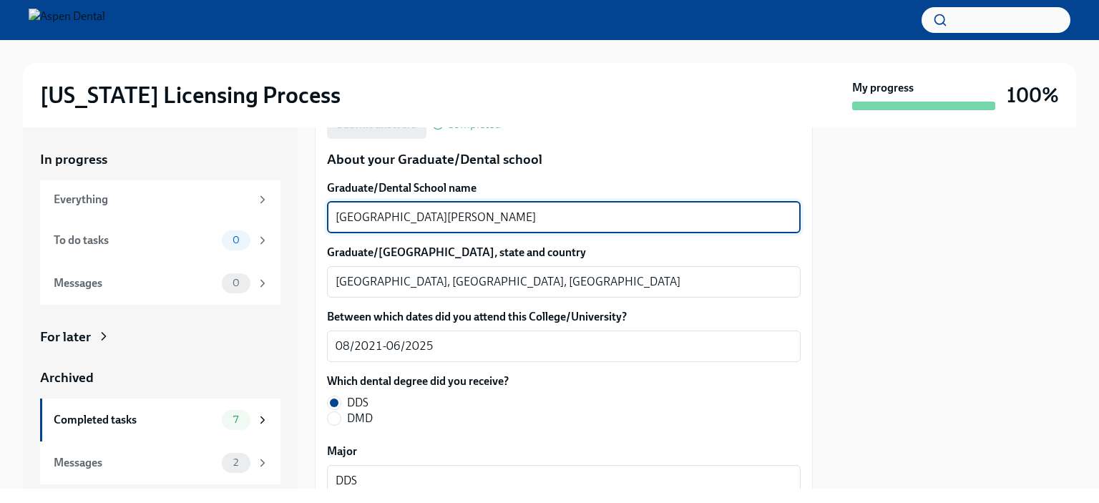
drag, startPoint x: 545, startPoint y: 216, endPoint x: 317, endPoint y: 215, distance: 227.6
click at [317, 215] on div "We will fill out the Illinois State Application Form on your behalf – we'll jus…" at bounding box center [564, 73] width 498 height 3207
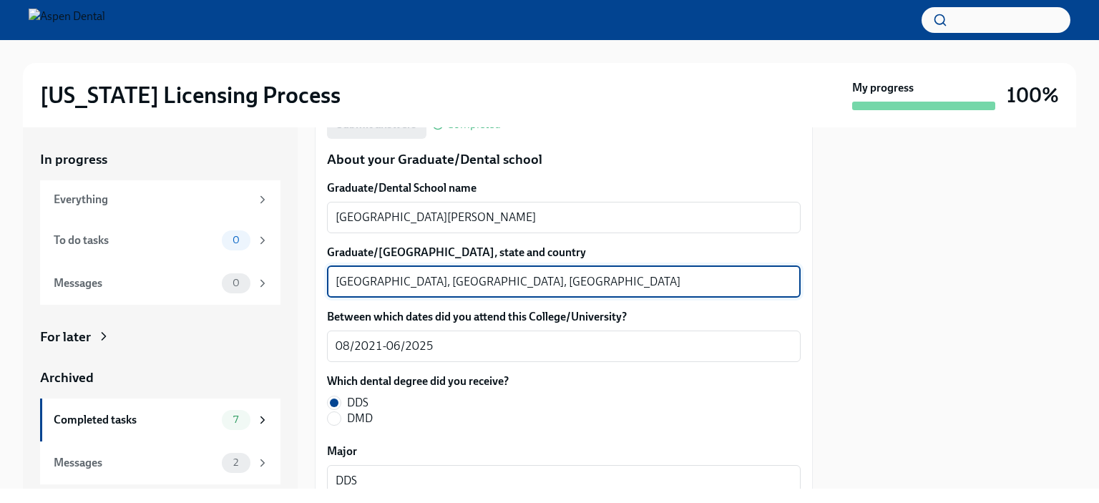
drag, startPoint x: 395, startPoint y: 281, endPoint x: 332, endPoint y: 280, distance: 63.0
click at [332, 280] on div "Loma Linda, CA, United States x ​" at bounding box center [564, 281] width 474 height 31
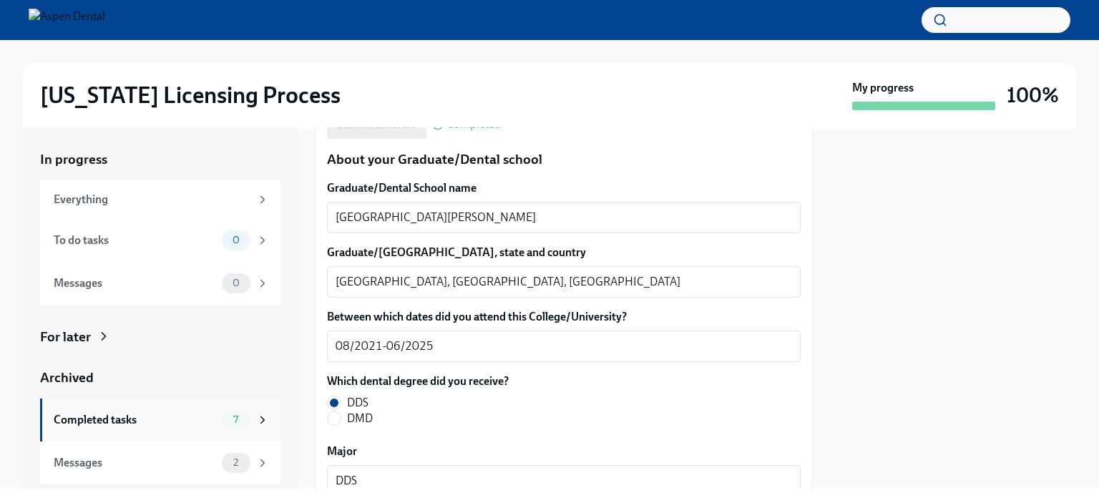
click at [100, 414] on div "Completed tasks" at bounding box center [135, 420] width 162 height 16
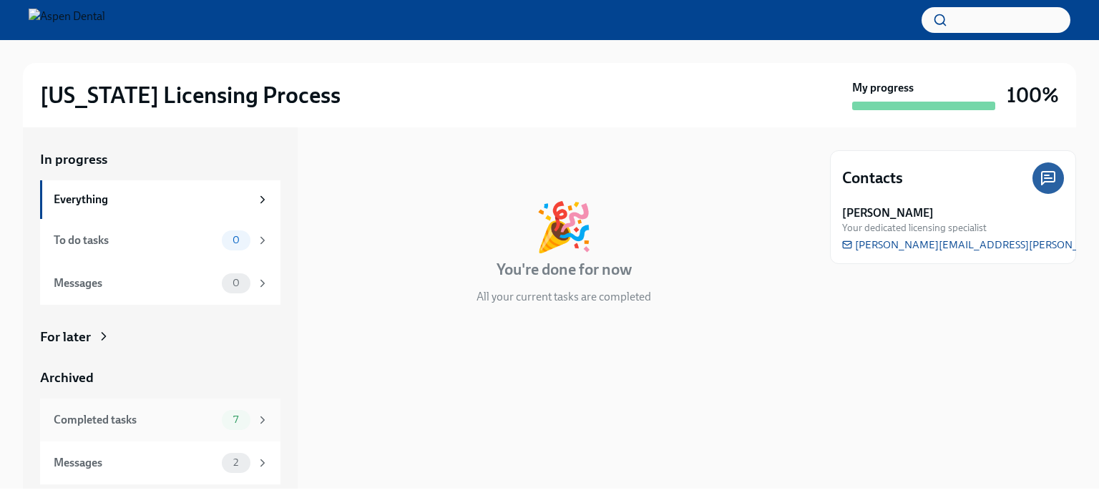
click at [77, 409] on div "Completed tasks 7" at bounding box center [160, 420] width 240 height 43
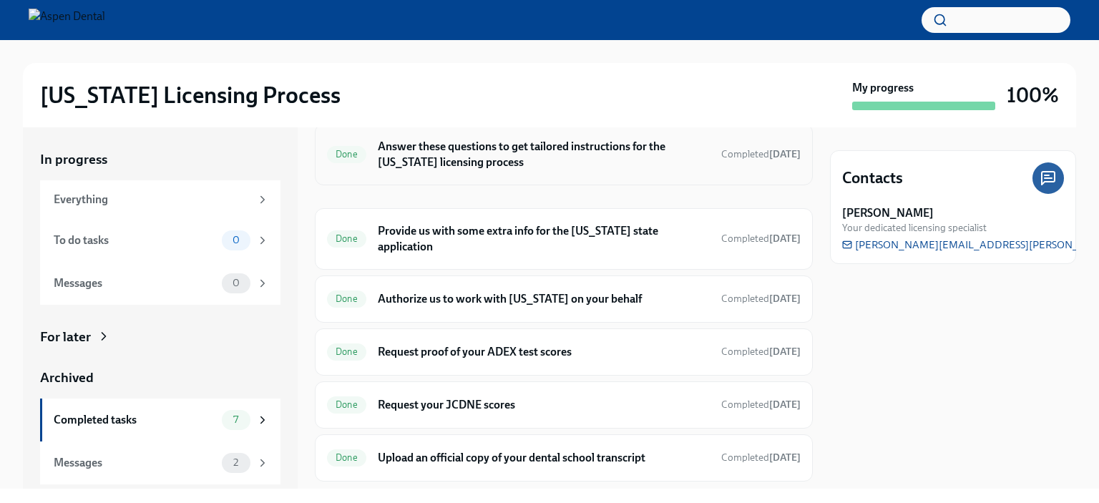
scroll to position [145, 0]
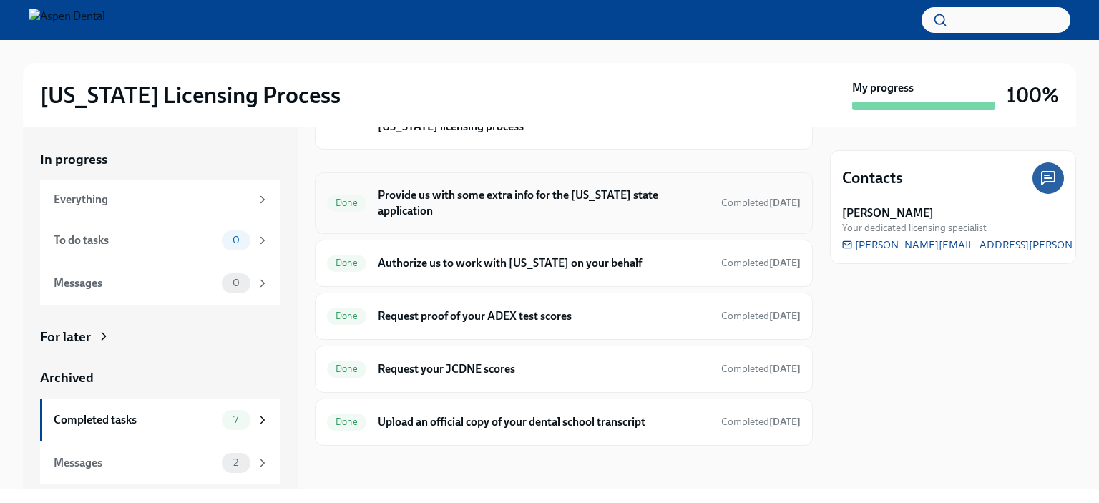
click at [429, 208] on h6 "Provide us with some extra info for the [US_STATE] state application" at bounding box center [544, 202] width 332 height 31
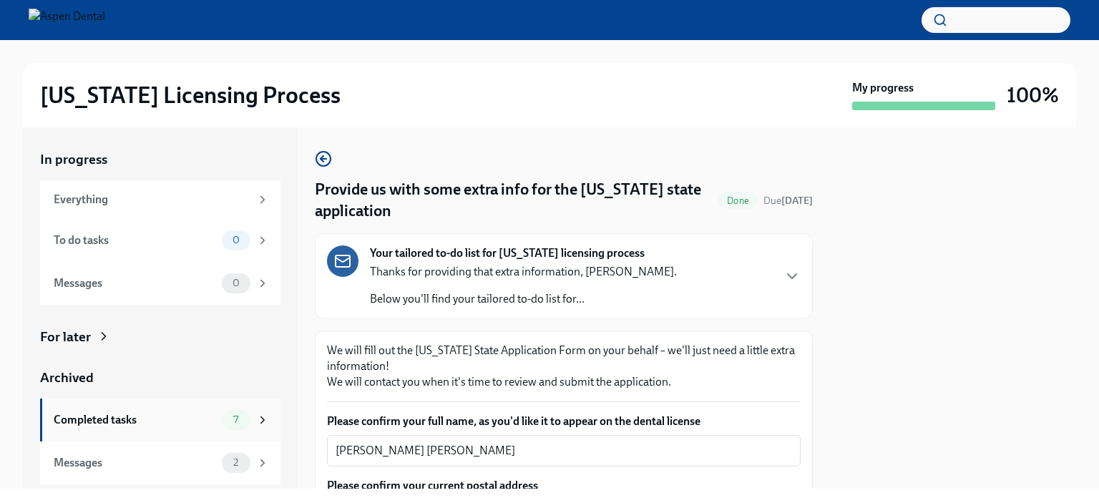
click at [125, 420] on div "Completed tasks" at bounding box center [135, 420] width 162 height 16
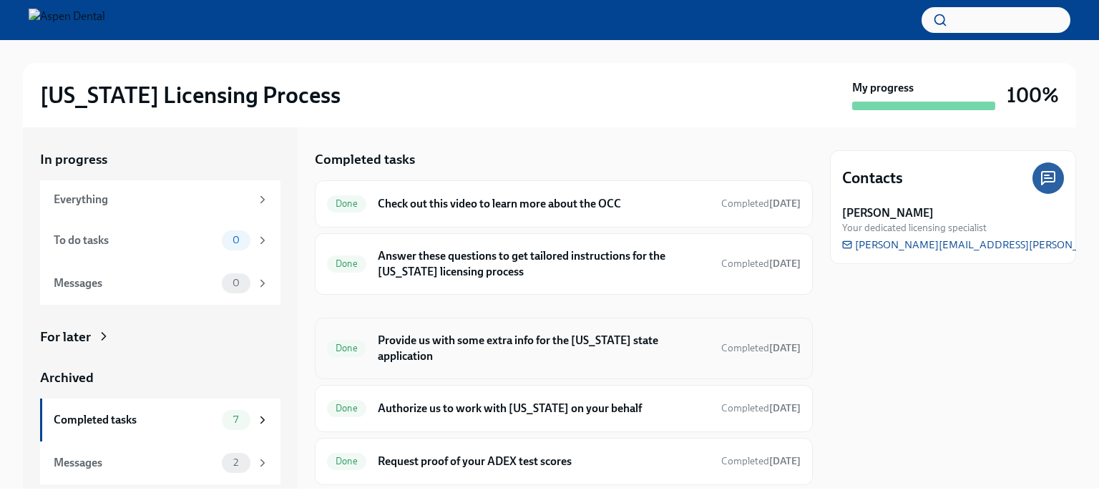
click at [426, 348] on h6 "Provide us with some extra info for the [US_STATE] state application" at bounding box center [544, 348] width 332 height 31
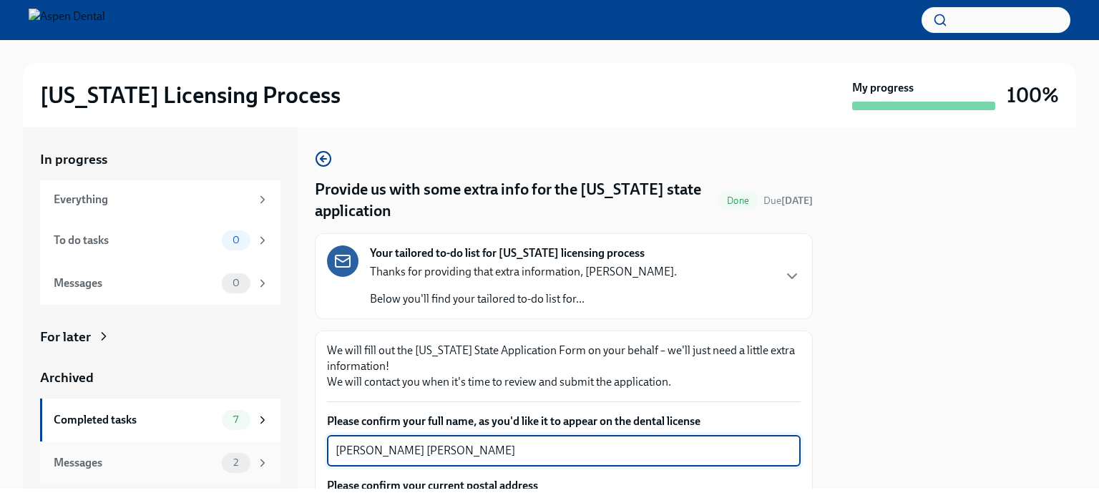
drag, startPoint x: 413, startPoint y: 446, endPoint x: 277, endPoint y: 446, distance: 136.0
click at [277, 446] on div "In progress Everything To do tasks 0 Messages 0 For later Archived Completed ta…" at bounding box center [549, 307] width 1053 height 361
